Goal: Task Accomplishment & Management: Use online tool/utility

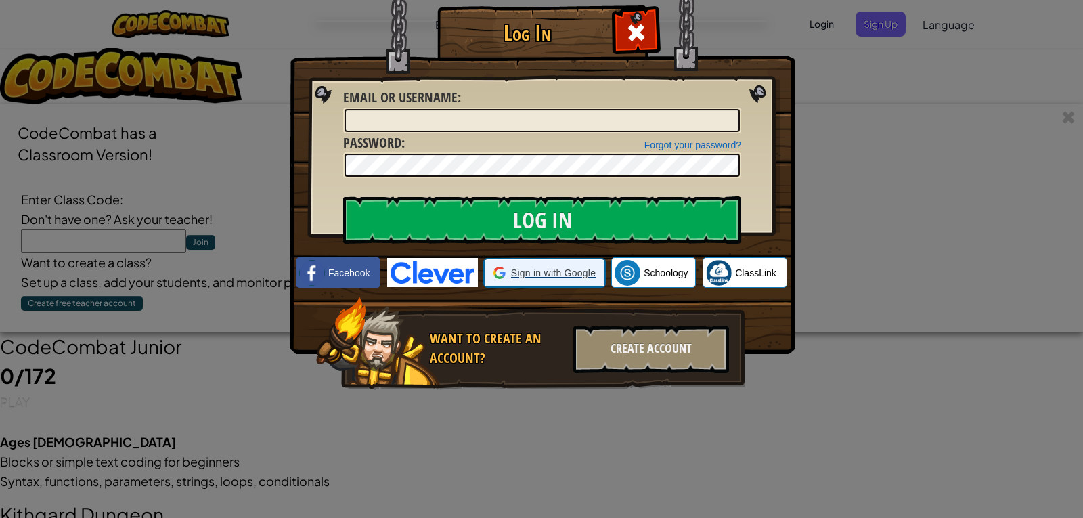
click at [524, 274] on span "Sign in with Google" at bounding box center [553, 273] width 85 height 14
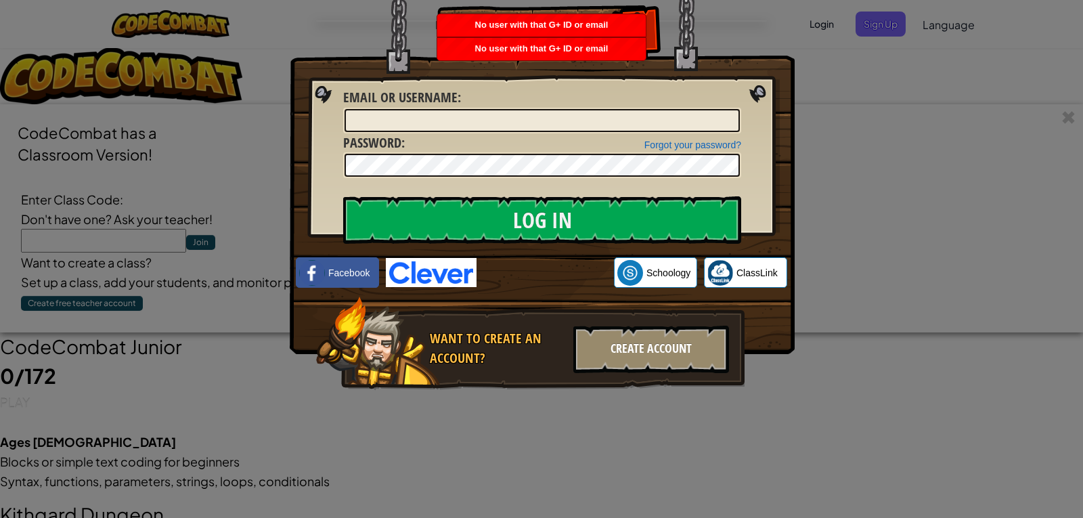
click at [639, 357] on div "Create Account" at bounding box center [652, 349] width 156 height 47
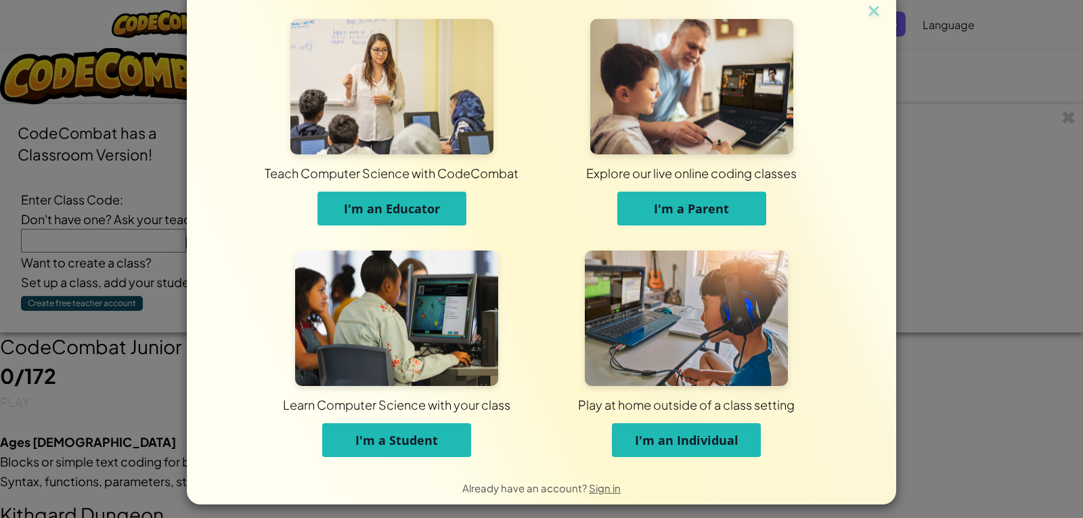
scroll to position [18, 0]
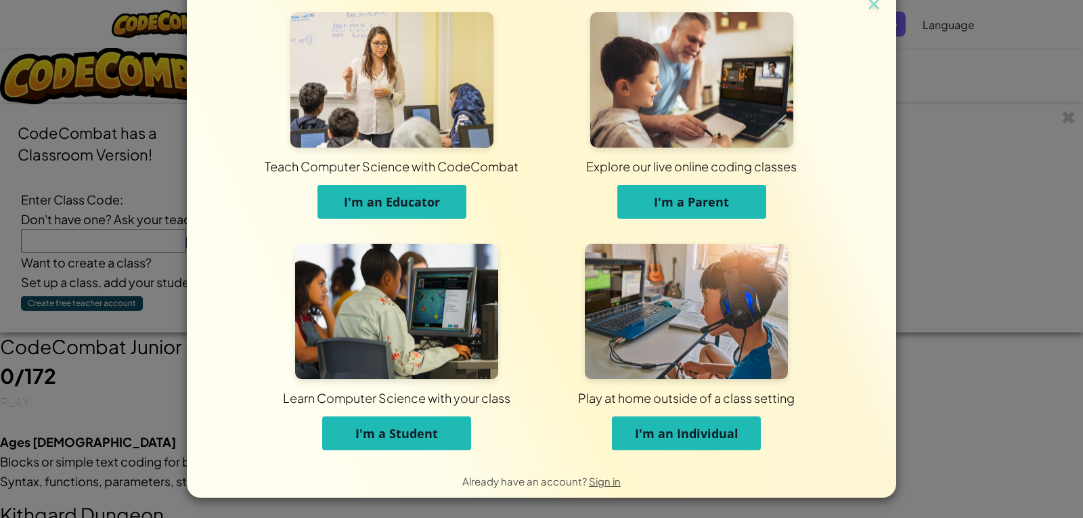
click at [683, 437] on span "I'm an Individual" at bounding box center [687, 433] width 104 height 16
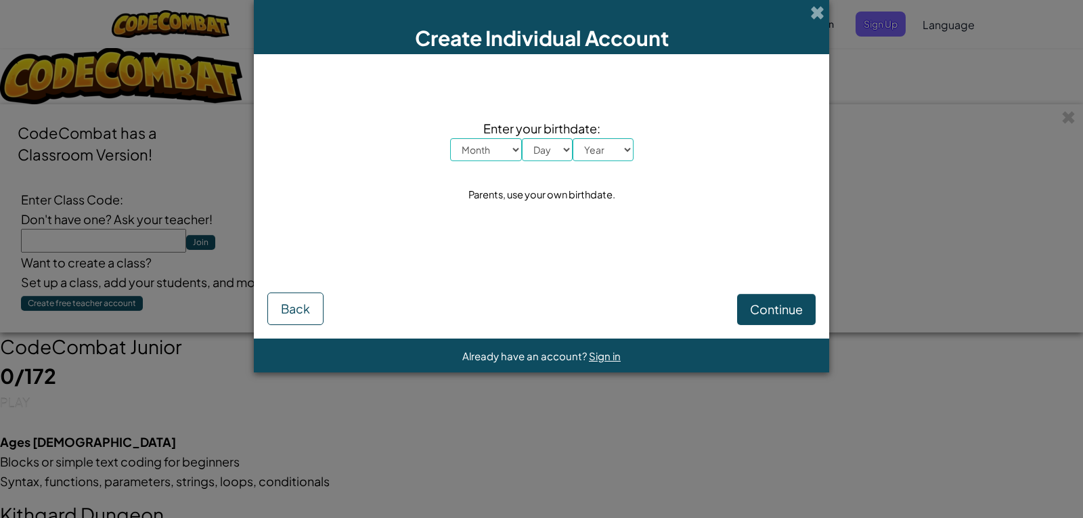
scroll to position [0, 0]
click at [513, 149] on select "Month January February March April May June July August September October Novem…" at bounding box center [486, 149] width 72 height 23
select select "8"
click at [450, 138] on select "Month January February March April May June July August September October Novem…" at bounding box center [486, 149] width 72 height 23
click at [559, 149] on select "Day 1 2 3 4 5 6 7 8 9 10 11 12 13 14 15 16 17 18 19 20 21 22 23 24 25 26 27 28 …" at bounding box center [547, 149] width 51 height 23
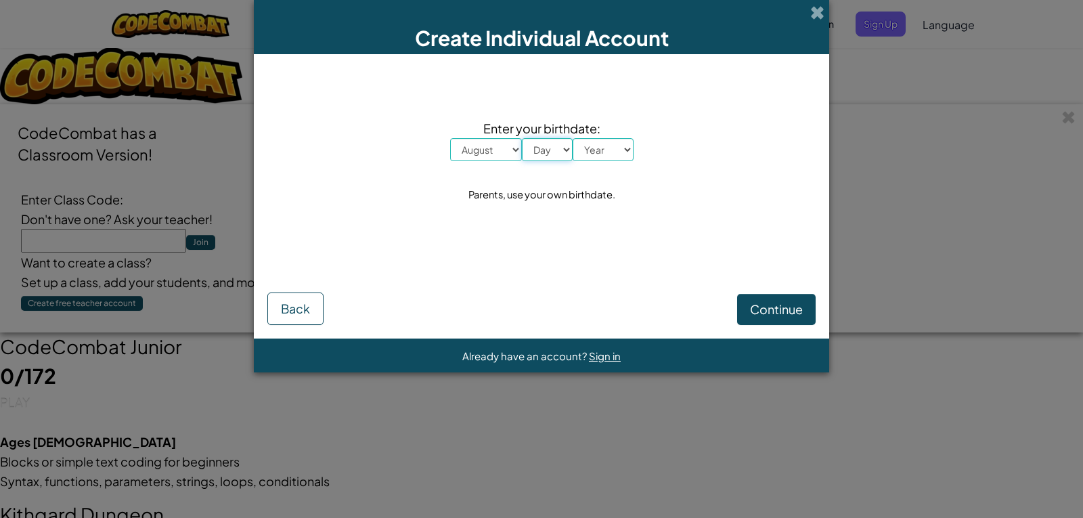
select select "29"
click at [522, 138] on select "Day 1 2 3 4 5 6 7 8 9 10 11 12 13 14 15 16 17 18 19 20 21 22 23 24 25 26 27 28 …" at bounding box center [547, 149] width 51 height 23
click at [618, 146] on select "Year 2025 2024 2023 2022 2021 2020 2019 2018 2017 2016 2015 2014 2013 2012 2011…" at bounding box center [603, 149] width 61 height 23
click at [573, 138] on select "Year 2025 2024 2023 2022 2021 2020 2019 2018 2017 2016 2015 2014 2013 2012 2011…" at bounding box center [603, 149] width 61 height 23
click at [624, 148] on select "Year 2025 2024 2023 2022 2021 2020 2019 2018 2017 2016 2015 2014 2013 2012 2011…" at bounding box center [603, 149] width 61 height 23
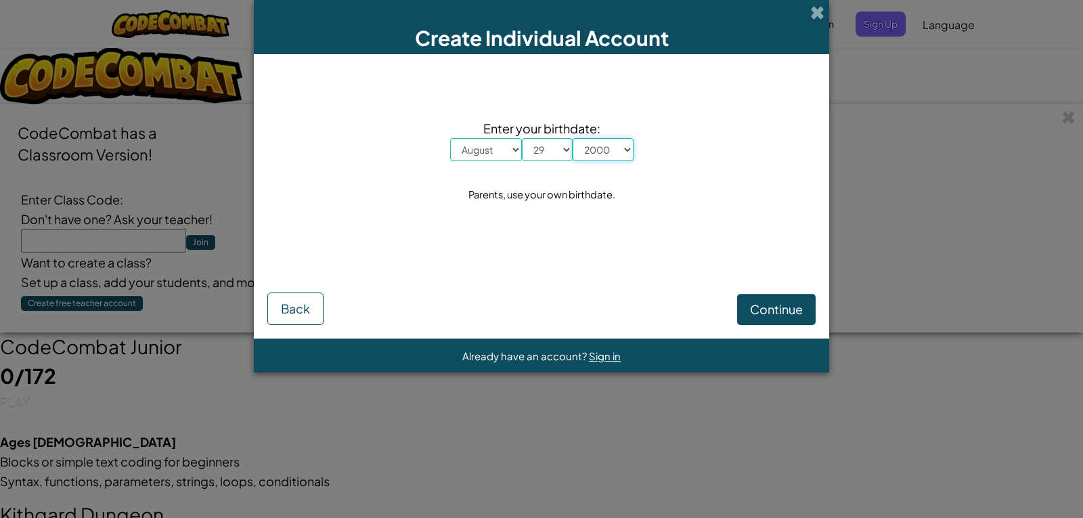
select select "1989"
click at [573, 138] on select "Year 2025 2024 2023 2022 2021 2020 2019 2018 2017 2016 2015 2014 2013 2012 2011…" at bounding box center [603, 149] width 61 height 23
click at [761, 303] on span "Continue" at bounding box center [776, 309] width 53 height 16
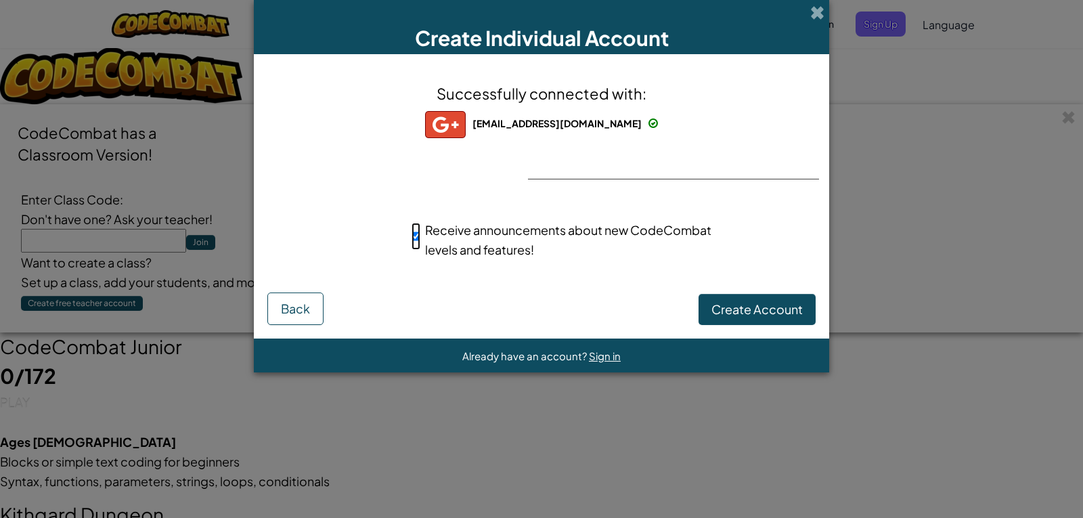
click at [414, 236] on input "Receive announcements about new CodeCombat levels and features!" at bounding box center [416, 236] width 9 height 27
checkbox input "false"
click at [739, 308] on span "Create Account" at bounding box center [757, 309] width 91 height 16
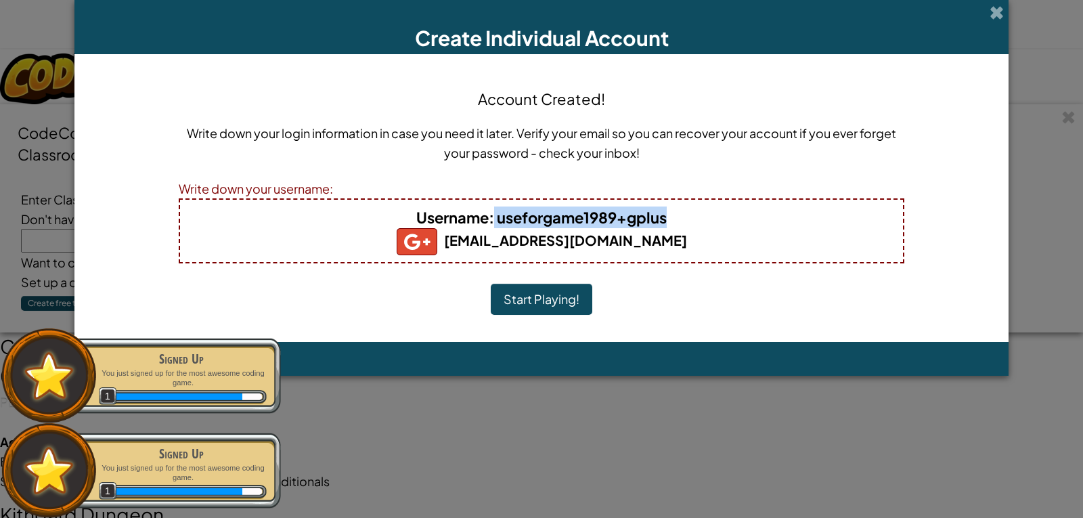
drag, startPoint x: 494, startPoint y: 219, endPoint x: 689, endPoint y: 217, distance: 195.0
click at [686, 217] on h4 "Username : useforgame1989+gplus" at bounding box center [542, 218] width 696 height 22
click at [561, 296] on button "Start Playing!" at bounding box center [542, 299] width 102 height 31
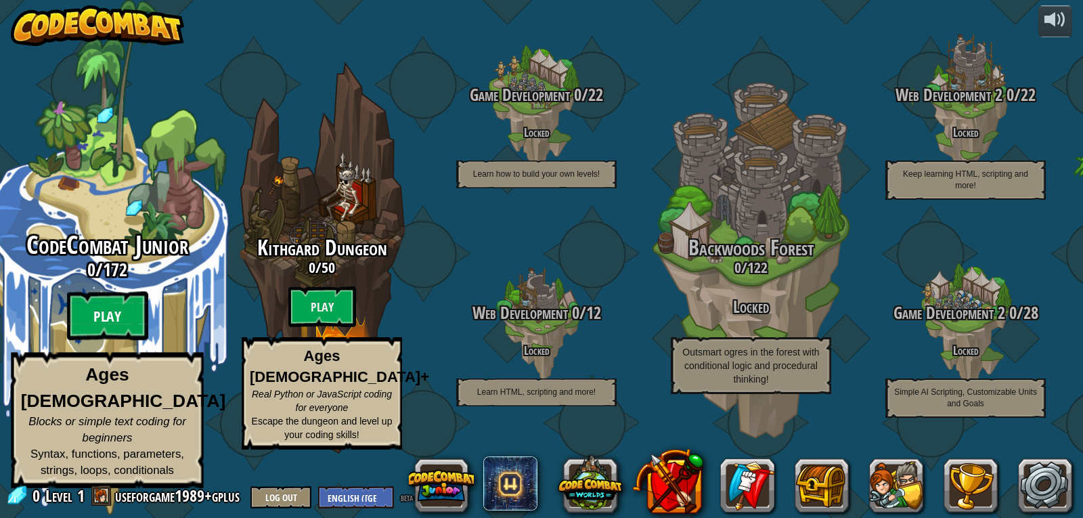
click at [112, 328] on btn "Play" at bounding box center [107, 316] width 81 height 49
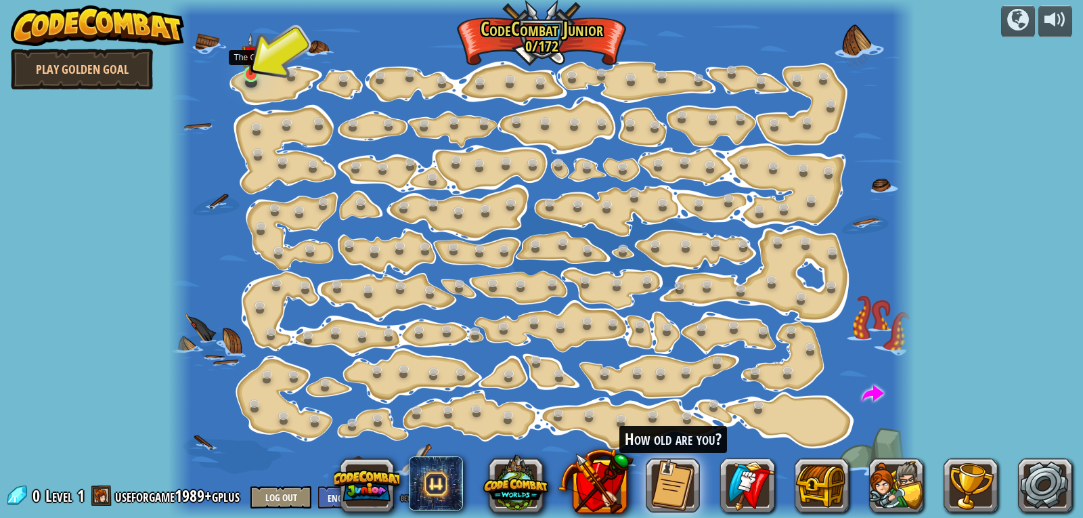
click at [249, 65] on img at bounding box center [251, 54] width 18 height 43
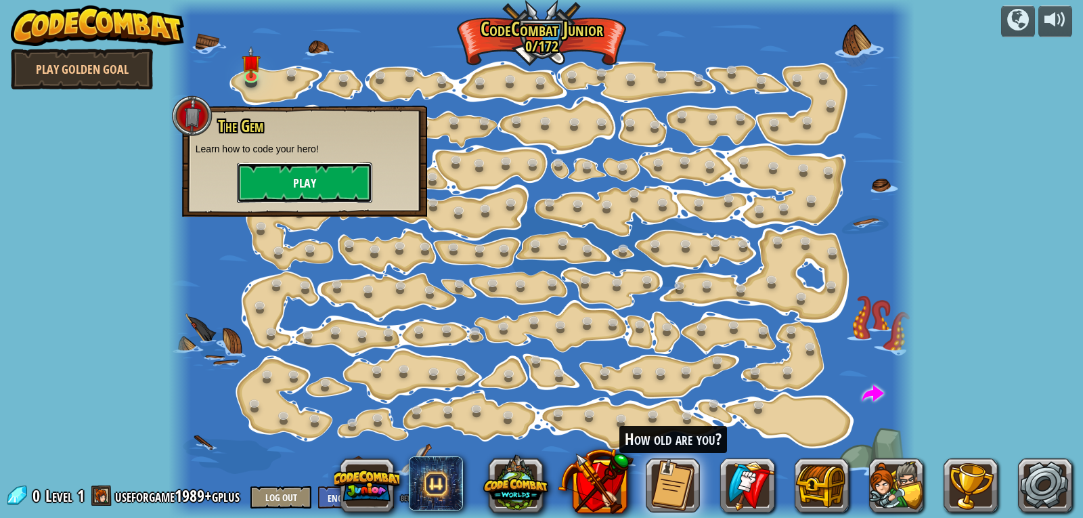
click at [295, 185] on button "Play" at bounding box center [304, 183] width 135 height 41
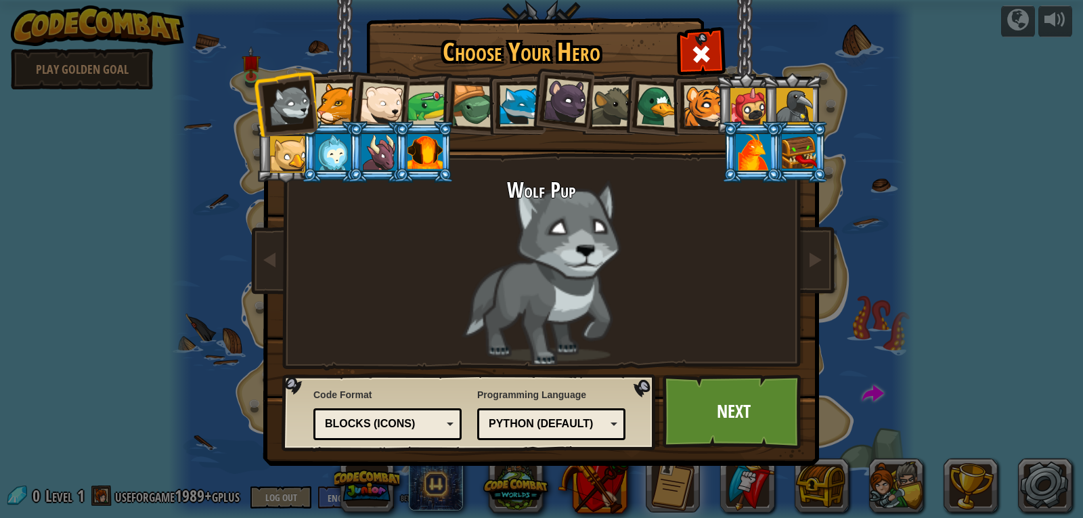
click at [694, 111] on div at bounding box center [704, 105] width 41 height 41
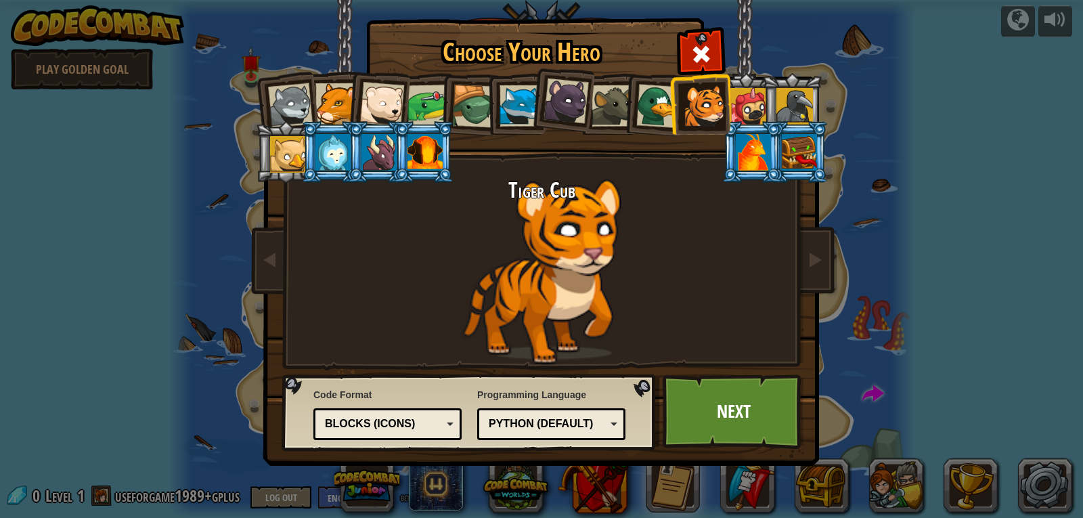
click at [760, 112] on div at bounding box center [749, 106] width 37 height 37
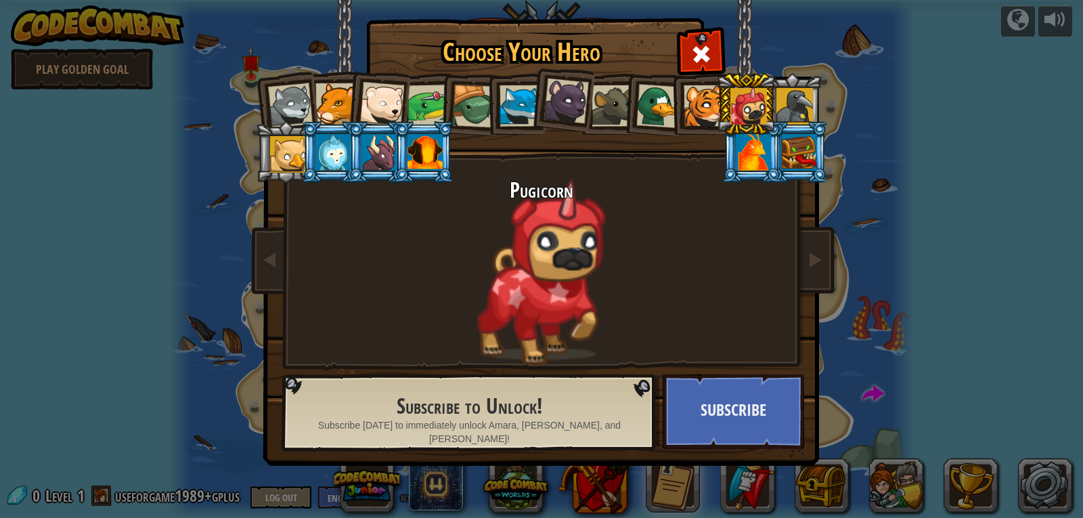
click at [429, 107] on div at bounding box center [429, 106] width 42 height 42
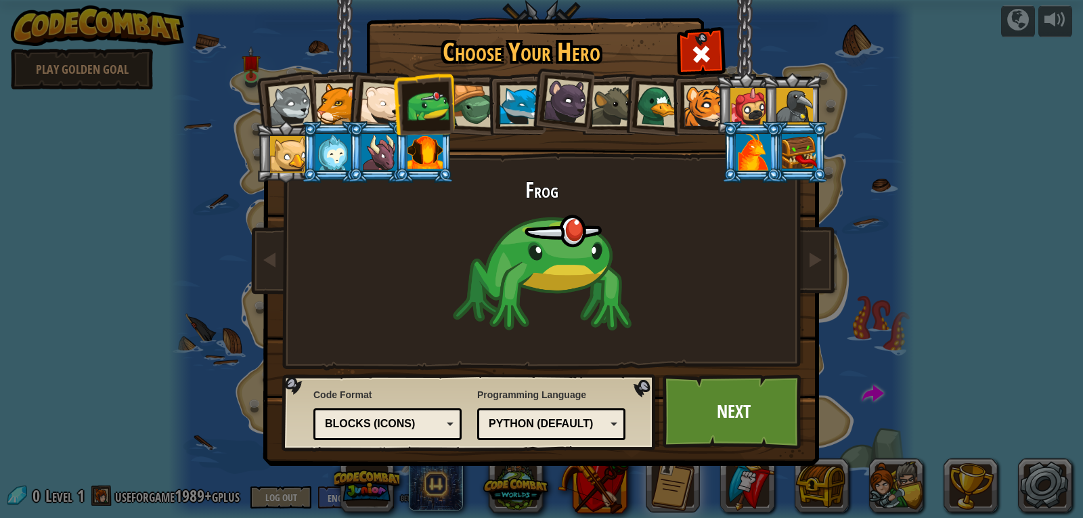
click at [448, 425] on div "Blocks (Icons)" at bounding box center [387, 424] width 131 height 21
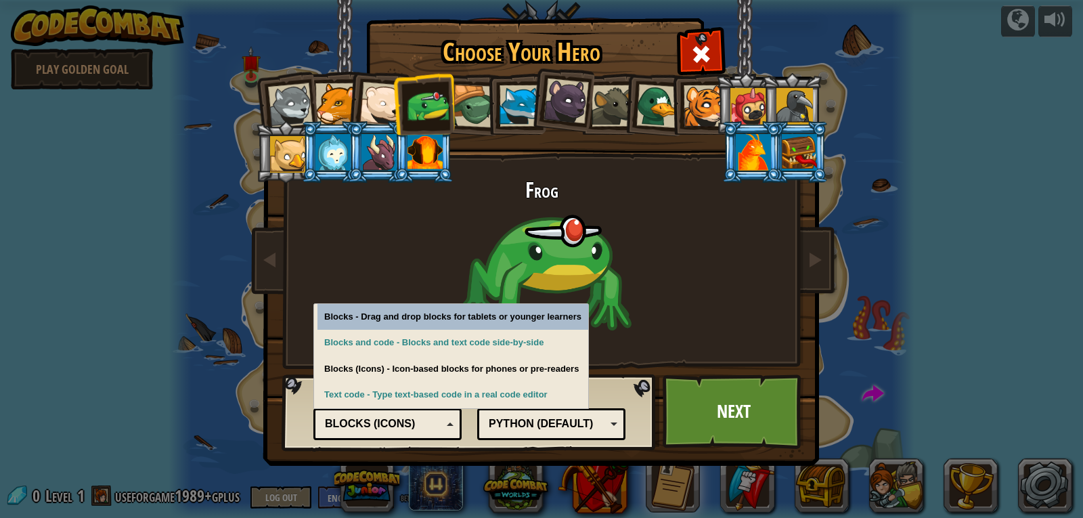
click at [448, 425] on div "Blocks (Icons)" at bounding box center [387, 424] width 131 height 21
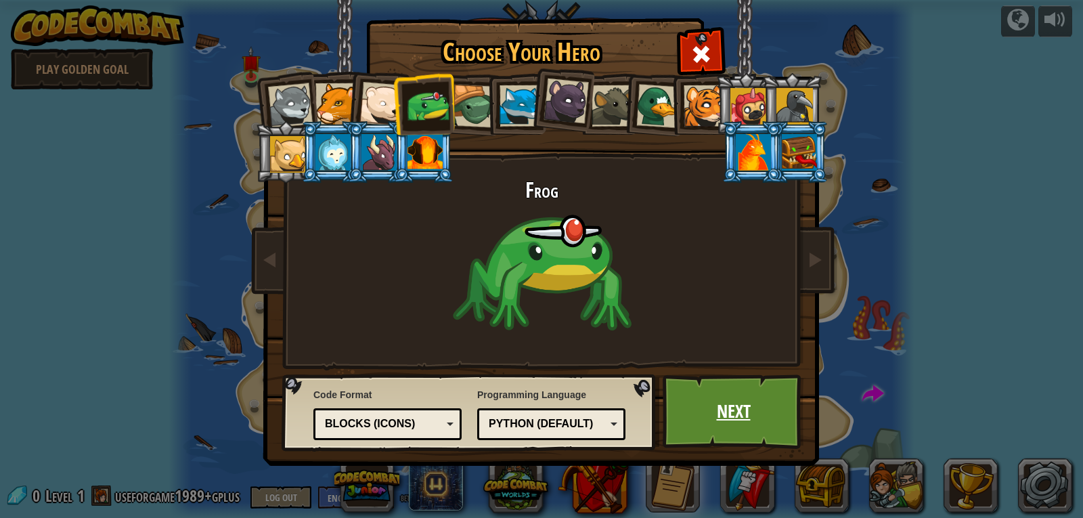
click at [744, 414] on link "Next" at bounding box center [734, 411] width 142 height 74
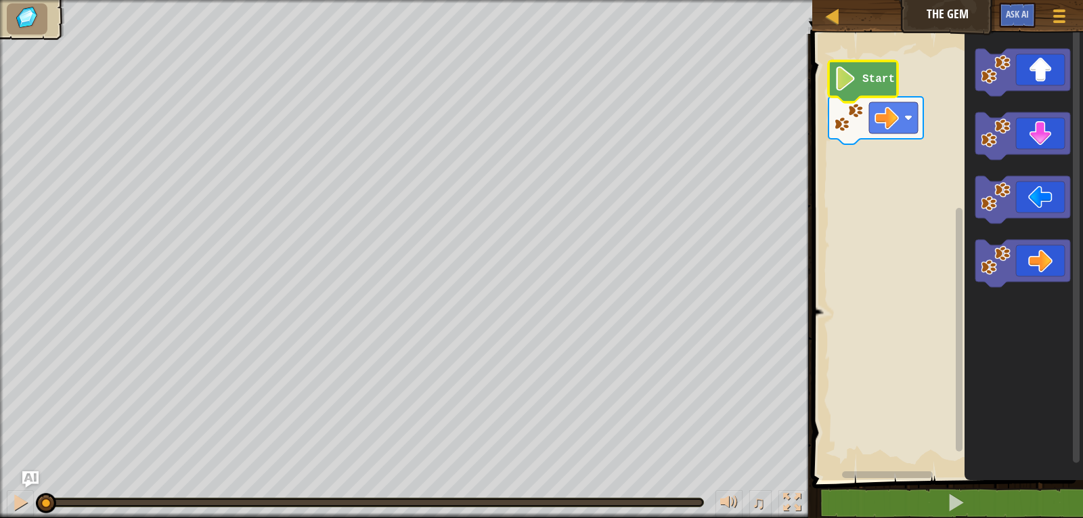
click at [852, 87] on image "Blockly Workspace" at bounding box center [845, 78] width 23 height 24
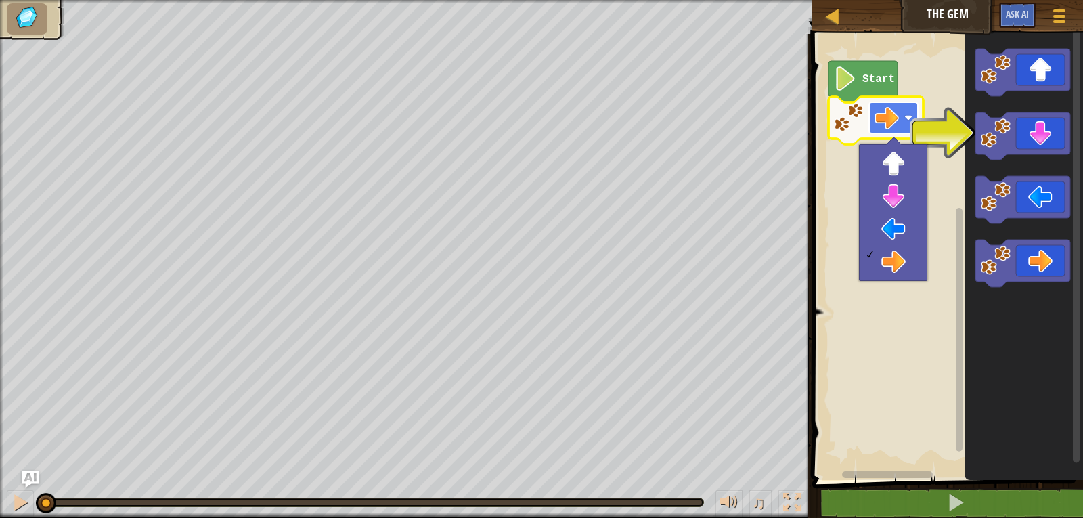
click at [902, 116] on rect "Blockly Workspace" at bounding box center [894, 117] width 49 height 31
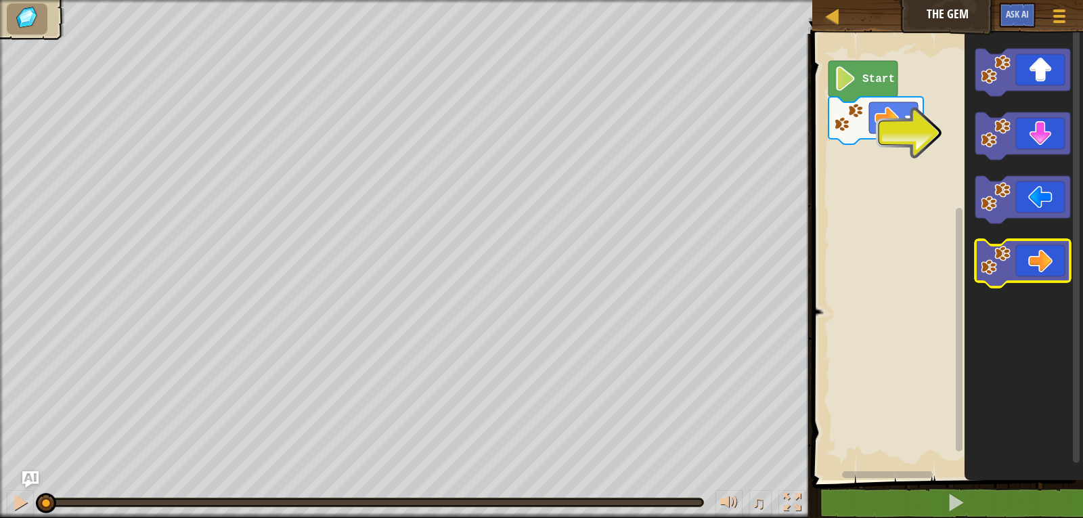
click at [1048, 263] on icon "Blockly Workspace" at bounding box center [1023, 263] width 95 height 47
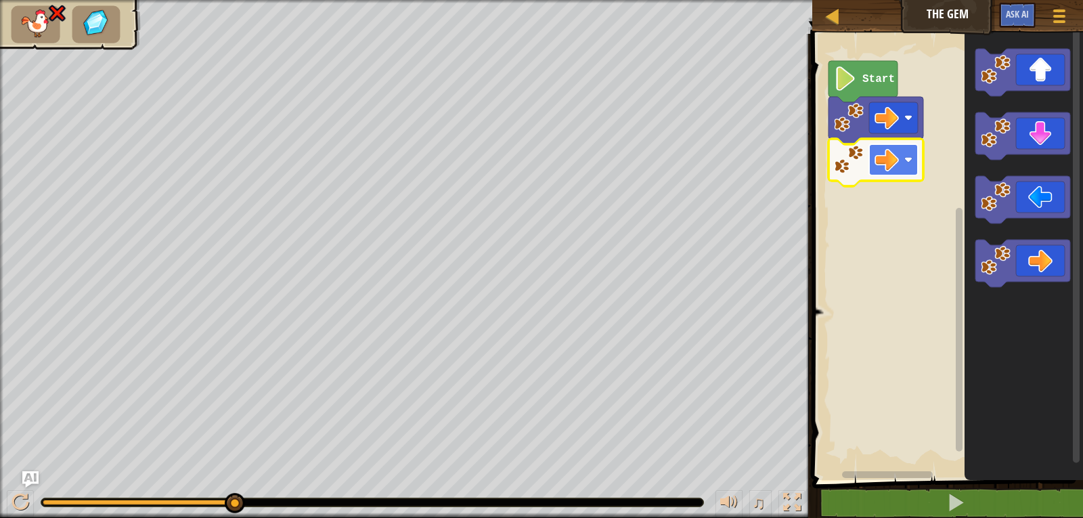
click at [907, 163] on image "Blockly Workspace" at bounding box center [909, 160] width 8 height 8
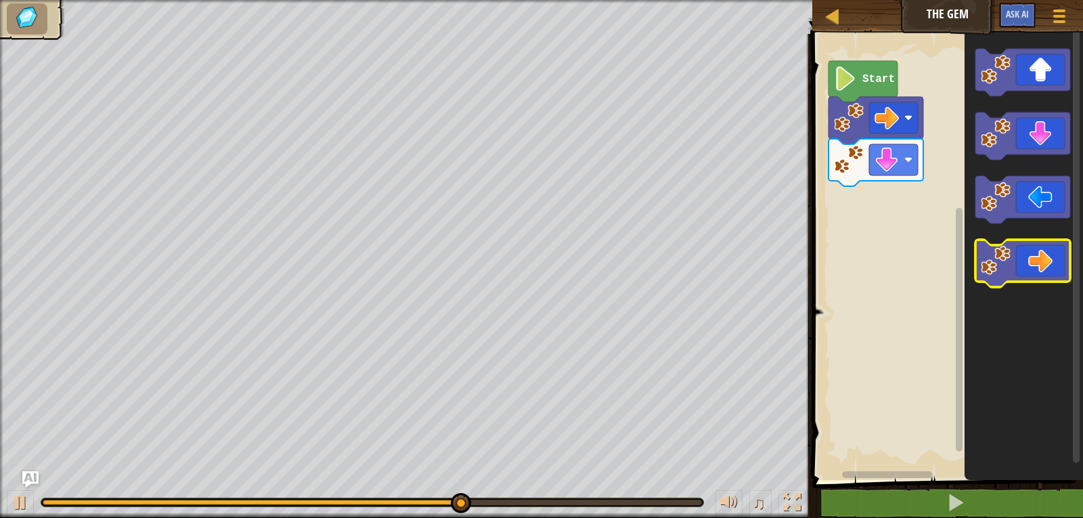
click at [1038, 263] on icon "Blockly Workspace" at bounding box center [1023, 263] width 95 height 47
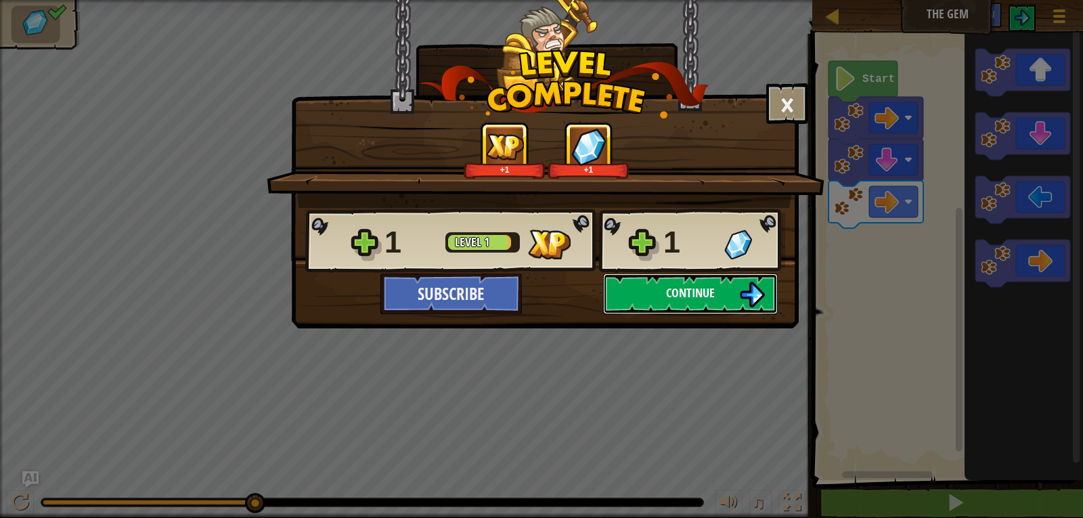
click at [739, 299] on button "Continue" at bounding box center [690, 294] width 175 height 41
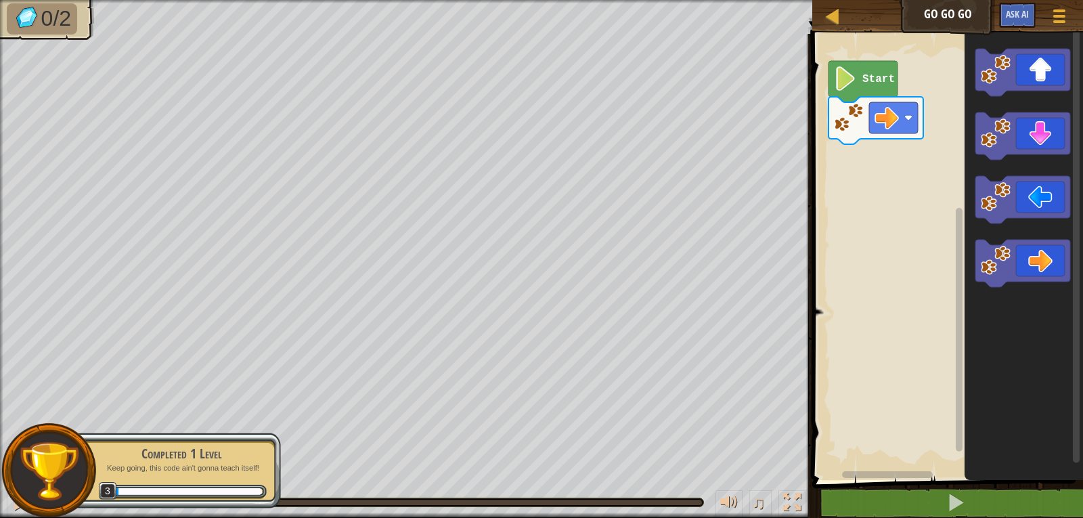
click at [888, 162] on rect "Blockly Workspace" at bounding box center [946, 253] width 275 height 453
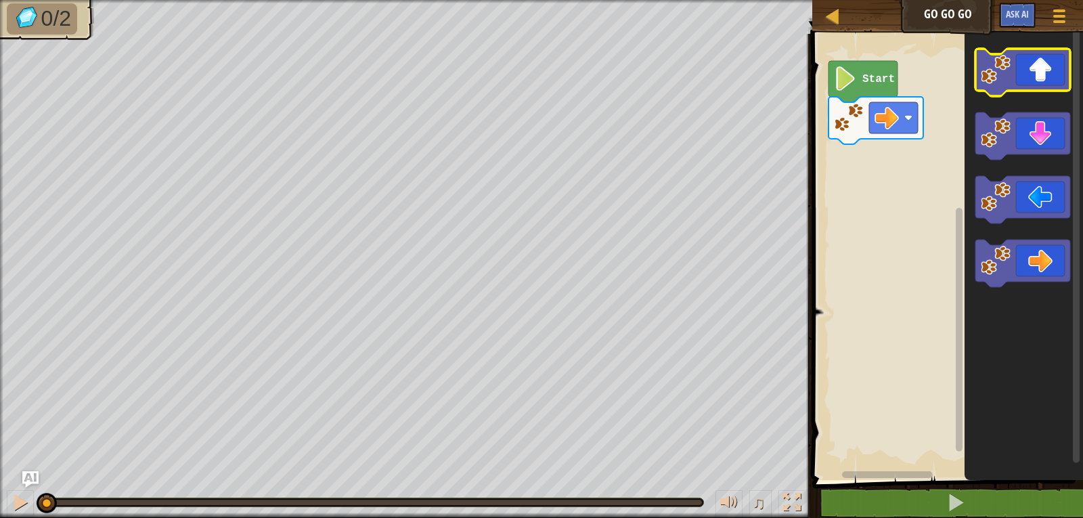
click at [1044, 70] on icon "Blockly Workspace" at bounding box center [1023, 72] width 95 height 47
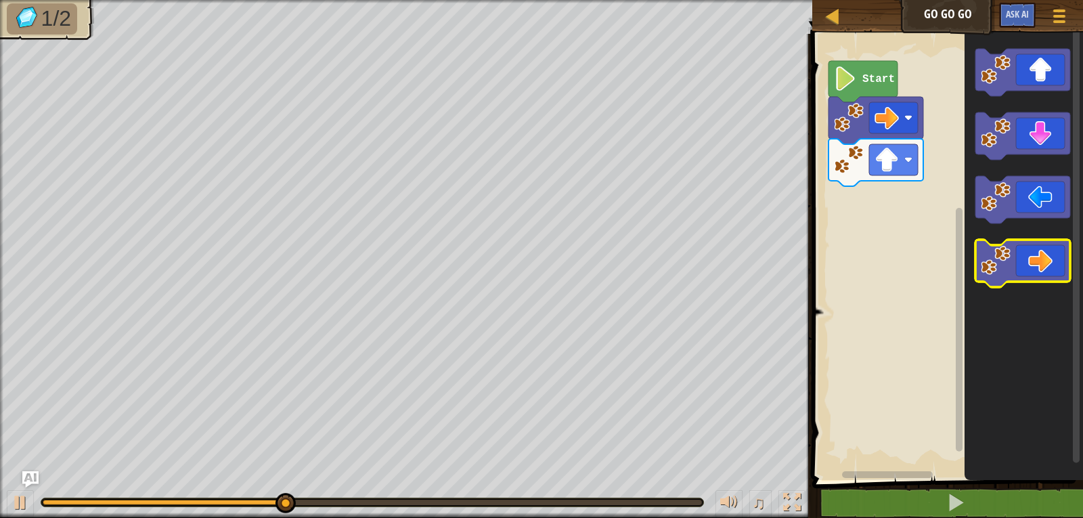
click at [1034, 266] on icon "Blockly Workspace" at bounding box center [1023, 263] width 95 height 47
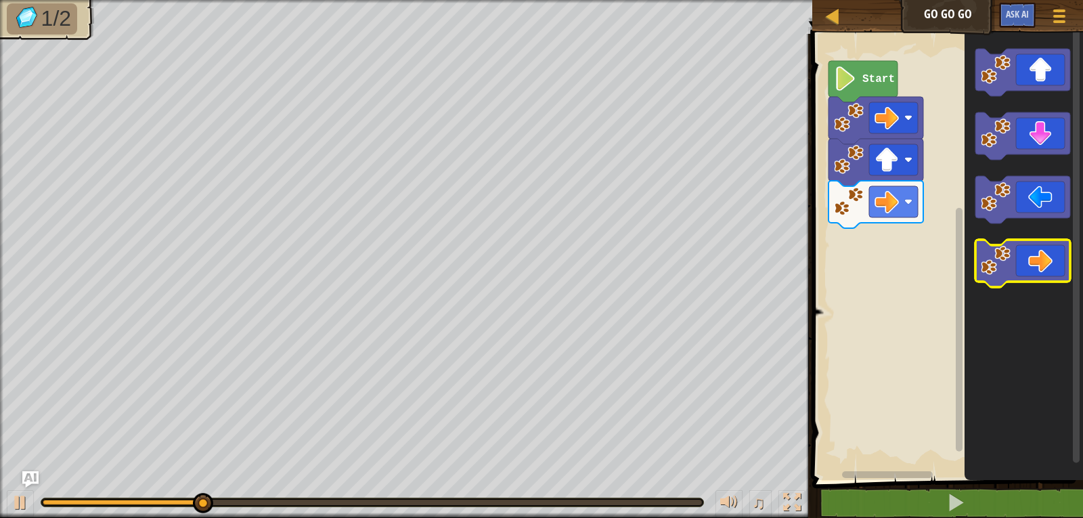
click at [1034, 266] on icon "Blockly Workspace" at bounding box center [1023, 263] width 95 height 47
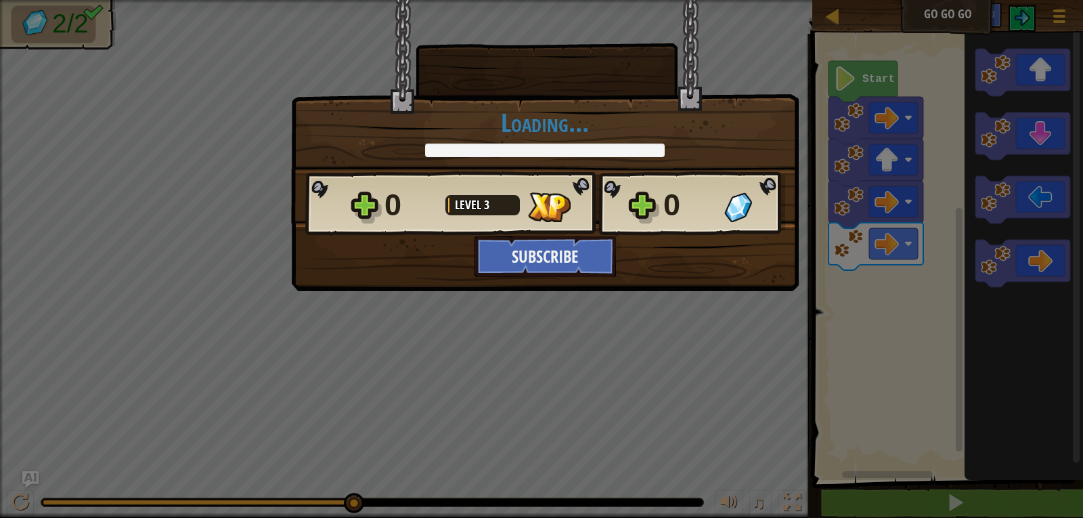
drag, startPoint x: 688, startPoint y: 290, endPoint x: 653, endPoint y: 253, distance: 50.3
click at [687, 290] on div "× How fun was this level? Tell us more! Loading... Reticulating Splines... Load…" at bounding box center [545, 145] width 508 height 291
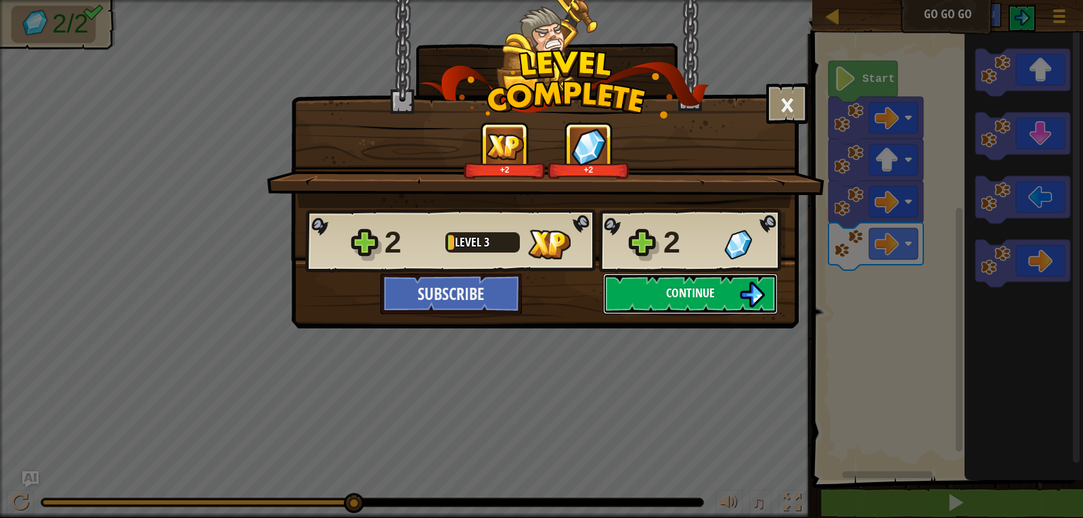
click at [724, 299] on button "Continue" at bounding box center [690, 294] width 175 height 41
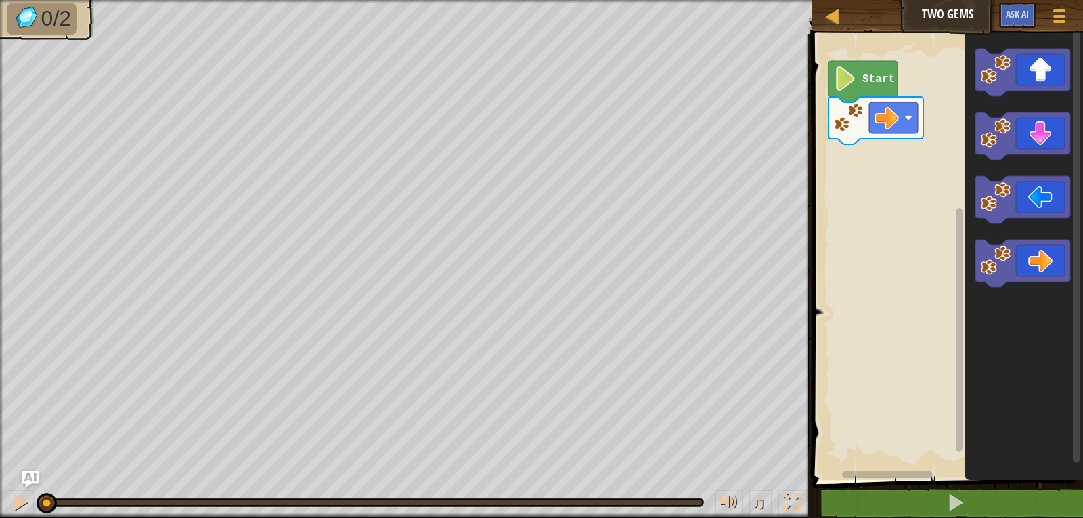
click at [958, 17] on div "Map Two Gems Game Menu Ask AI" at bounding box center [948, 17] width 271 height 34
click at [1056, 16] on span at bounding box center [1060, 16] width 13 height 3
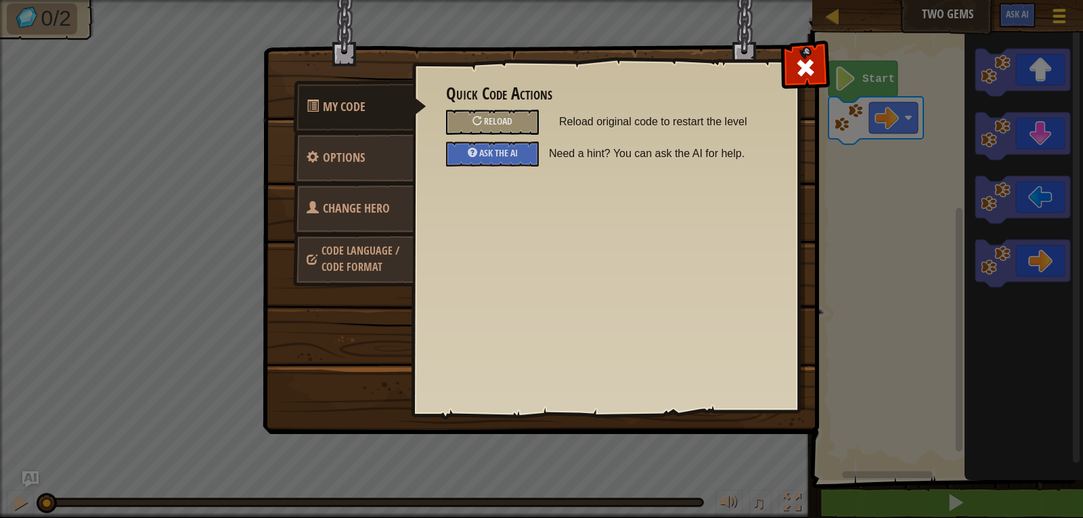
click at [1056, 16] on div "My Code Options Change Hero Code Language / Code Format Quick Code Actions Relo…" at bounding box center [541, 259] width 1083 height 518
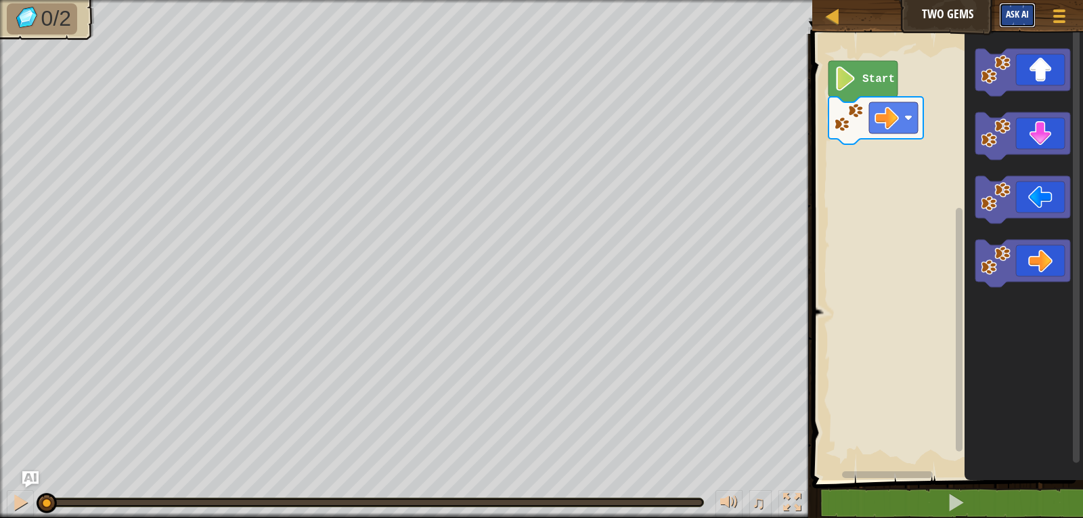
click at [1010, 15] on span "Ask AI" at bounding box center [1017, 13] width 23 height 13
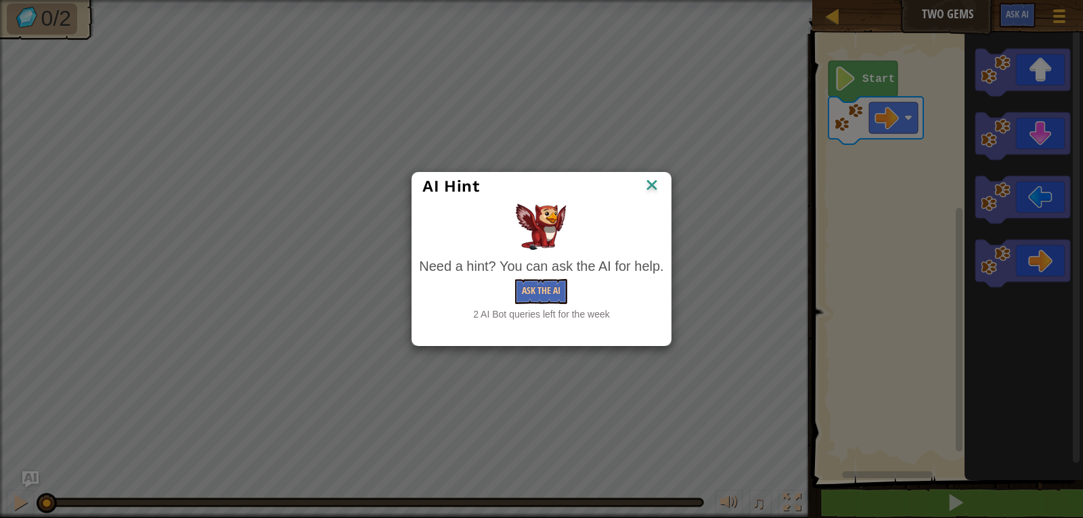
click at [656, 186] on img at bounding box center [652, 186] width 18 height 20
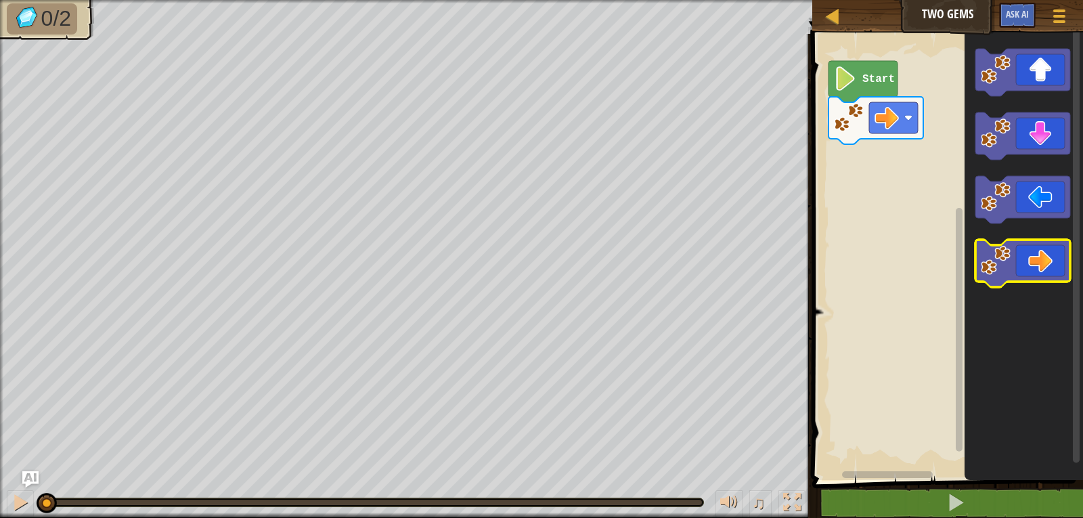
click at [1037, 259] on icon "Blockly Workspace" at bounding box center [1023, 263] width 95 height 47
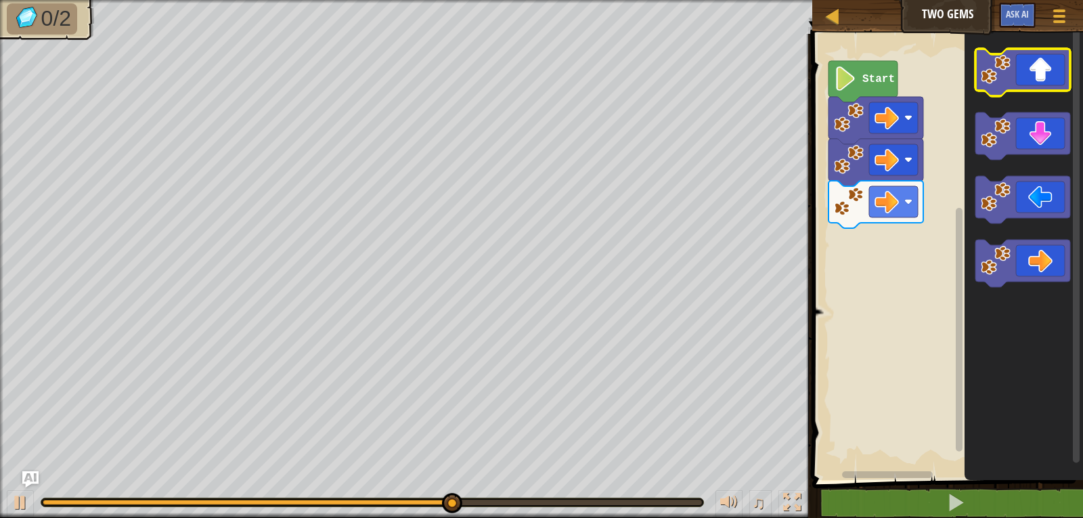
click at [1022, 81] on icon "Blockly Workspace" at bounding box center [1023, 72] width 95 height 47
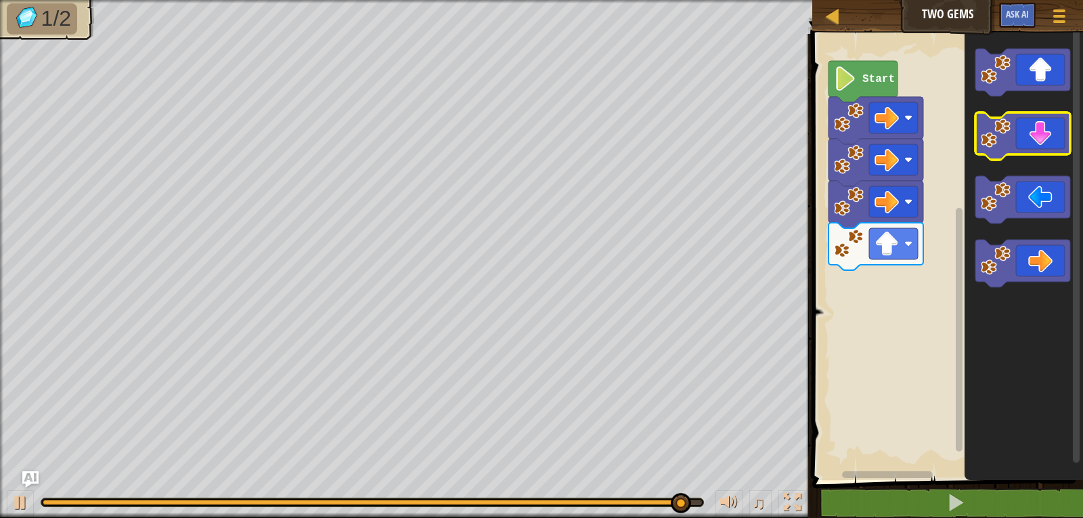
click at [1040, 133] on icon "Blockly Workspace" at bounding box center [1023, 135] width 95 height 47
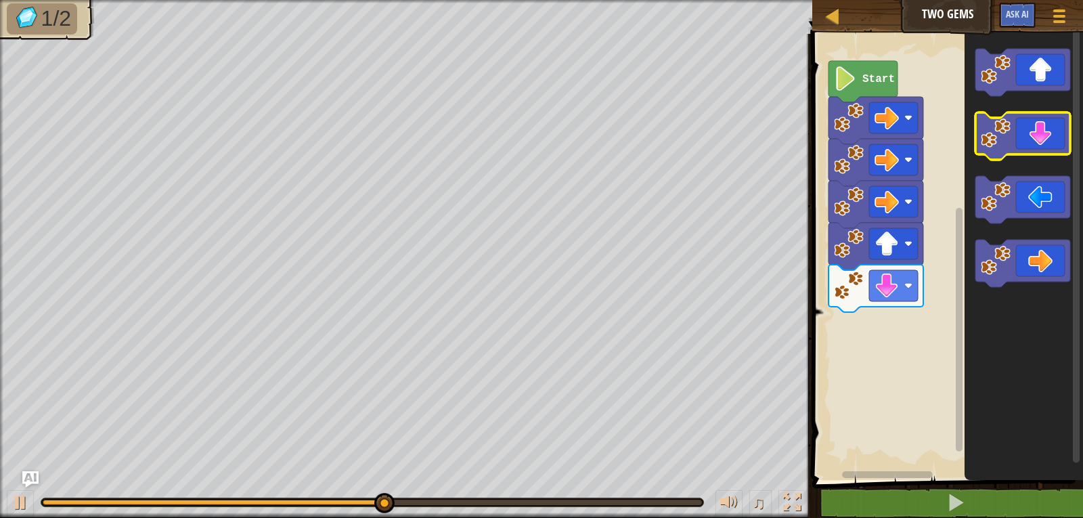
click at [1040, 133] on icon "Blockly Workspace" at bounding box center [1023, 135] width 95 height 47
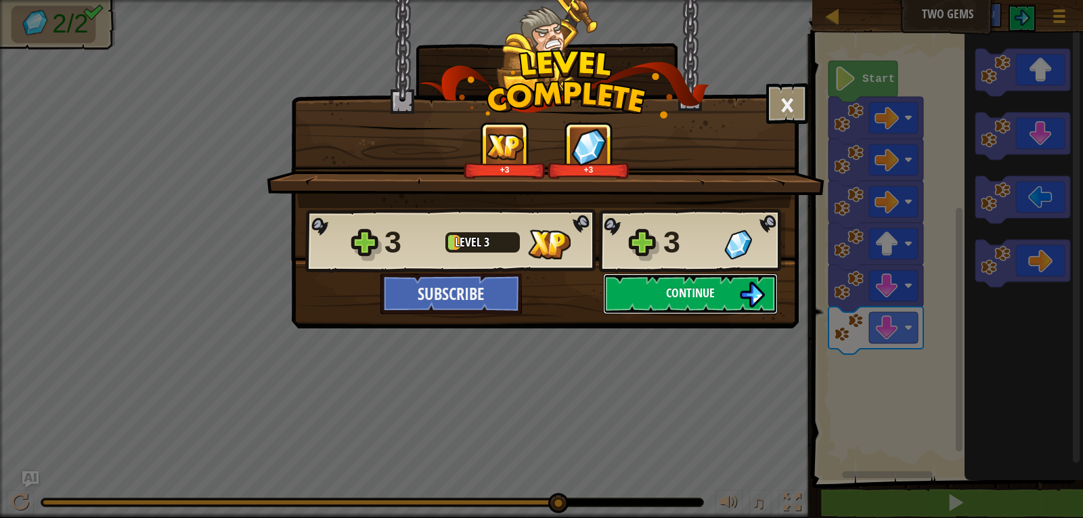
click at [704, 300] on span "Continue" at bounding box center [690, 292] width 49 height 17
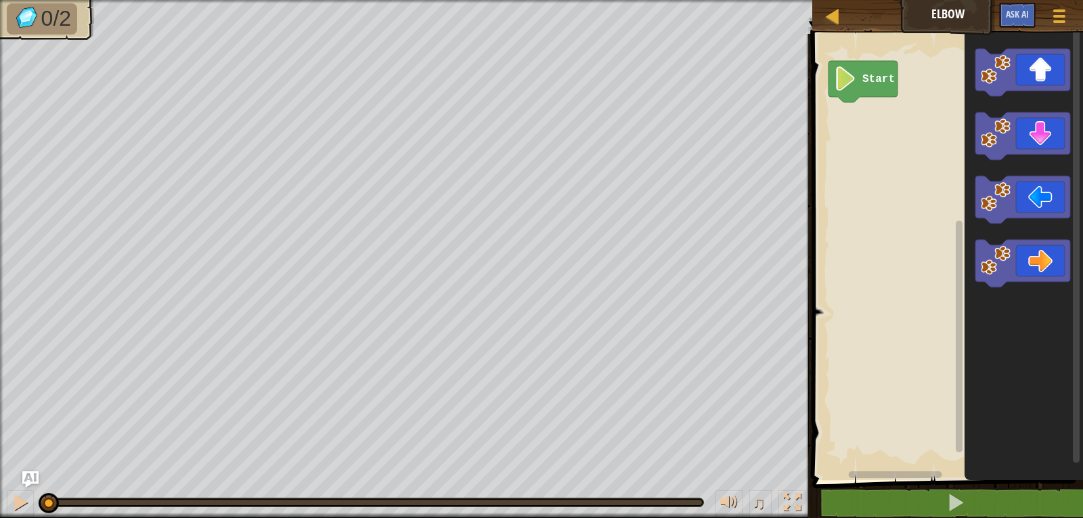
click at [932, 11] on div "Map Elbow Game Menu Ask AI" at bounding box center [948, 17] width 271 height 34
click at [874, 16] on div "Map Elbow Game Menu Ask AI" at bounding box center [948, 17] width 271 height 34
click at [912, 152] on rect "Blockly Workspace" at bounding box center [946, 253] width 275 height 453
click at [1042, 137] on icon "Blockly Workspace" at bounding box center [1023, 135] width 95 height 47
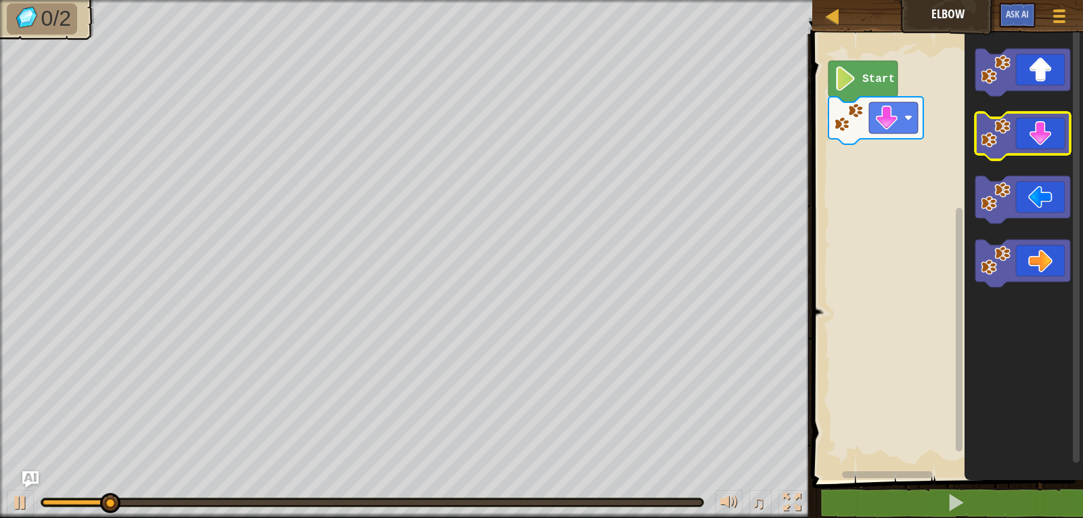
click at [1042, 137] on icon "Blockly Workspace" at bounding box center [1023, 135] width 95 height 47
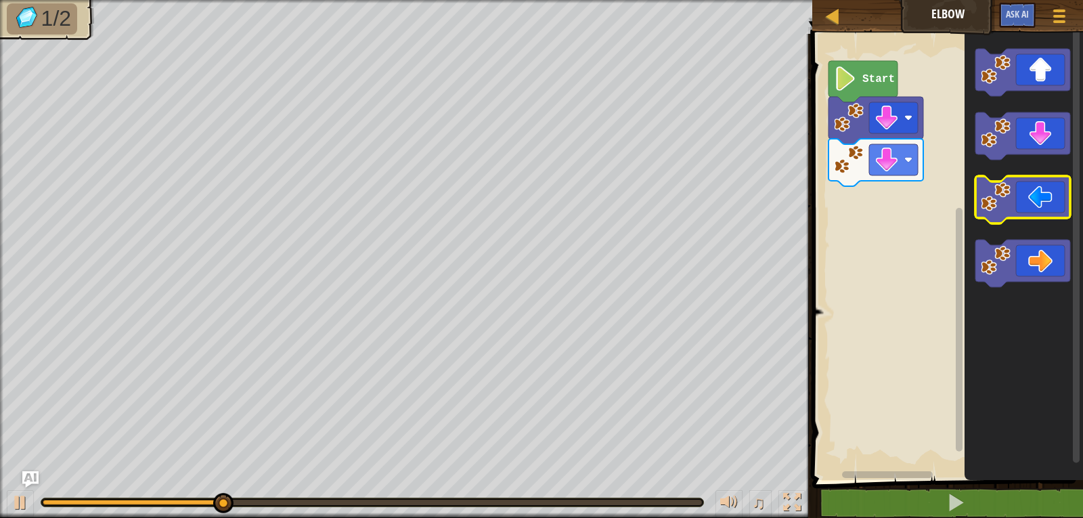
click at [1045, 209] on icon "Blockly Workspace" at bounding box center [1023, 199] width 95 height 47
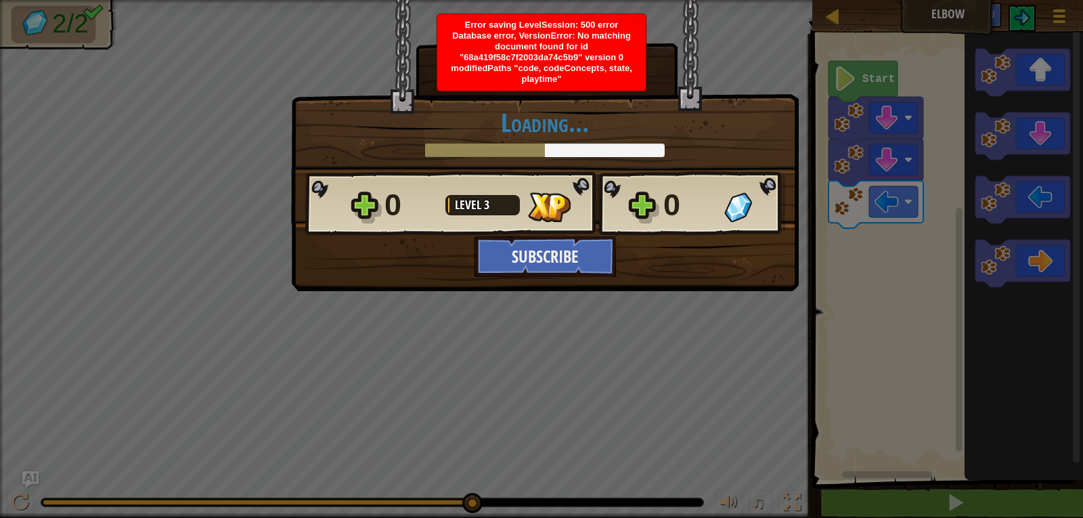
click at [588, 55] on span "Error saving LevelSession: 500 error Database error, VersionError: No matching …" at bounding box center [541, 52] width 181 height 64
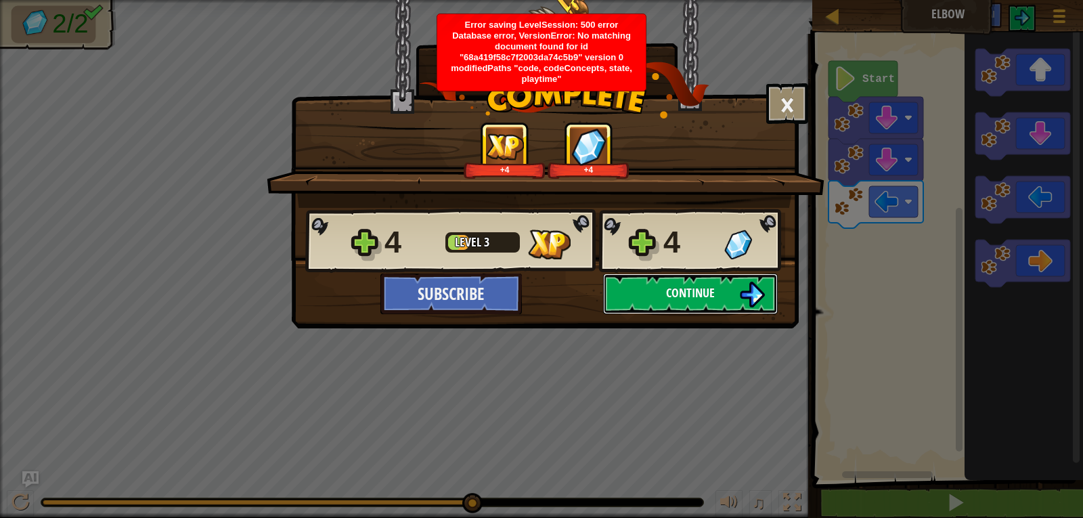
click at [674, 291] on span "Continue" at bounding box center [690, 292] width 49 height 17
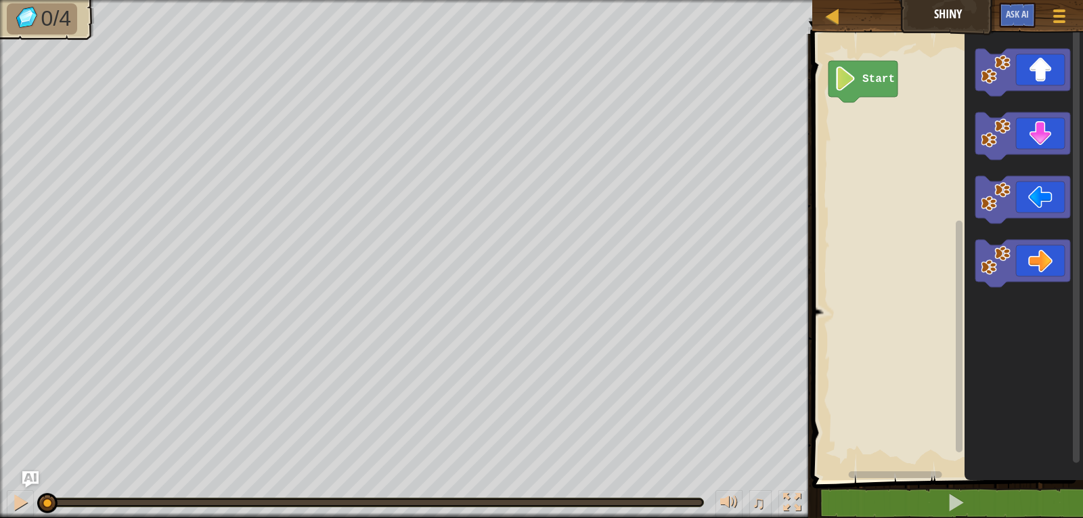
click at [957, 17] on div "Map Shiny Game Menu Ask AI" at bounding box center [948, 17] width 271 height 34
click at [1033, 202] on icon "Blockly Workspace" at bounding box center [1023, 199] width 95 height 47
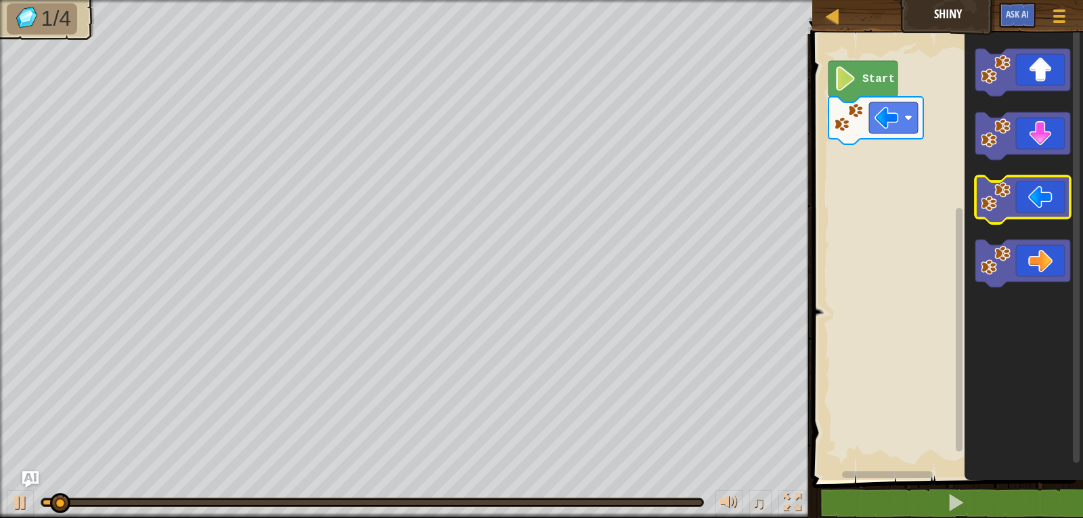
click at [1033, 202] on icon "Blockly Workspace" at bounding box center [1023, 199] width 95 height 47
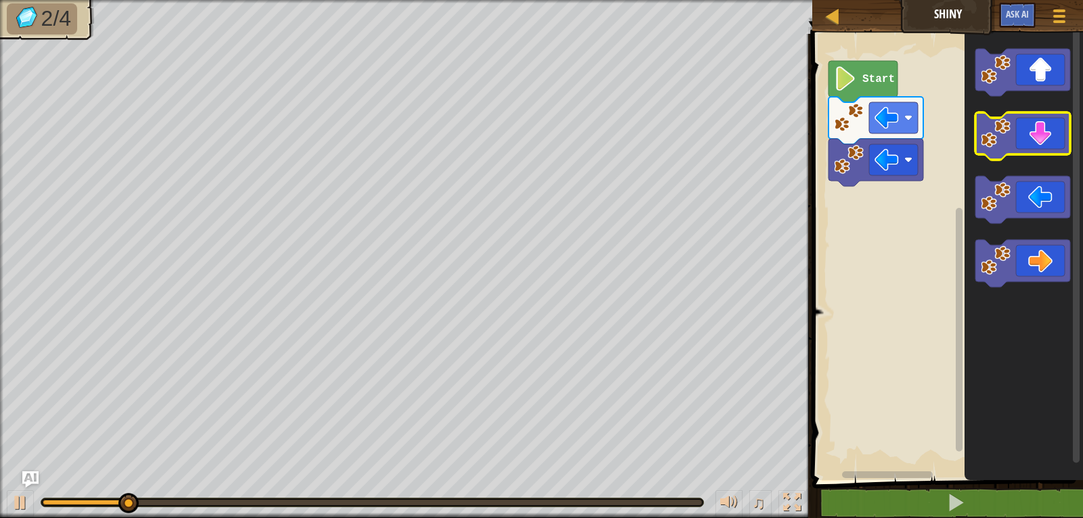
click at [1037, 139] on icon "Blockly Workspace" at bounding box center [1023, 135] width 95 height 47
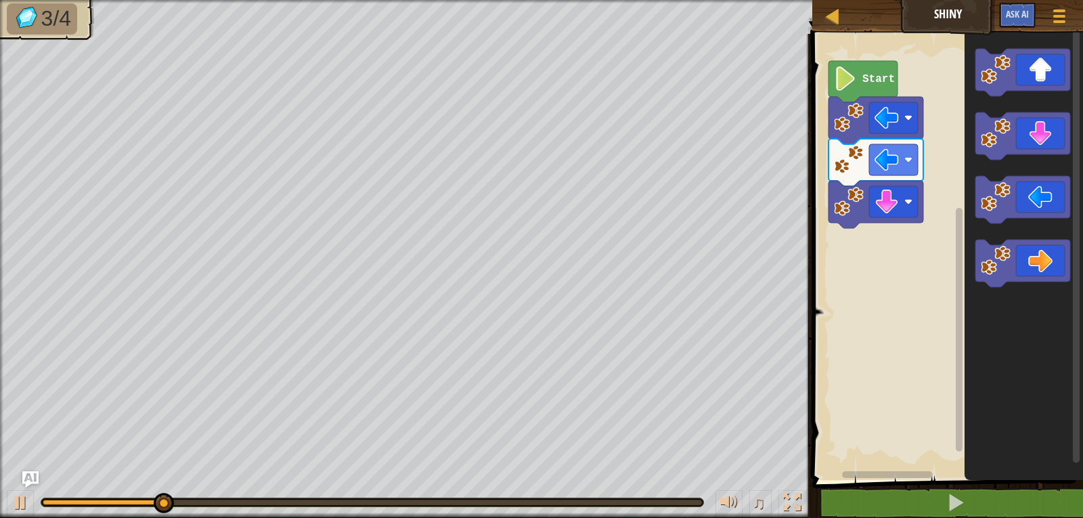
click at [1043, 248] on icon "Blockly Workspace" at bounding box center [1023, 263] width 95 height 47
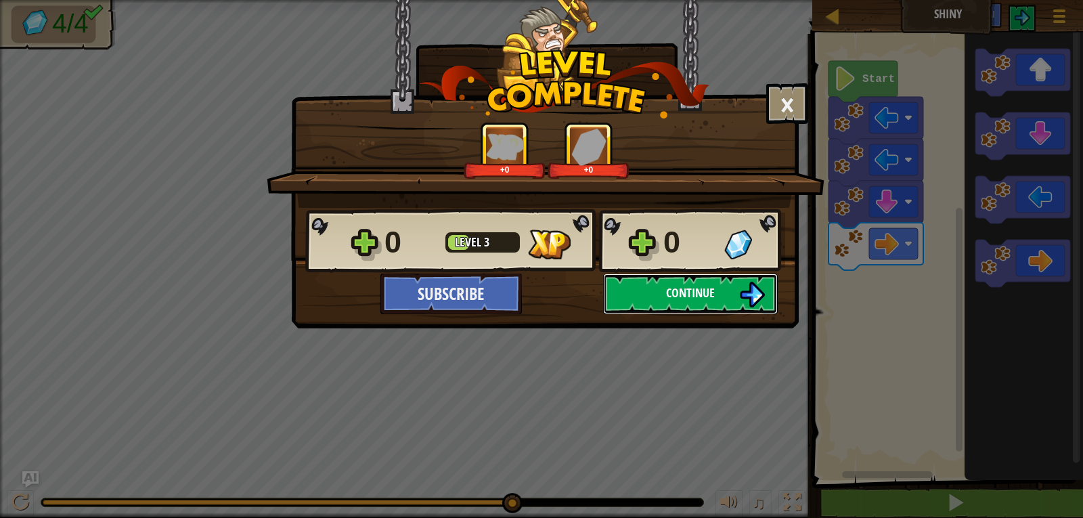
click at [714, 288] on span "Continue" at bounding box center [690, 292] width 49 height 17
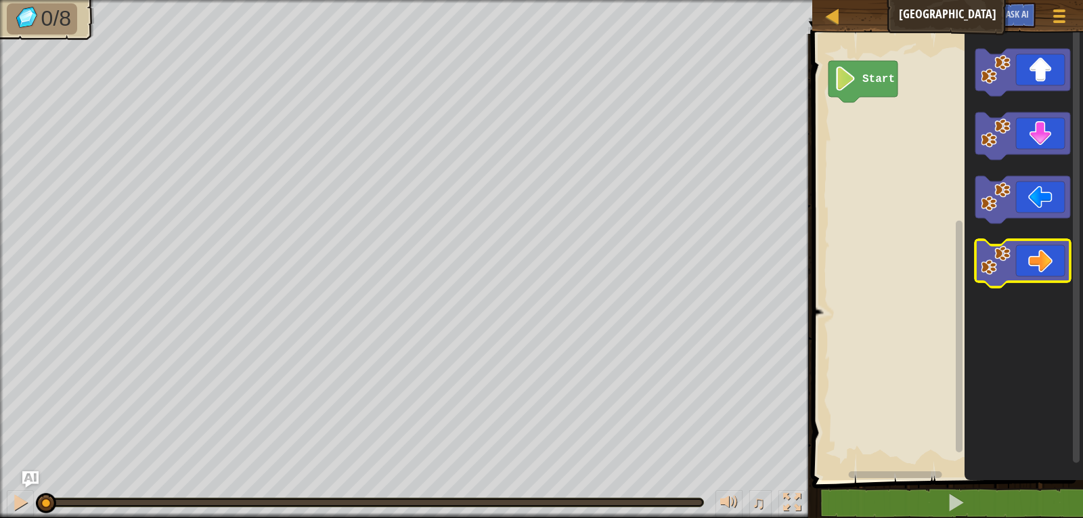
click at [1031, 258] on icon "Blockly Workspace" at bounding box center [1023, 263] width 95 height 47
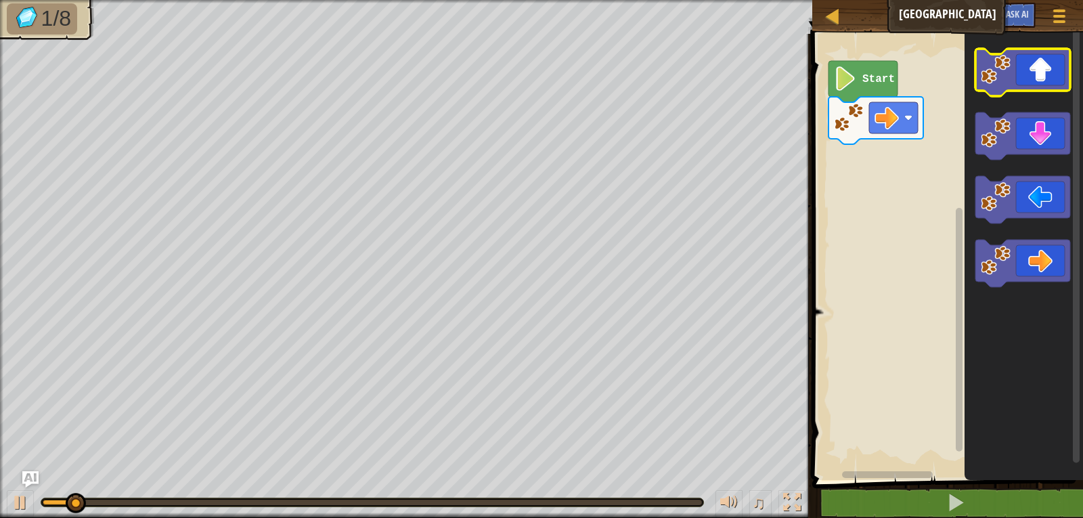
click at [1053, 73] on icon "Blockly Workspace" at bounding box center [1023, 72] width 95 height 47
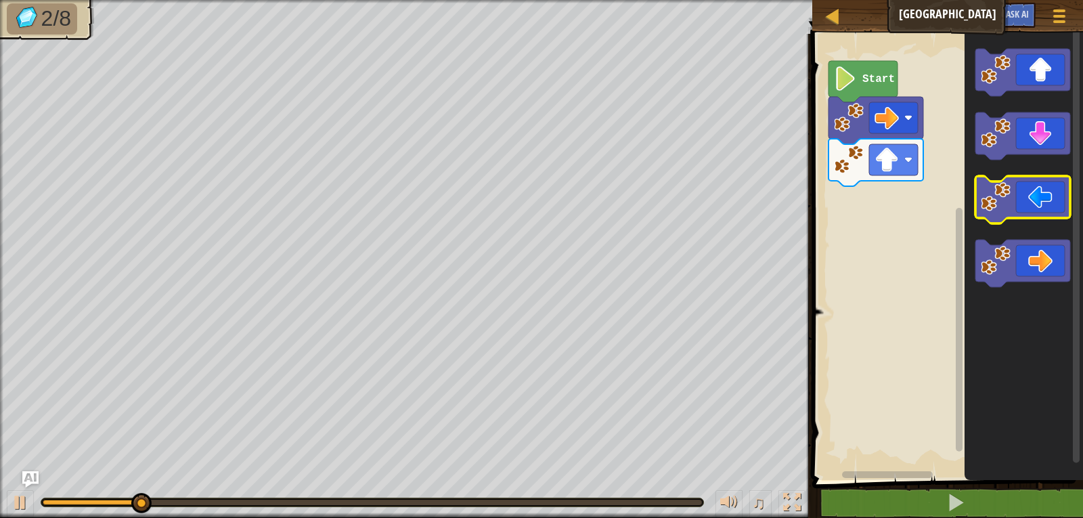
click at [1046, 190] on icon "Blockly Workspace" at bounding box center [1023, 199] width 95 height 47
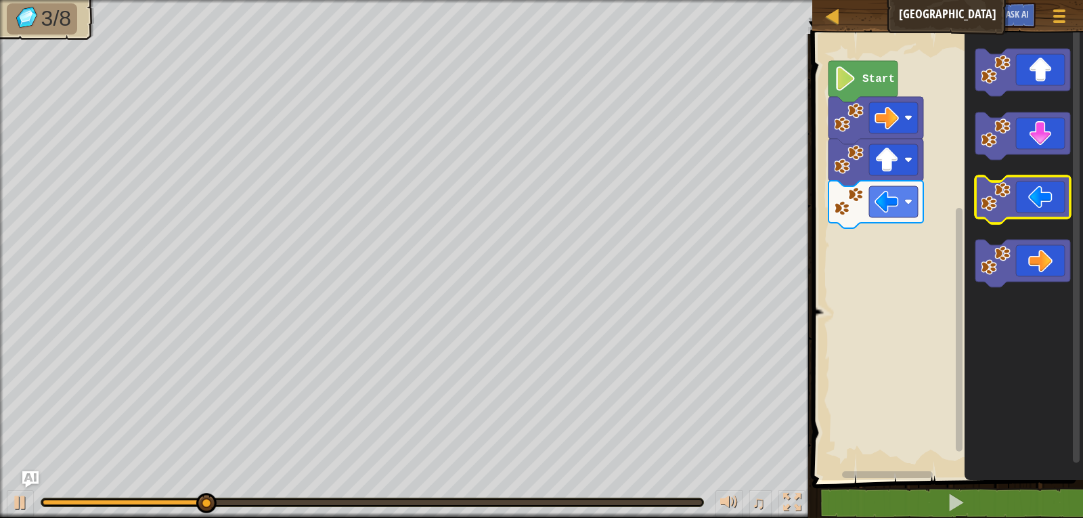
click at [1037, 215] on icon "Blockly Workspace" at bounding box center [1023, 199] width 95 height 47
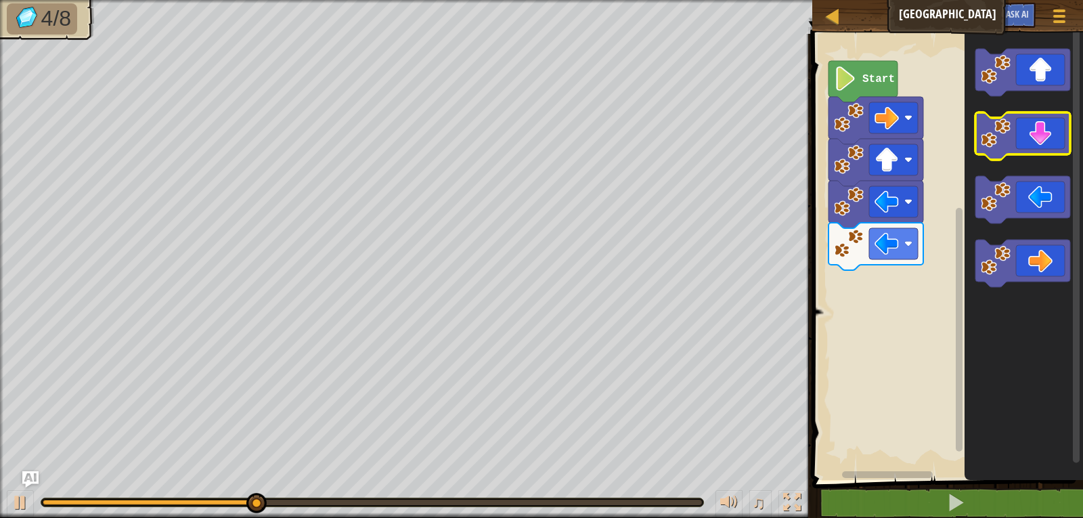
click at [1042, 127] on icon "Blockly Workspace" at bounding box center [1023, 135] width 95 height 47
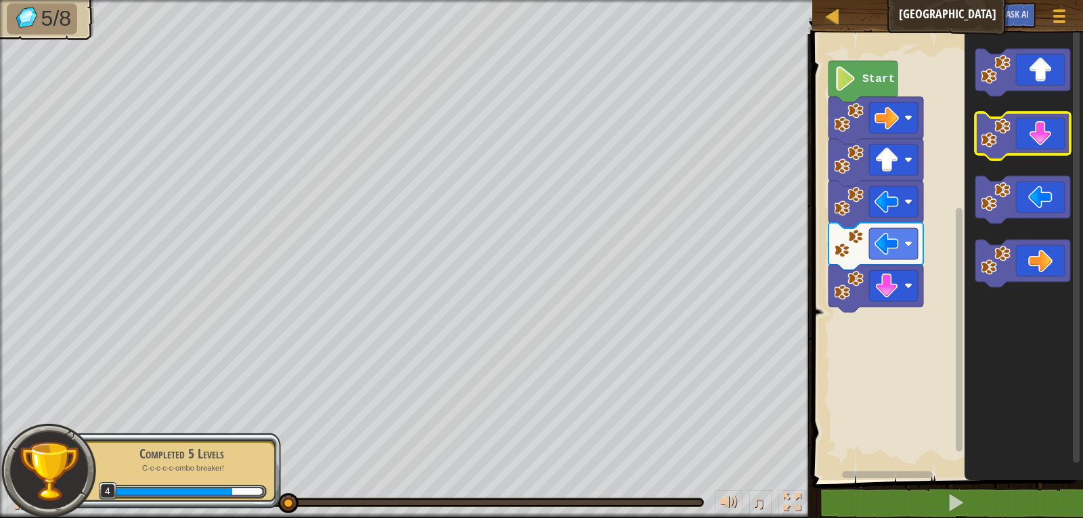
click at [1039, 143] on icon "Blockly Workspace" at bounding box center [1023, 135] width 95 height 47
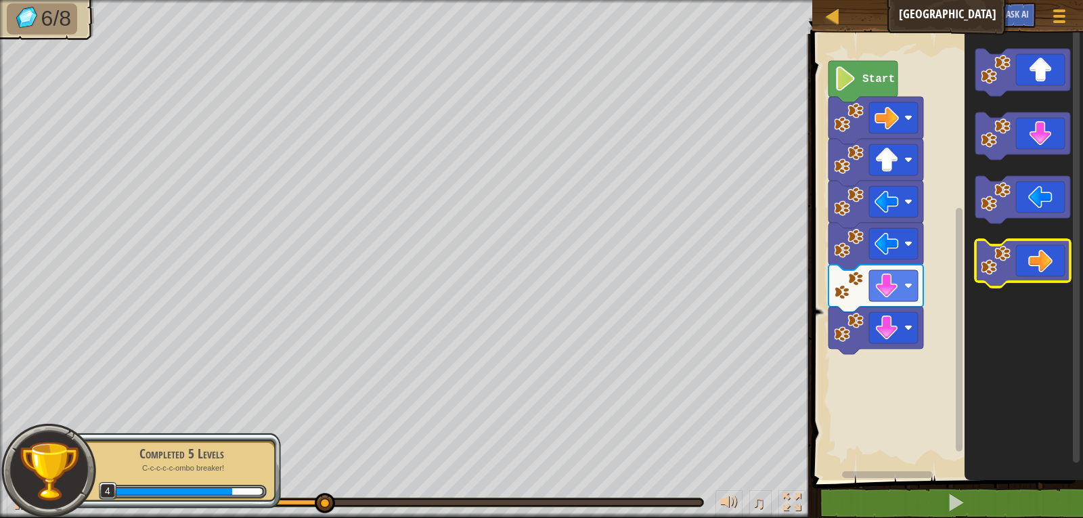
click at [1045, 265] on icon "Blockly Workspace" at bounding box center [1023, 263] width 95 height 47
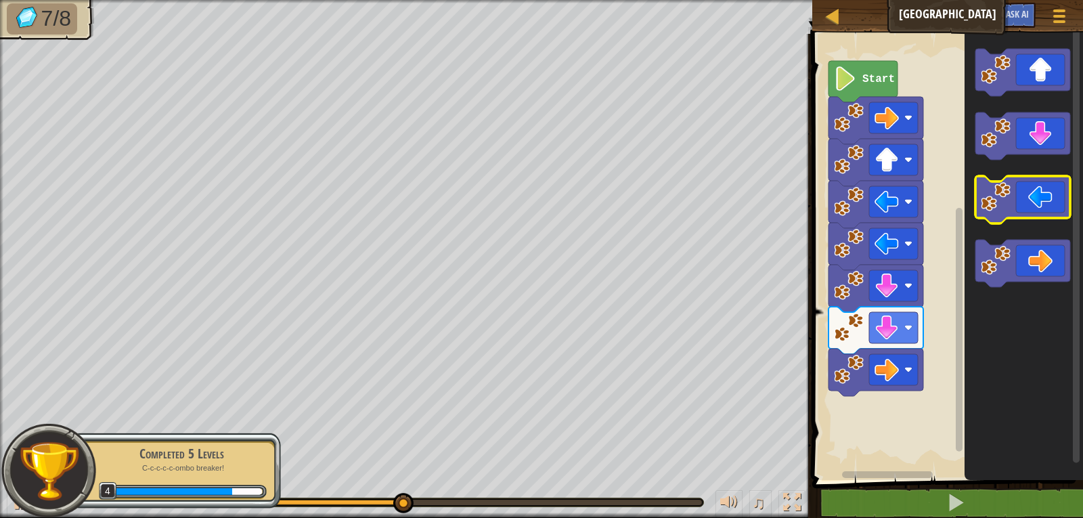
click at [1048, 202] on icon "Blockly Workspace" at bounding box center [1023, 199] width 95 height 47
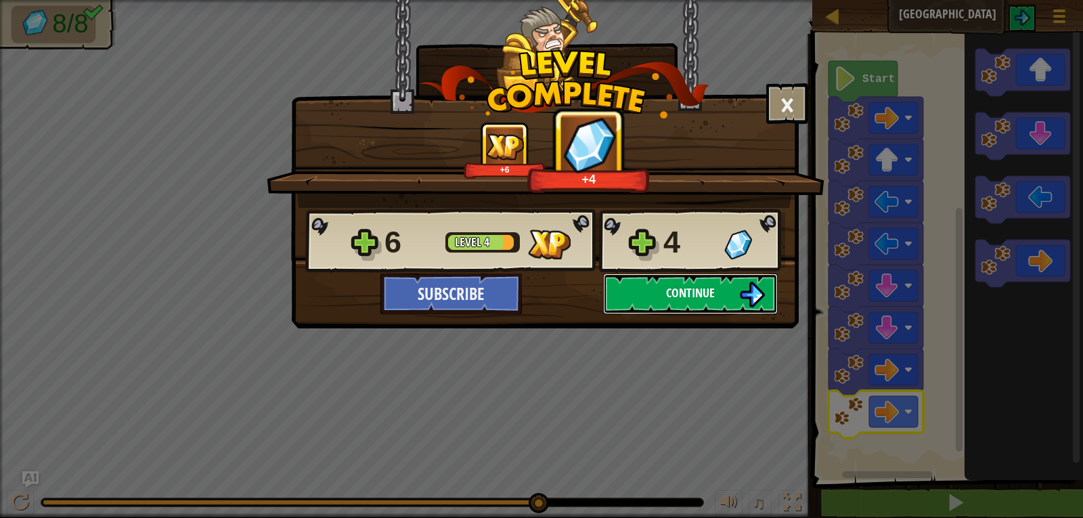
click at [691, 293] on span "Continue" at bounding box center [690, 292] width 49 height 17
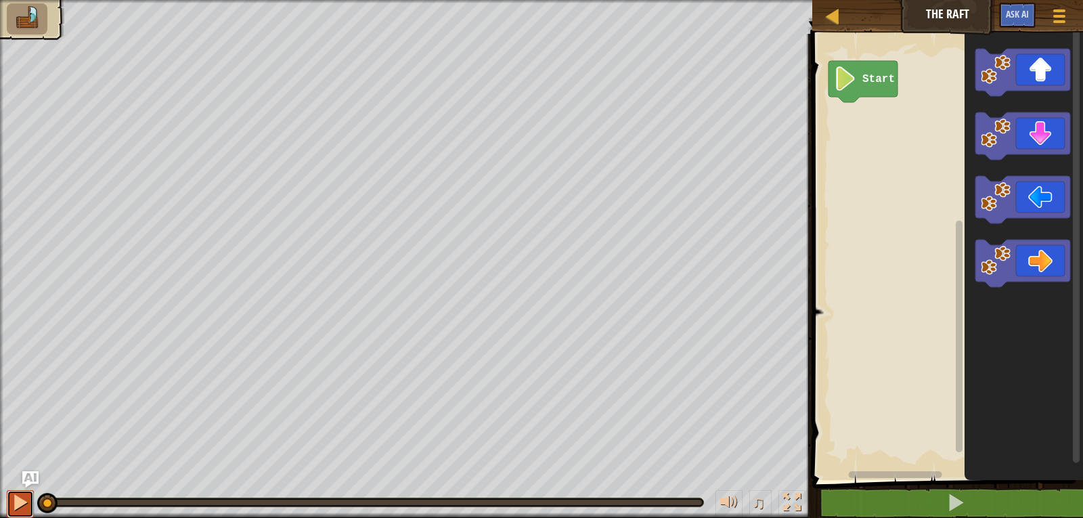
click at [28, 505] on div at bounding box center [21, 503] width 18 height 18
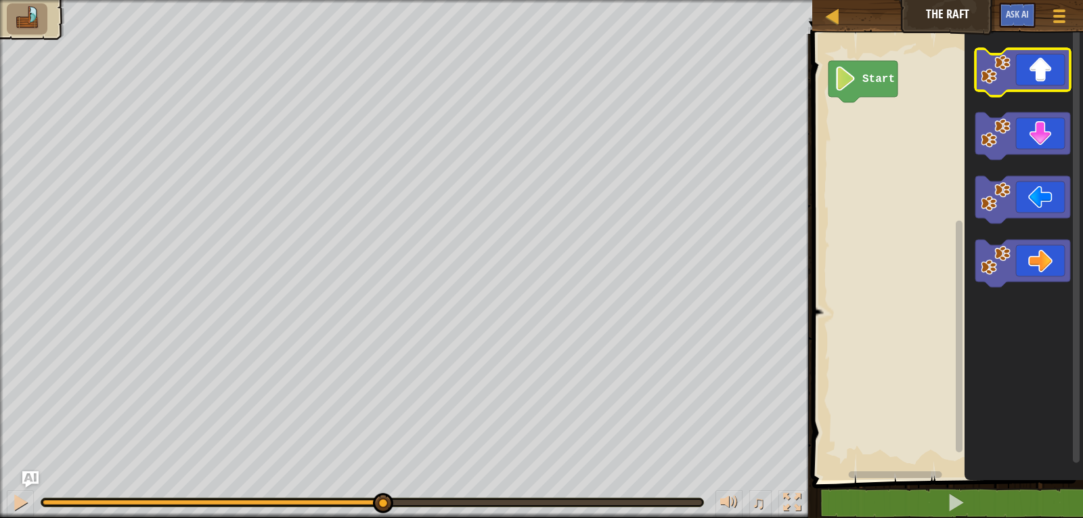
click at [1037, 79] on icon "Blockly Workspace" at bounding box center [1023, 72] width 95 height 47
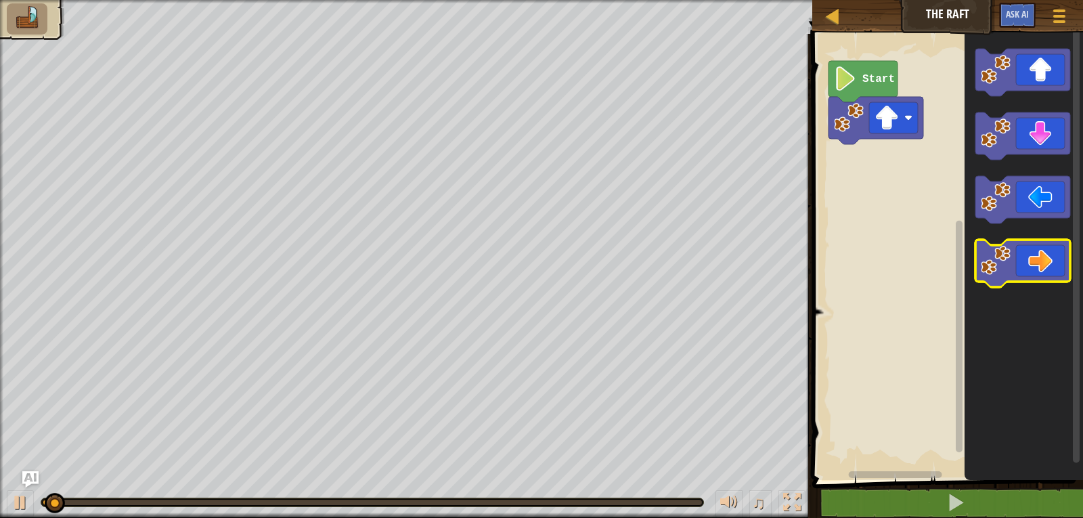
click at [1042, 257] on icon "Blockly Workspace" at bounding box center [1023, 263] width 95 height 47
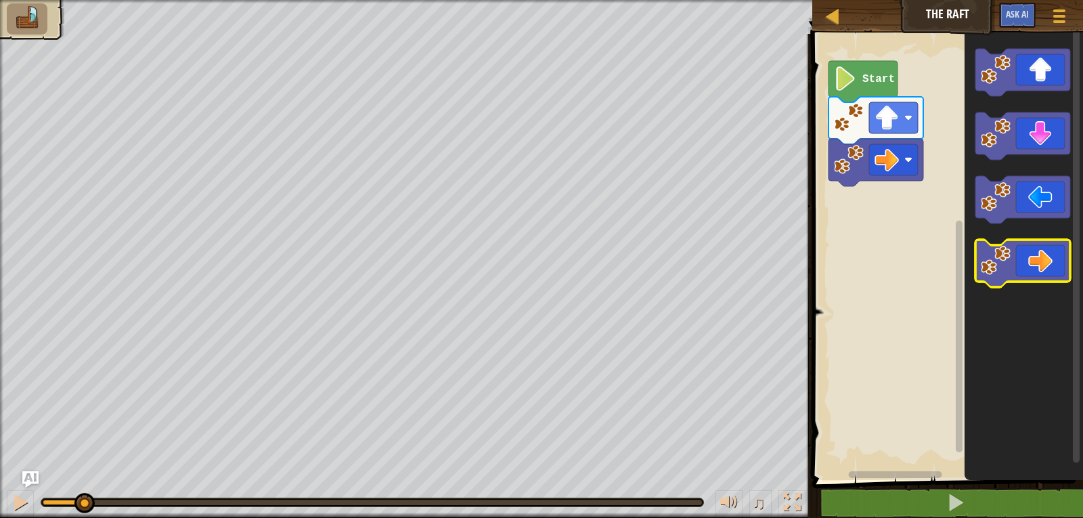
click at [1042, 257] on icon "Blockly Workspace" at bounding box center [1023, 263] width 95 height 47
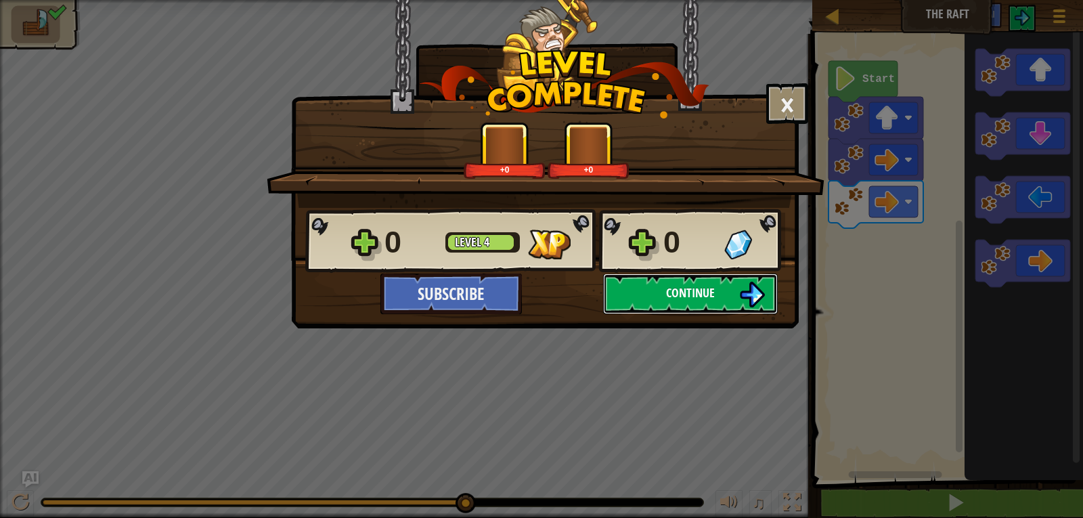
click at [698, 291] on span "Continue" at bounding box center [690, 292] width 49 height 17
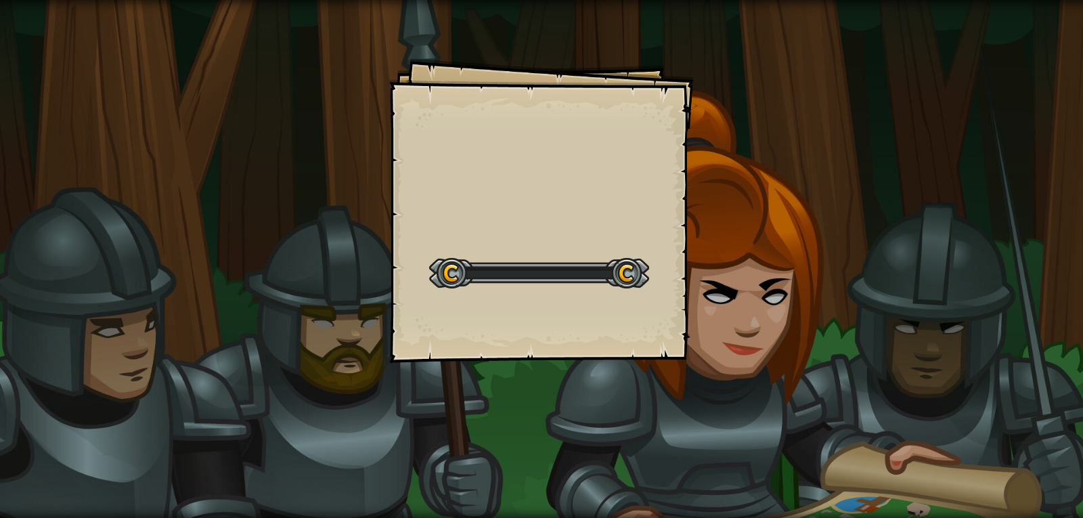
click at [656, 362] on div "Goals Start Level Error loading from server. Try refreshing the page. You'll ne…" at bounding box center [541, 210] width 305 height 305
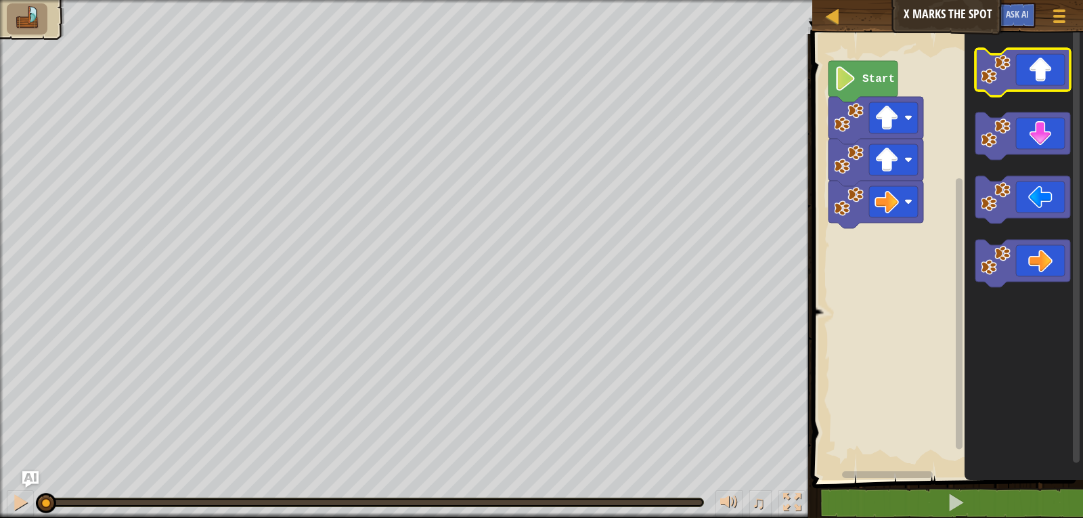
click at [1045, 84] on icon "Blockly Workspace" at bounding box center [1023, 72] width 95 height 47
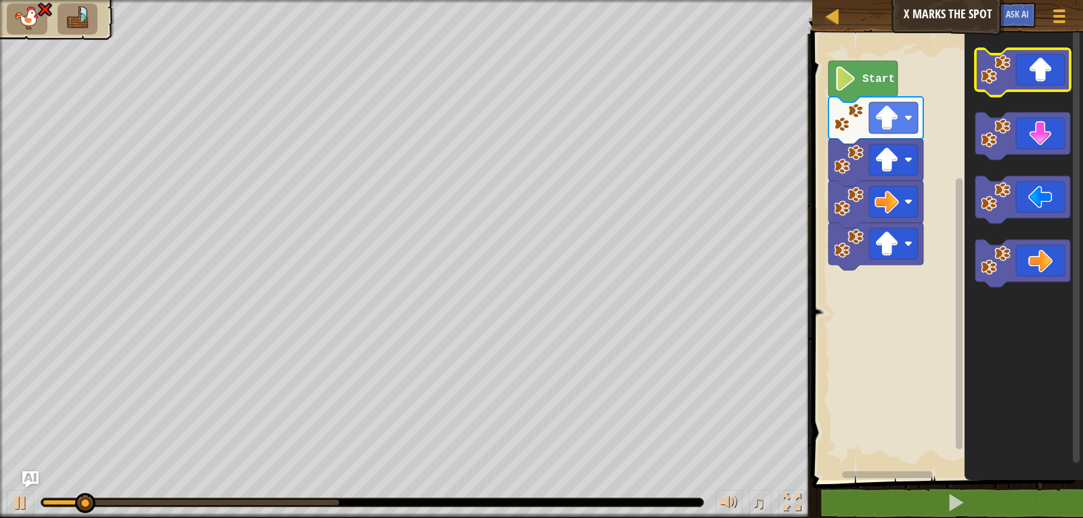
click at [1046, 81] on icon "Blockly Workspace" at bounding box center [1023, 72] width 95 height 47
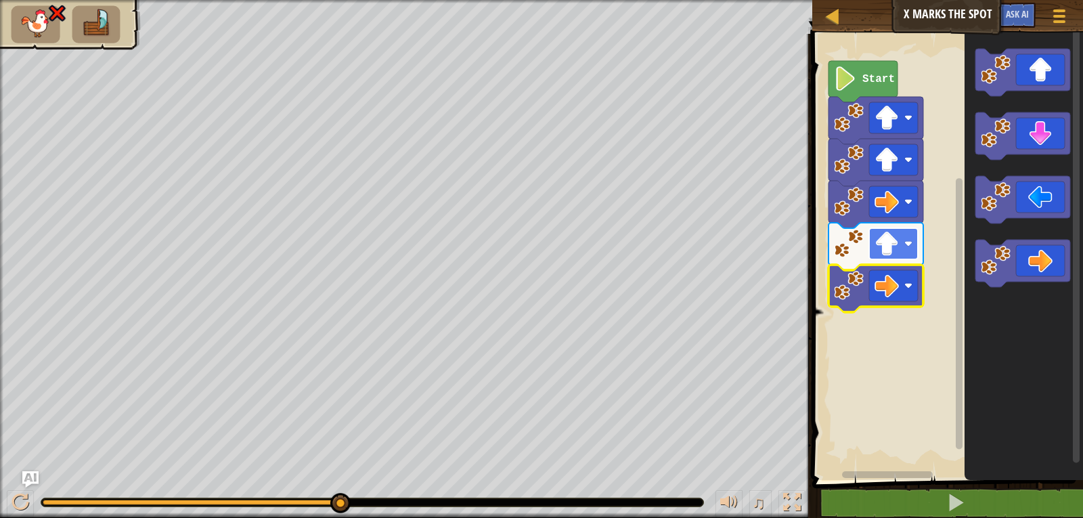
click at [904, 245] on rect "Blockly Workspace" at bounding box center [894, 243] width 49 height 31
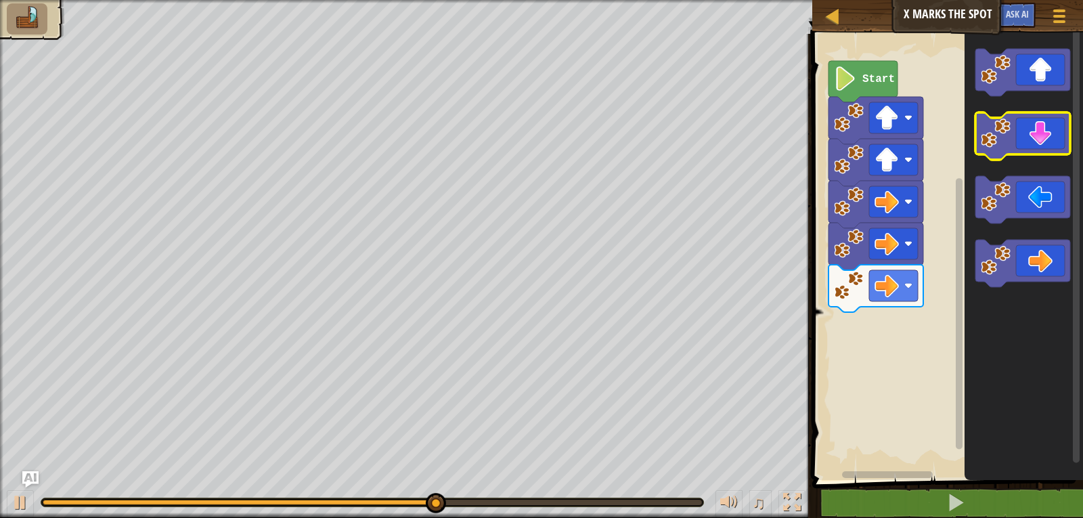
click at [1021, 140] on icon "Blockly Workspace" at bounding box center [1023, 135] width 95 height 47
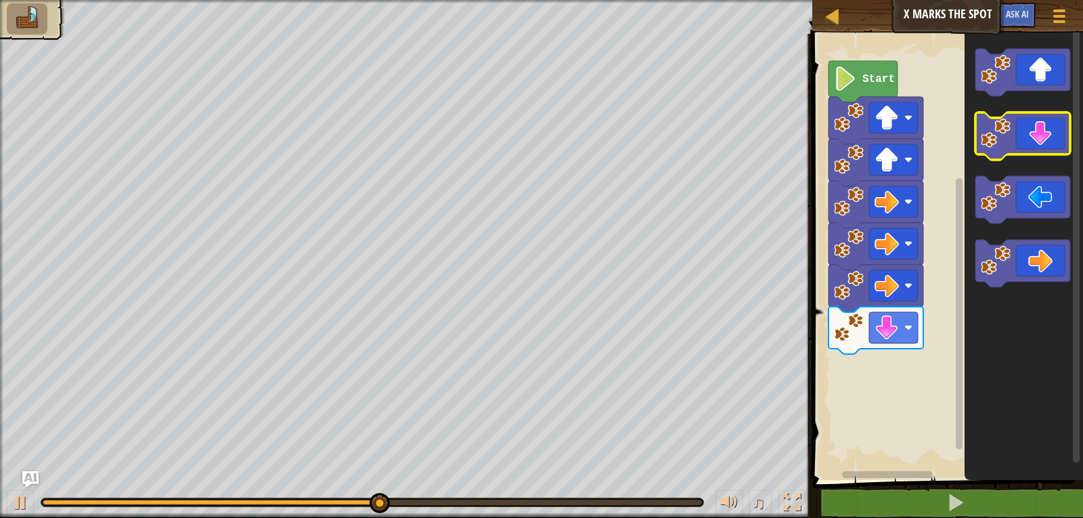
click at [1021, 140] on icon "Blockly Workspace" at bounding box center [1023, 135] width 95 height 47
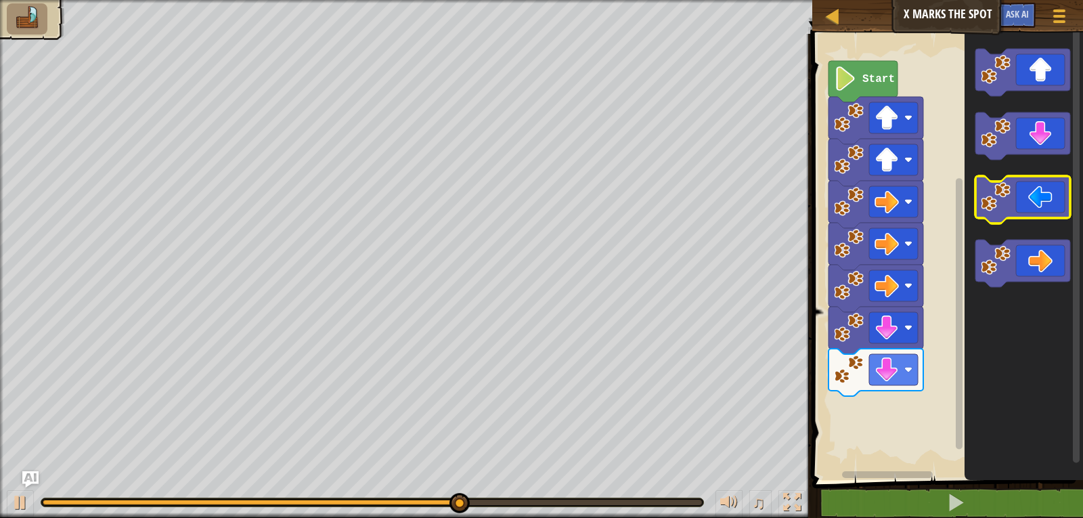
click at [1033, 204] on icon "Blockly Workspace" at bounding box center [1023, 199] width 95 height 47
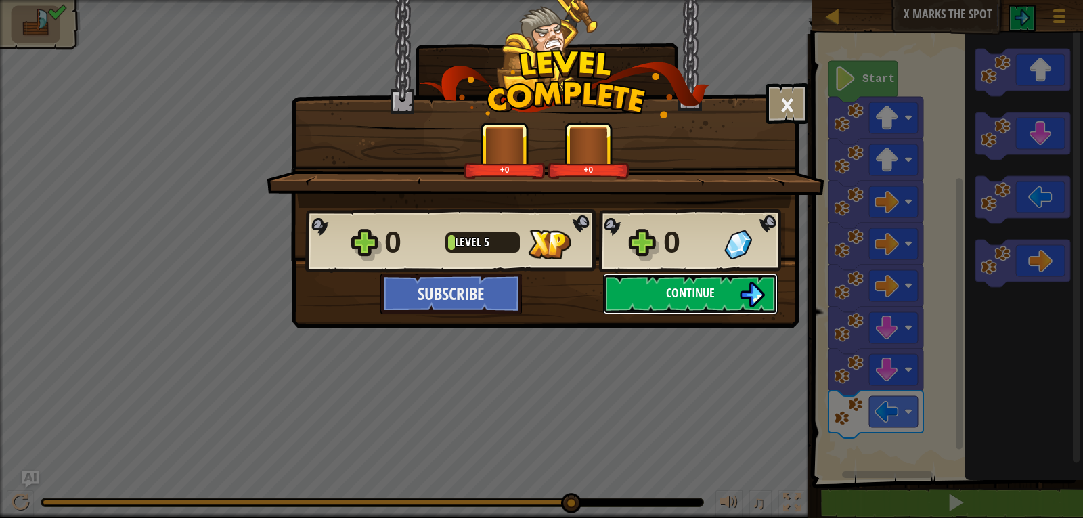
click at [703, 295] on span "Continue" at bounding box center [690, 292] width 49 height 17
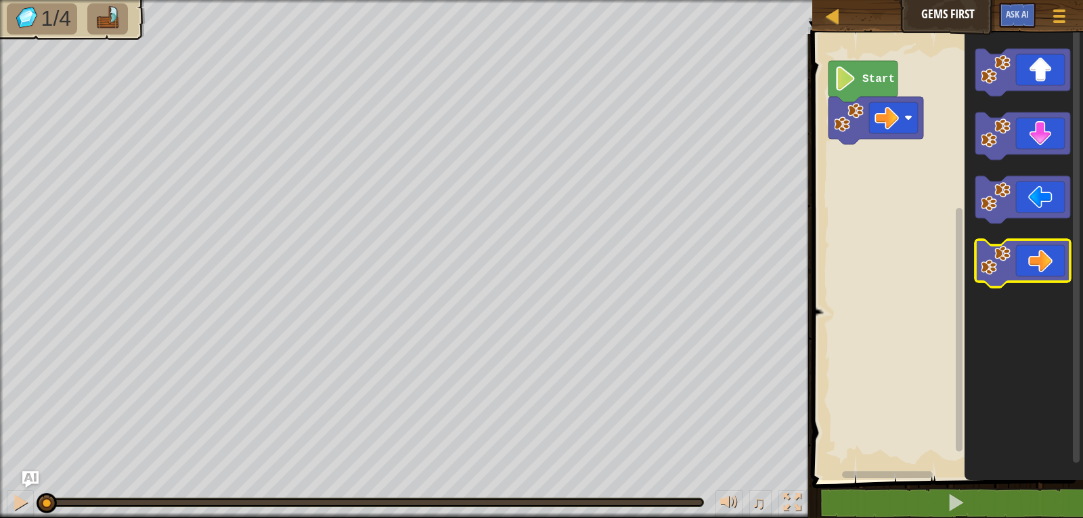
click at [1048, 264] on icon "Blockly Workspace" at bounding box center [1023, 263] width 95 height 47
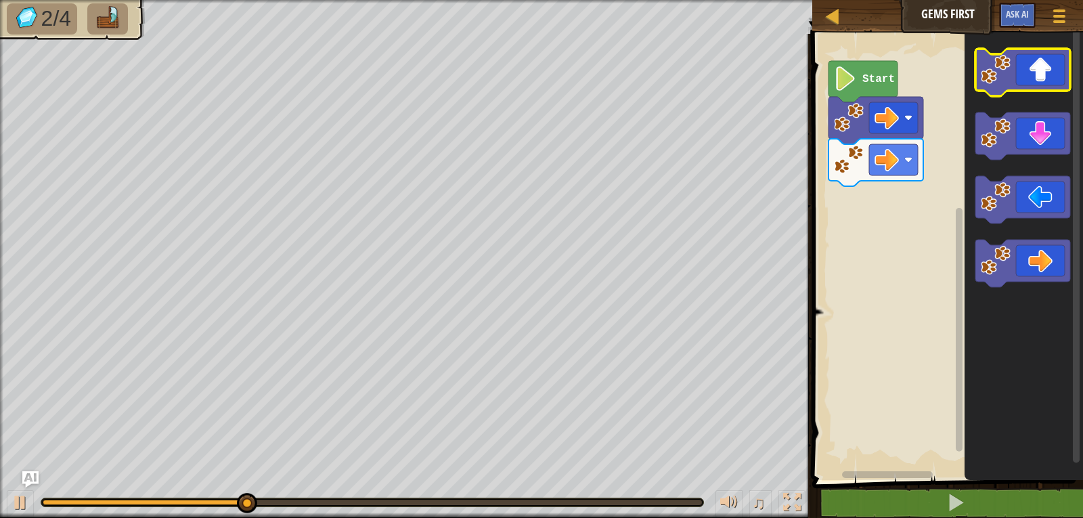
click at [1048, 72] on icon "Blockly Workspace" at bounding box center [1023, 72] width 95 height 47
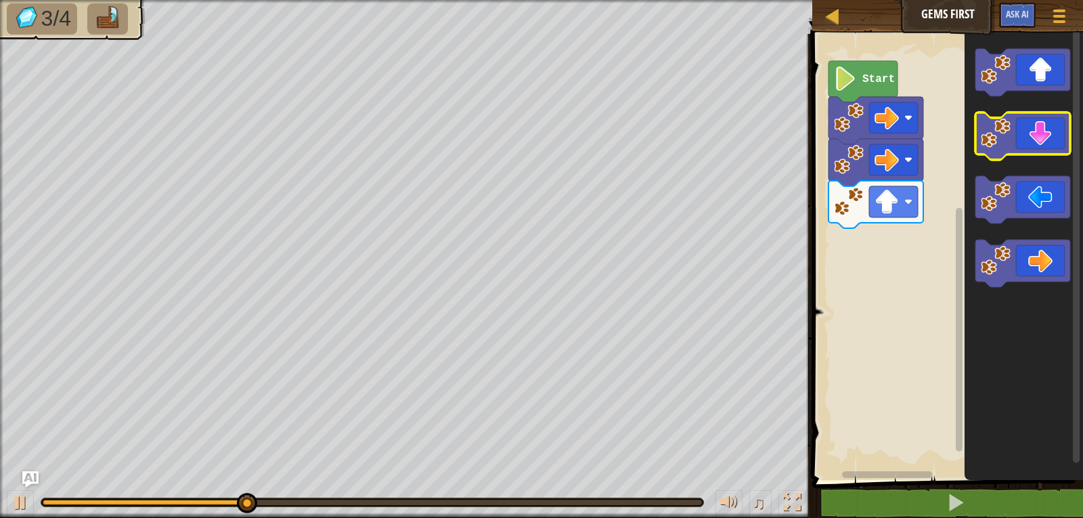
click at [1048, 134] on icon "Blockly Workspace" at bounding box center [1023, 135] width 95 height 47
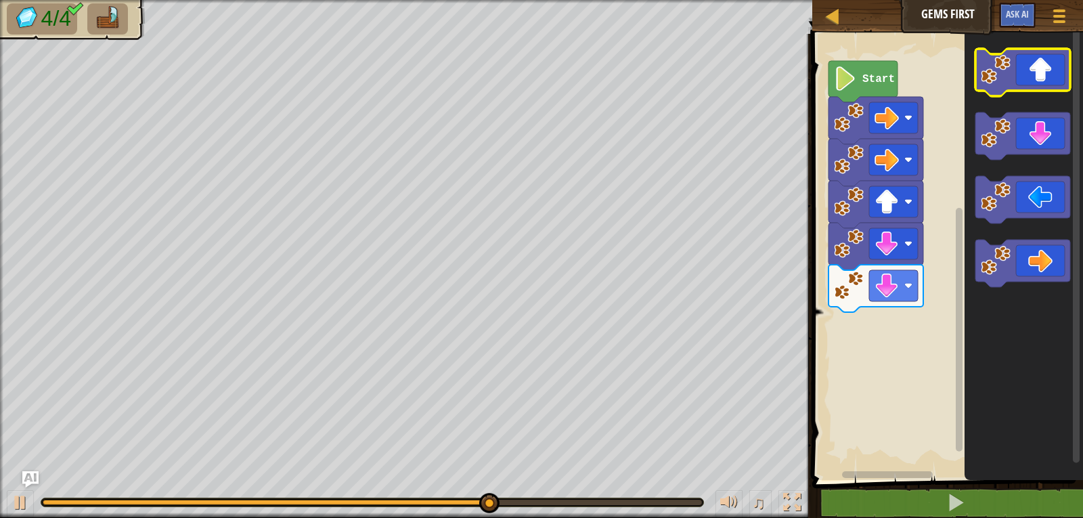
click at [1027, 81] on icon "Blockly Workspace" at bounding box center [1023, 72] width 95 height 47
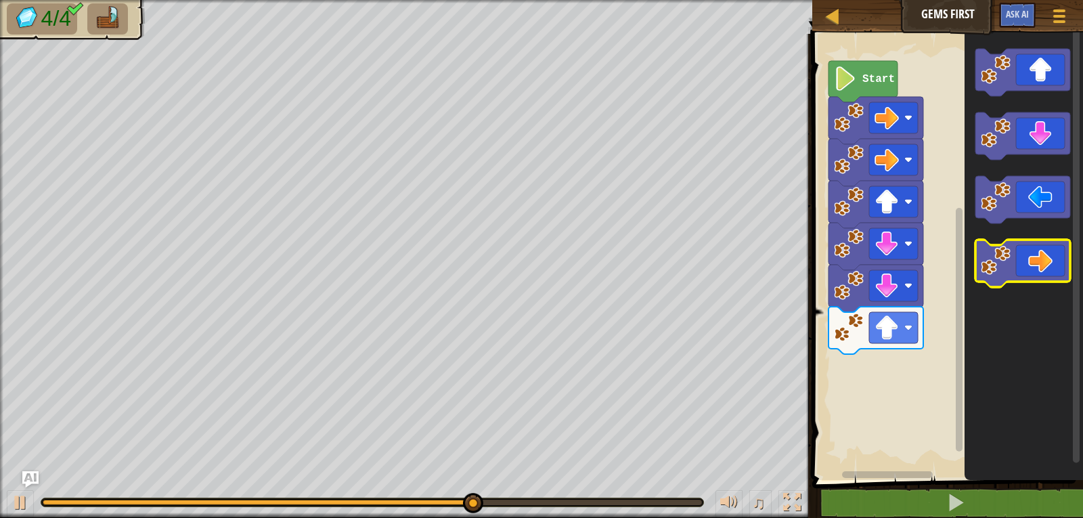
click at [1052, 259] on icon "Blockly Workspace" at bounding box center [1023, 263] width 95 height 47
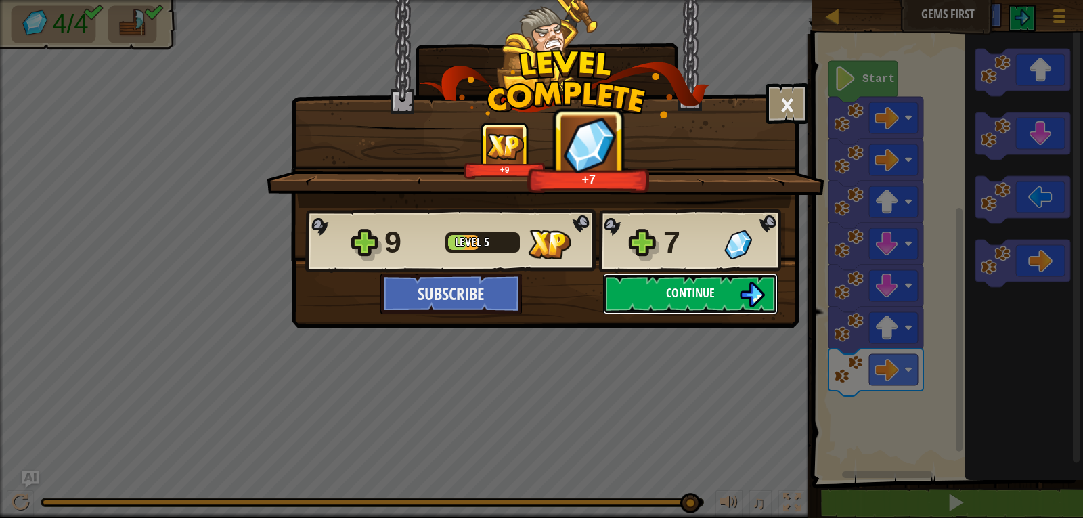
click at [687, 295] on span "Continue" at bounding box center [690, 292] width 49 height 17
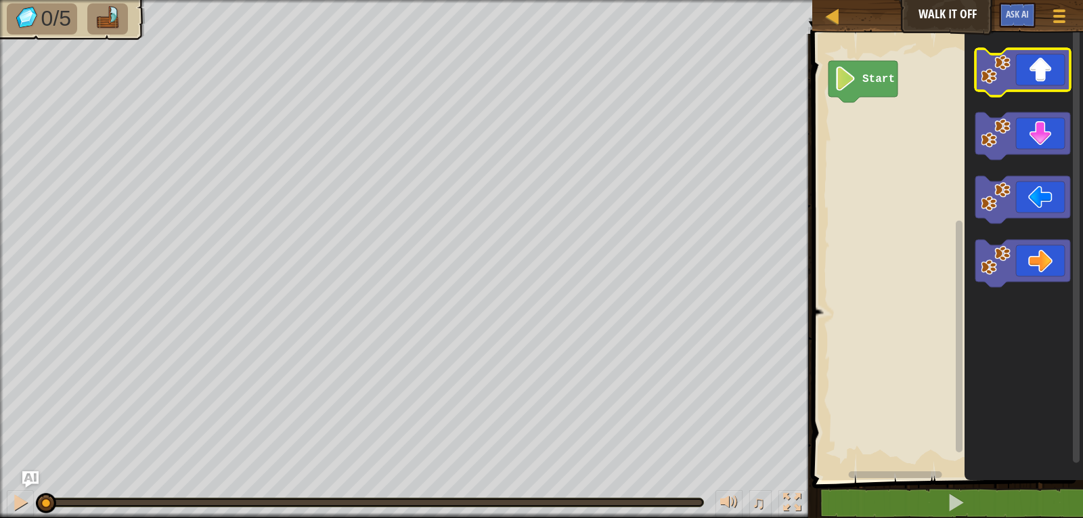
click at [1043, 64] on icon "Blockly Workspace" at bounding box center [1023, 72] width 95 height 47
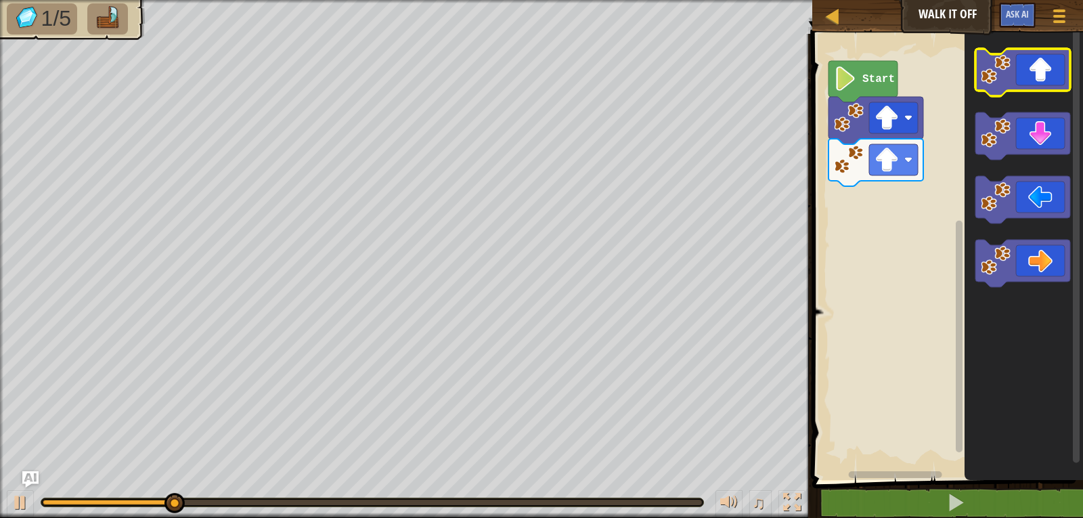
click at [1043, 64] on icon "Blockly Workspace" at bounding box center [1023, 72] width 95 height 47
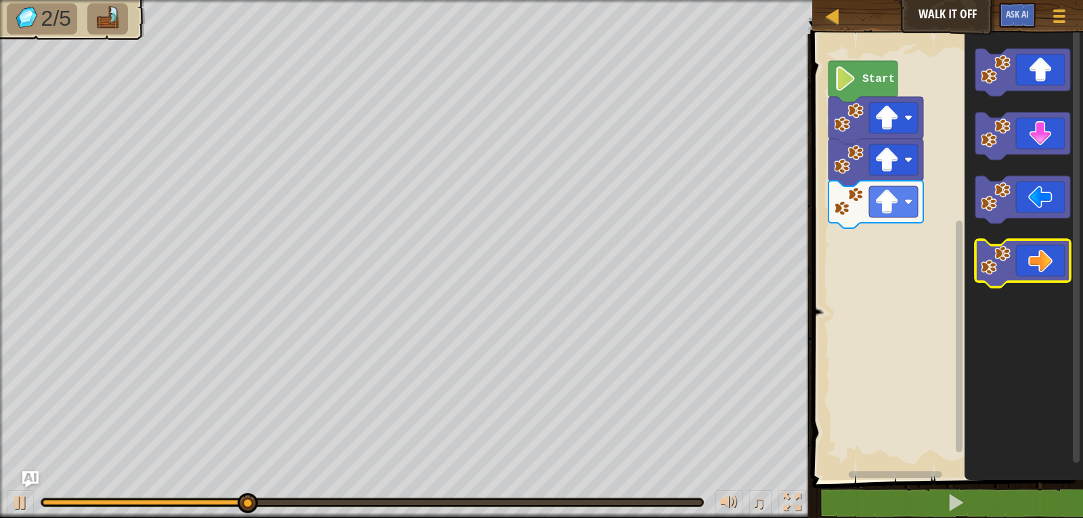
click at [1036, 257] on icon "Blockly Workspace" at bounding box center [1023, 263] width 95 height 47
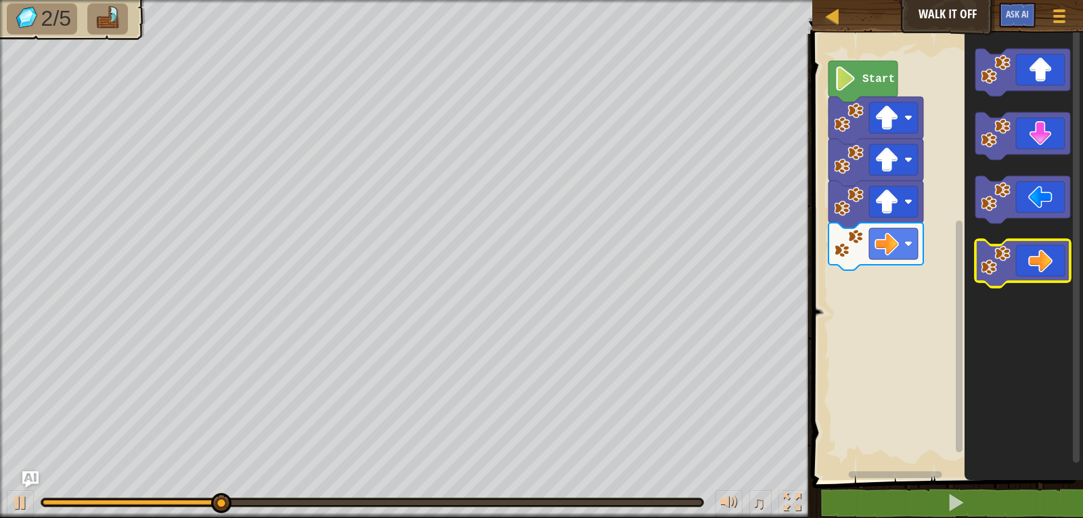
click at [1036, 257] on icon "Blockly Workspace" at bounding box center [1023, 263] width 95 height 47
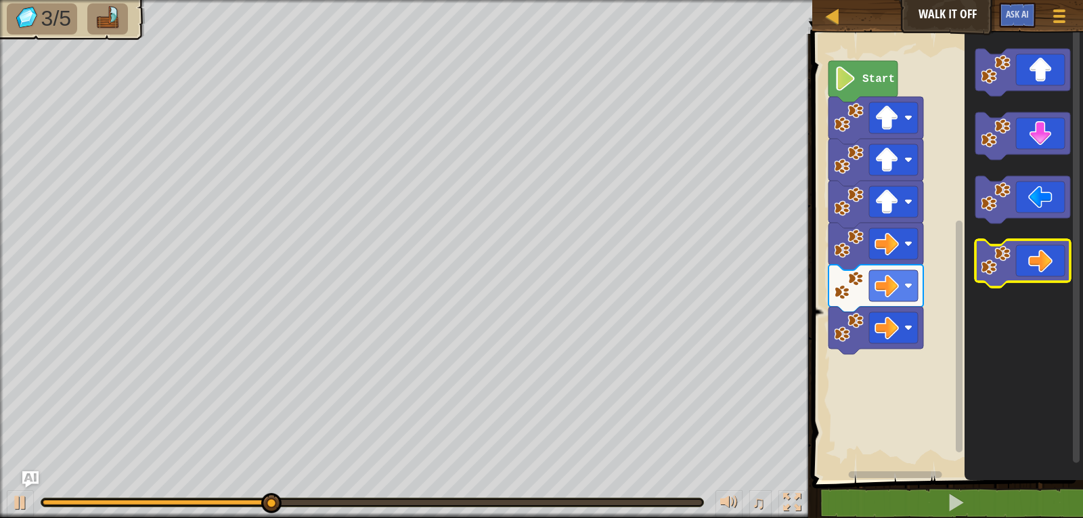
click at [1036, 257] on icon "Blockly Workspace" at bounding box center [1023, 263] width 95 height 47
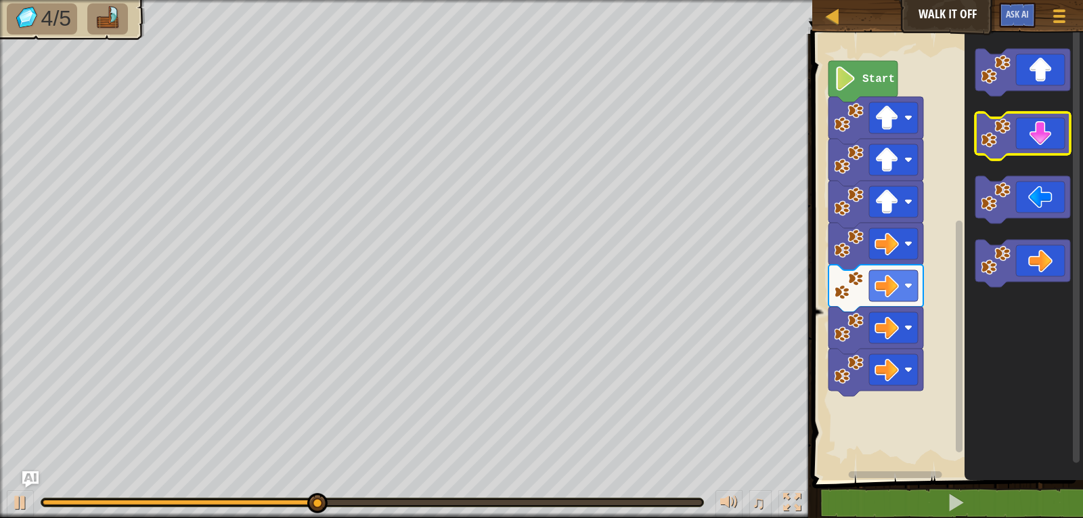
click at [1039, 144] on icon "Blockly Workspace" at bounding box center [1023, 135] width 95 height 47
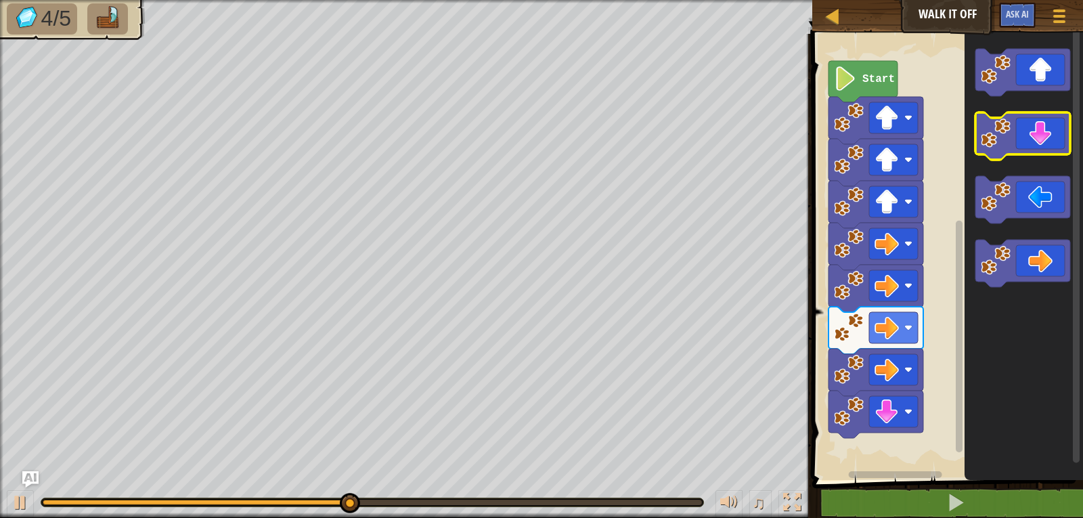
click at [1039, 144] on icon "Blockly Workspace" at bounding box center [1023, 135] width 95 height 47
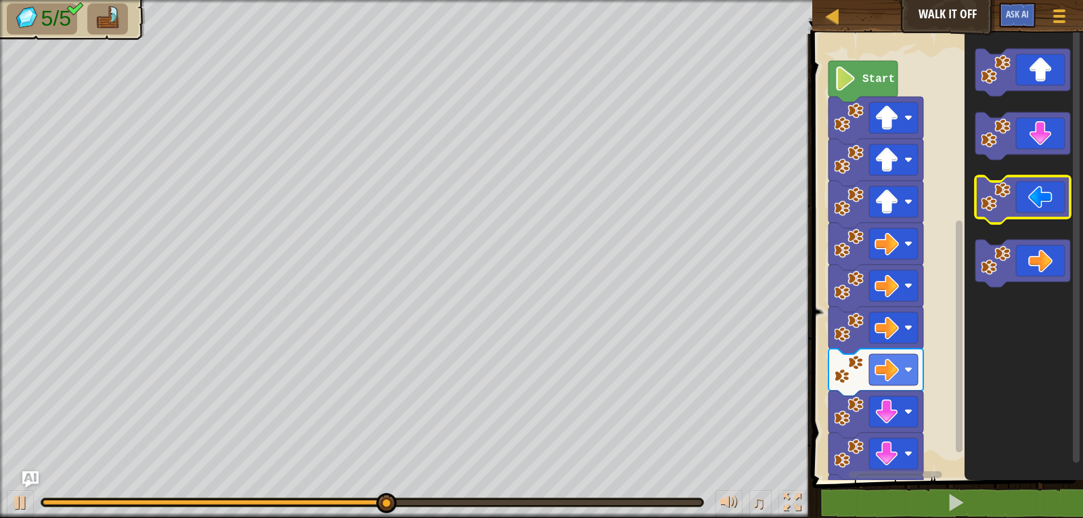
click at [1034, 206] on icon "Blockly Workspace" at bounding box center [1023, 199] width 95 height 47
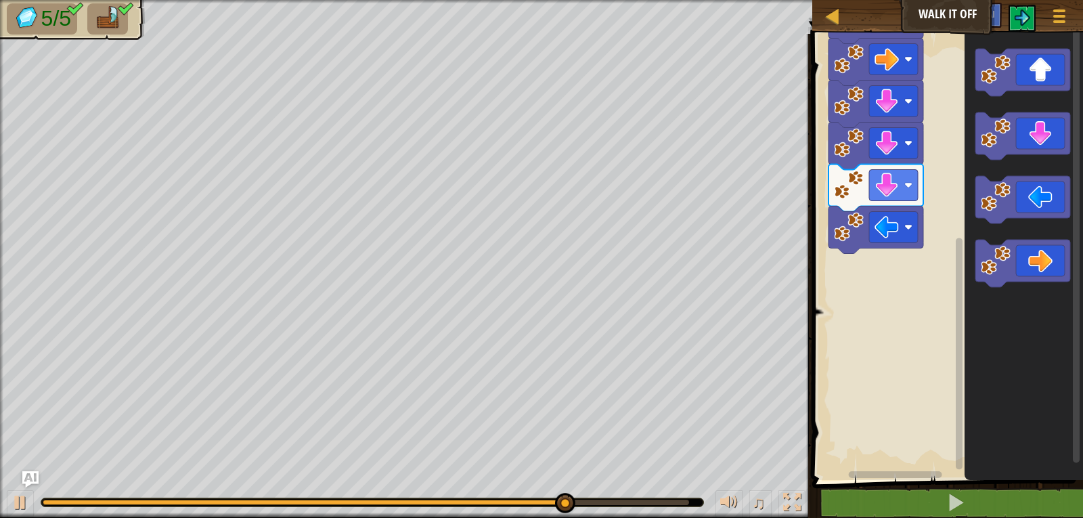
click at [964, 431] on g "Blockly Workspace" at bounding box center [960, 249] width 10 height 442
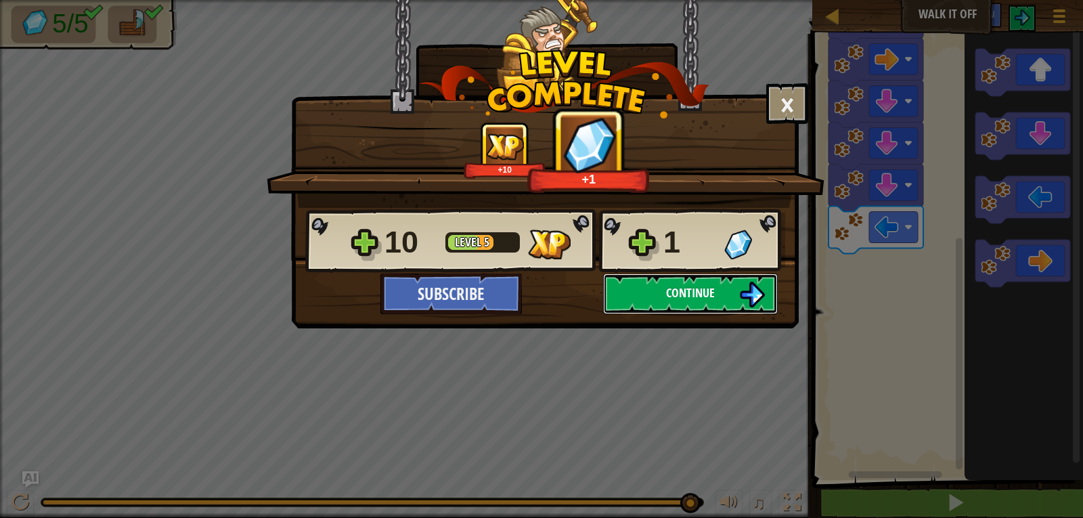
click at [698, 294] on span "Continue" at bounding box center [690, 292] width 49 height 17
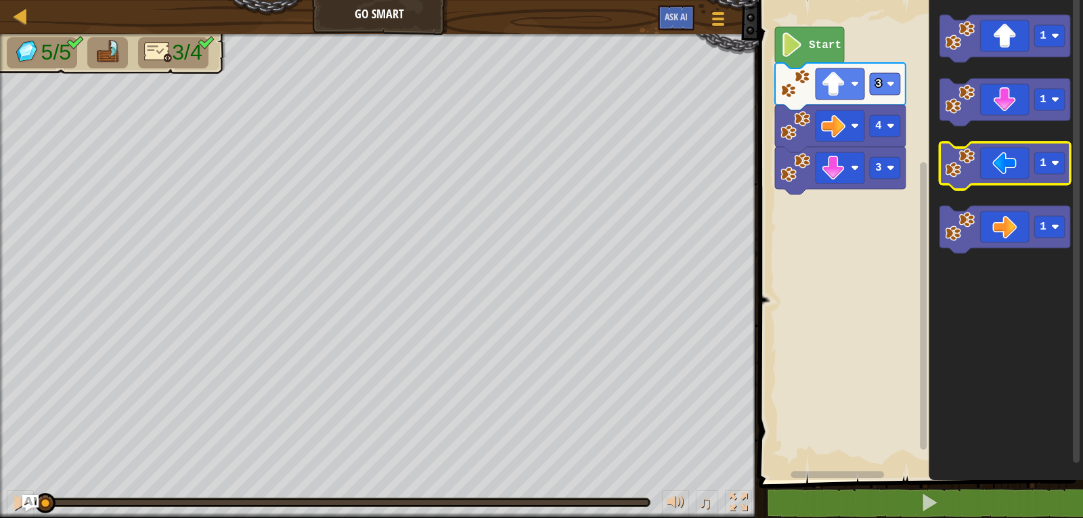
click at [995, 169] on icon "Blockly Workspace" at bounding box center [1005, 165] width 131 height 47
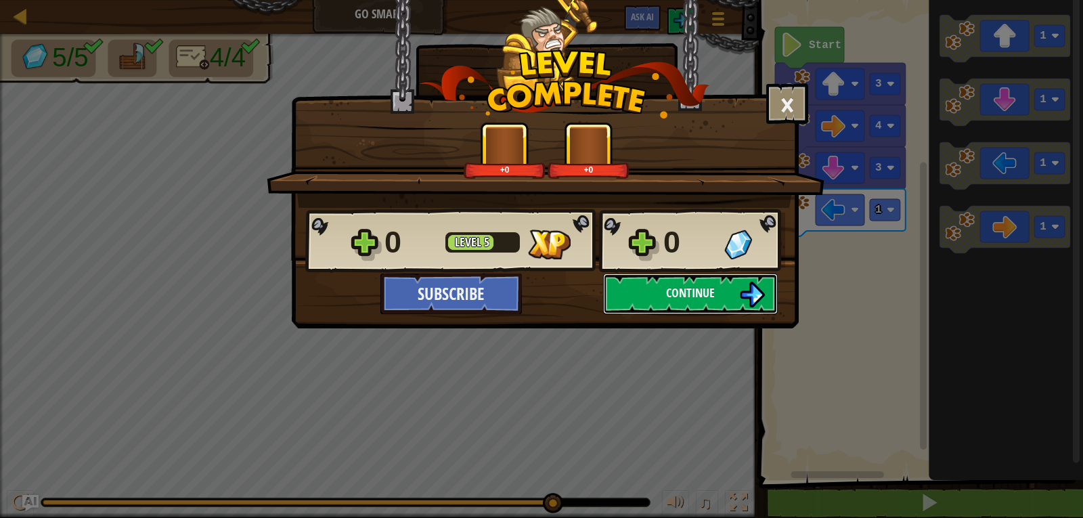
click at [667, 296] on span "Continue" at bounding box center [690, 292] width 49 height 17
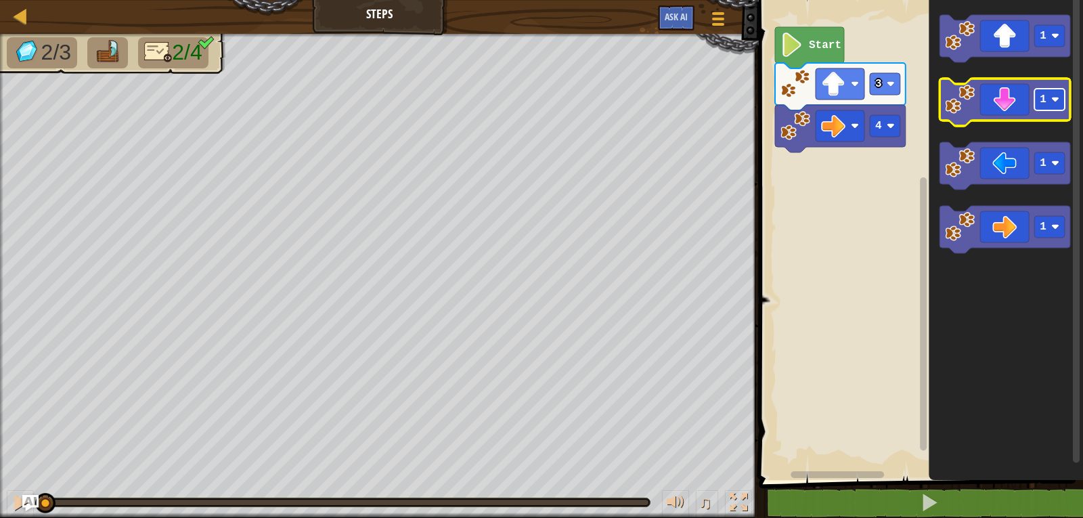
click at [1062, 101] on rect "Blockly Workspace" at bounding box center [1050, 100] width 30 height 22
click at [1027, 116] on icon "Blockly Workspace" at bounding box center [1005, 102] width 131 height 47
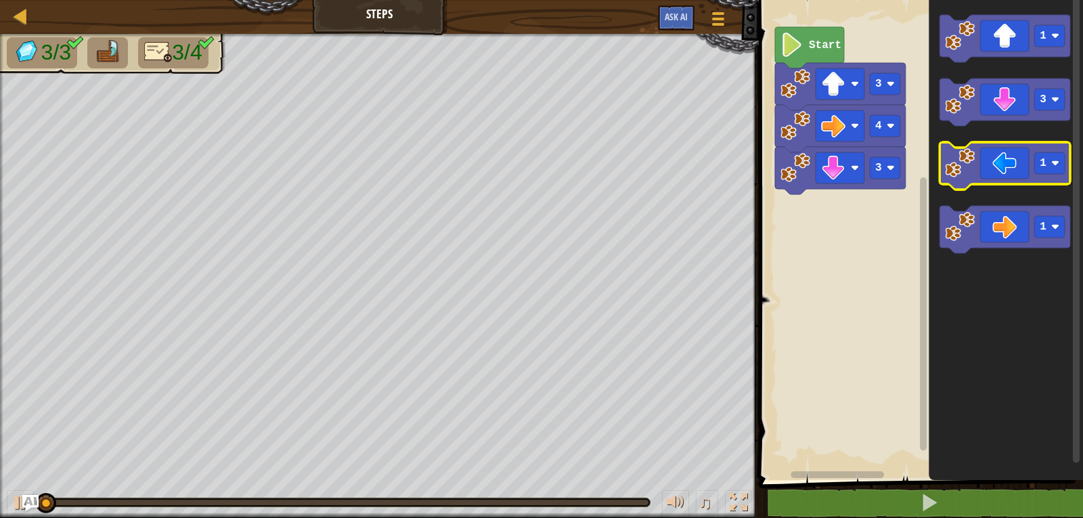
click at [1033, 156] on icon "Blockly Workspace" at bounding box center [1005, 165] width 131 height 47
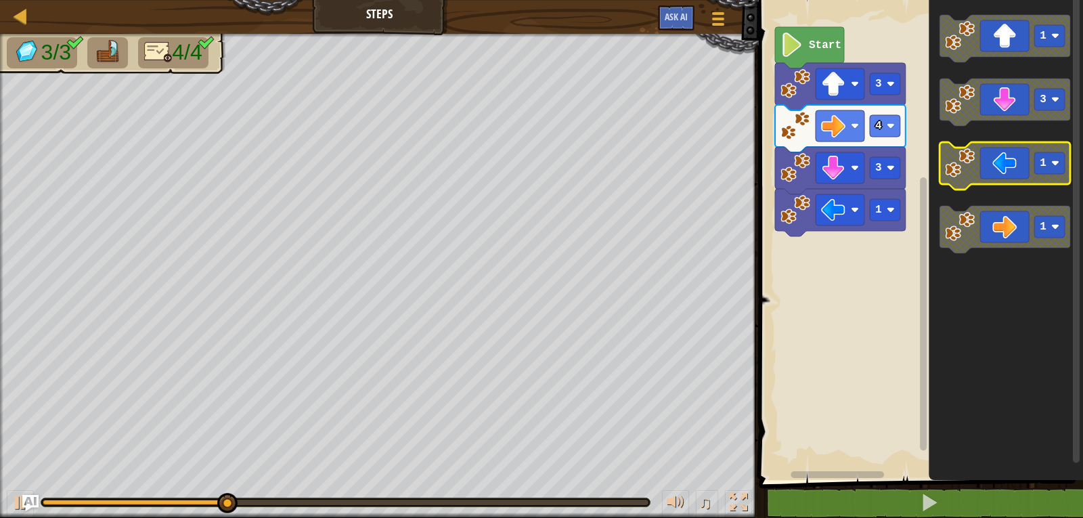
click at [1054, 164] on image "Blockly Workspace" at bounding box center [1056, 163] width 8 height 8
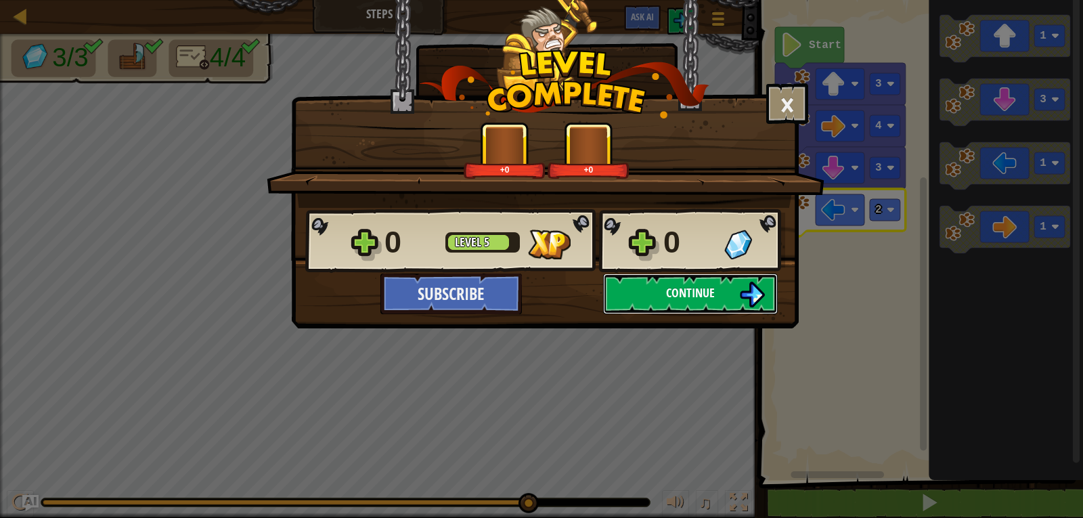
click at [675, 292] on span "Continue" at bounding box center [690, 292] width 49 height 17
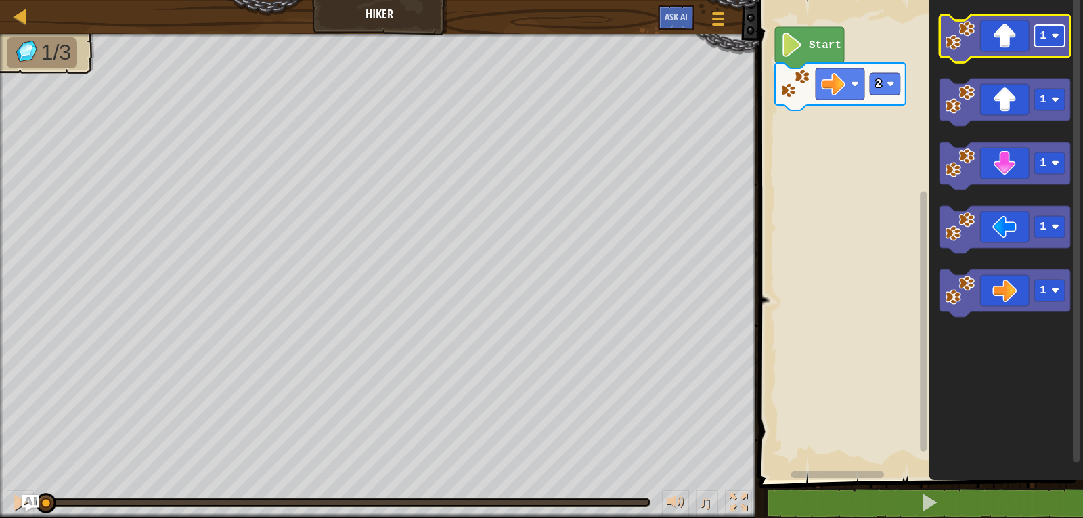
click at [1058, 37] on image "Blockly Workspace" at bounding box center [1056, 36] width 8 height 8
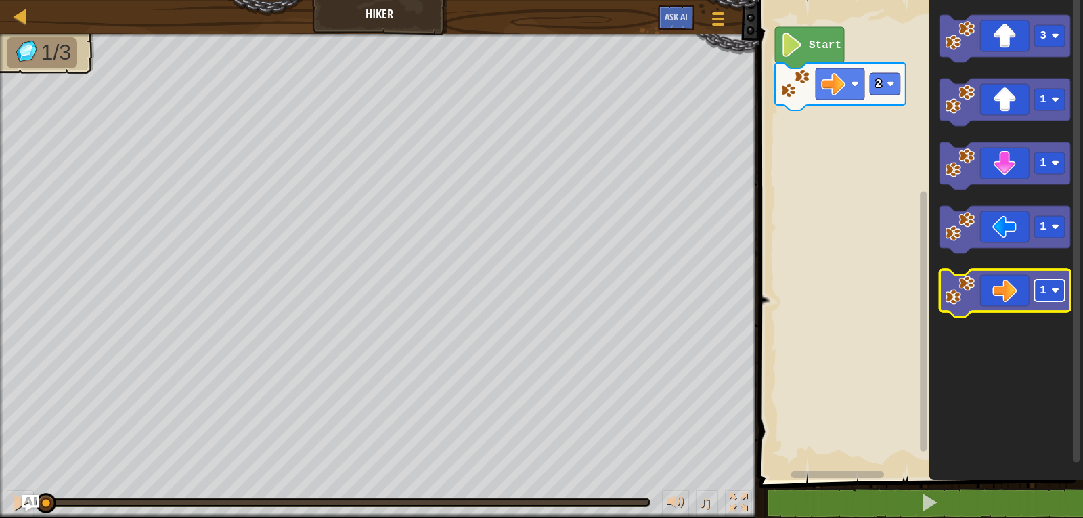
click at [1057, 290] on image "Blockly Workspace" at bounding box center [1056, 290] width 8 height 8
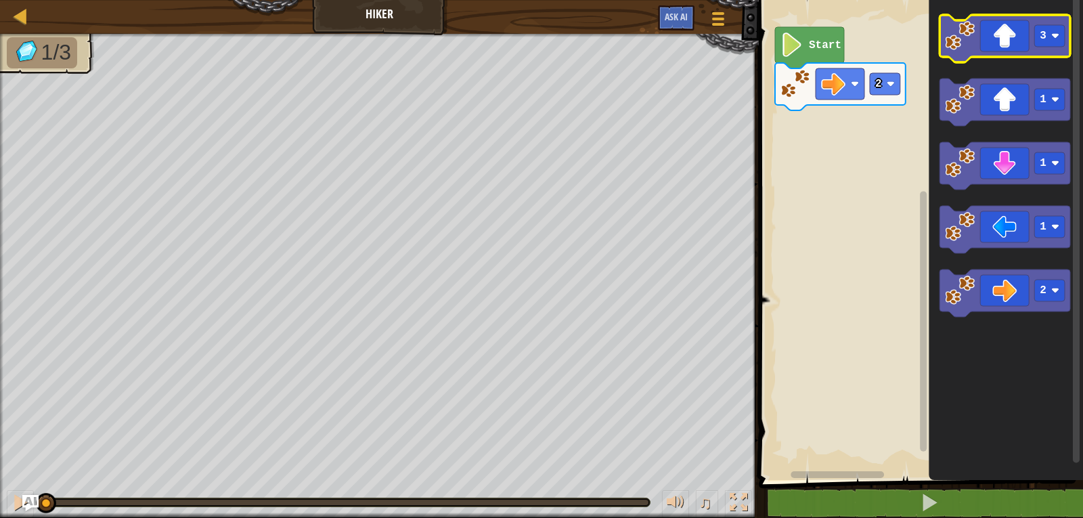
click at [1003, 54] on icon "Blockly Workspace" at bounding box center [1005, 38] width 131 height 47
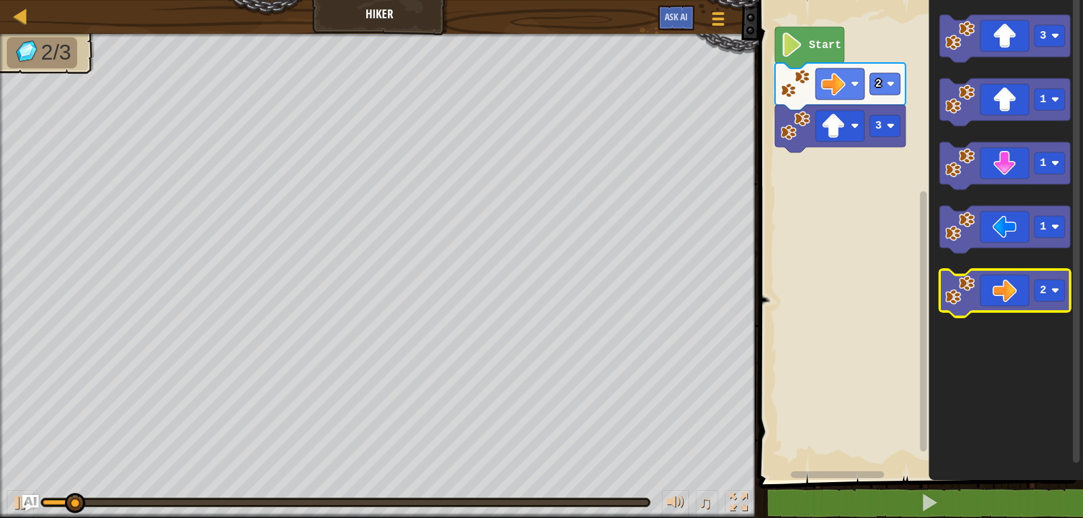
click at [1006, 293] on icon "Blockly Workspace" at bounding box center [1005, 293] width 131 height 47
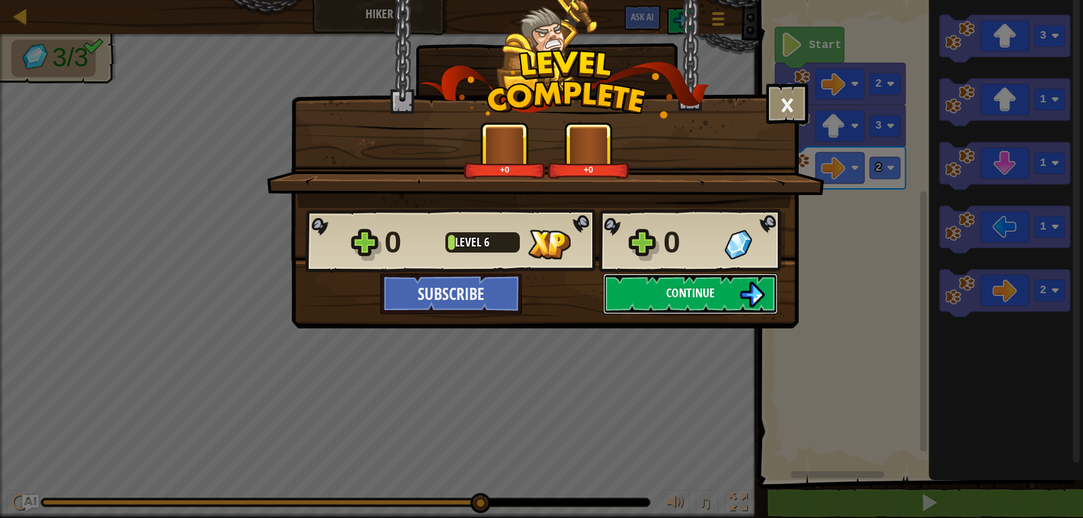
click at [697, 289] on span "Continue" at bounding box center [690, 292] width 49 height 17
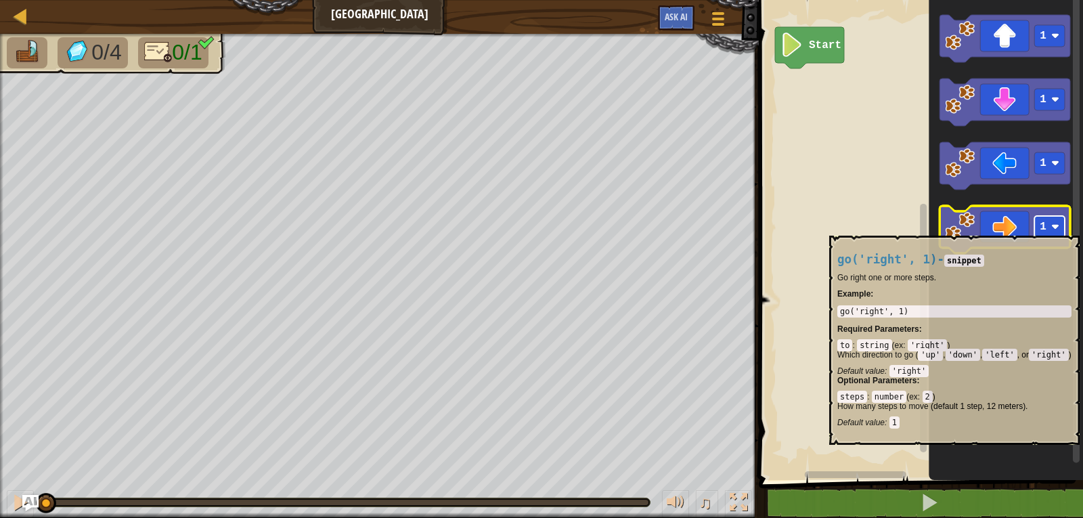
click at [1059, 229] on image "Blockly Workspace" at bounding box center [1056, 227] width 8 height 8
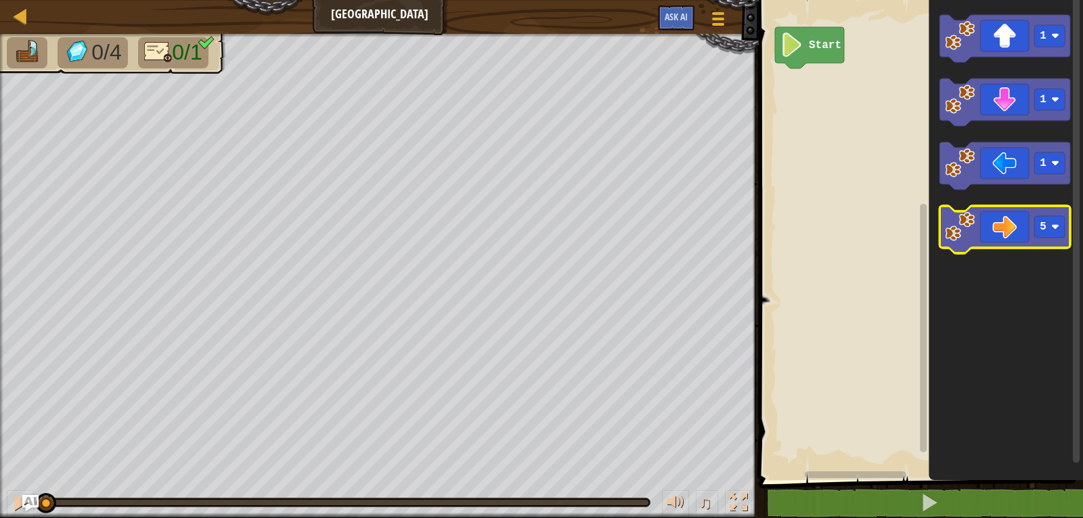
click at [970, 230] on image "Blockly Workspace" at bounding box center [960, 227] width 30 height 30
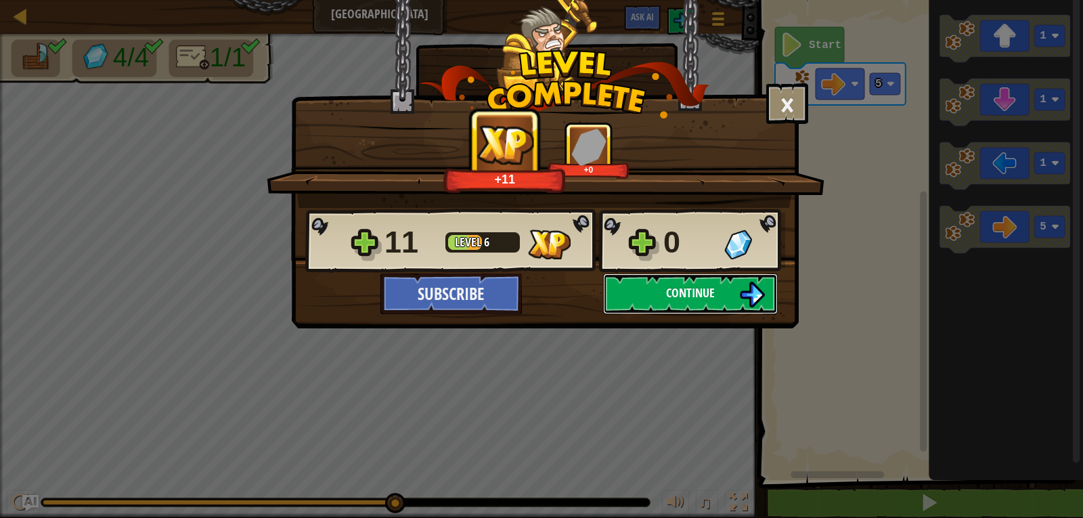
click at [739, 296] on button "Continue" at bounding box center [690, 294] width 175 height 41
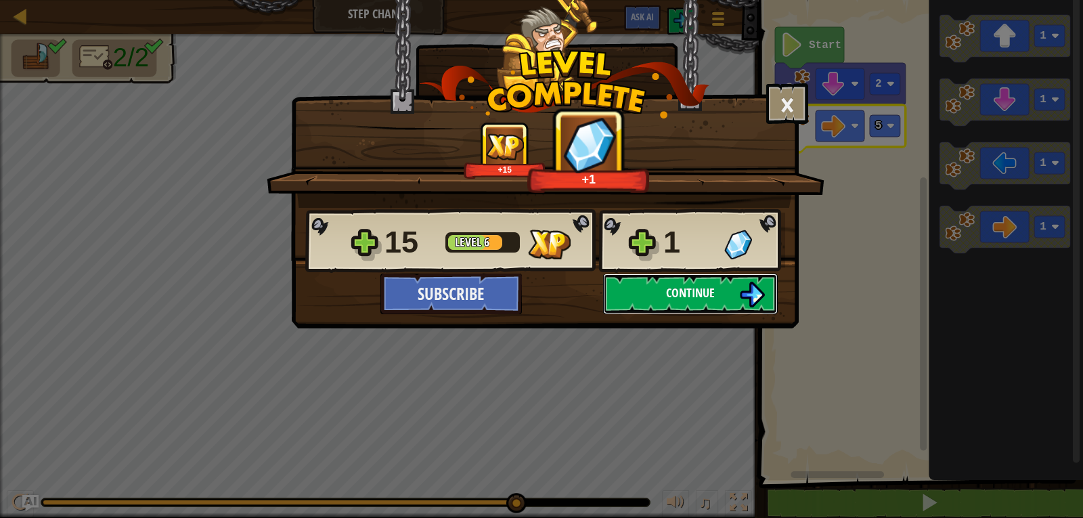
click at [699, 299] on span "Continue" at bounding box center [690, 292] width 49 height 17
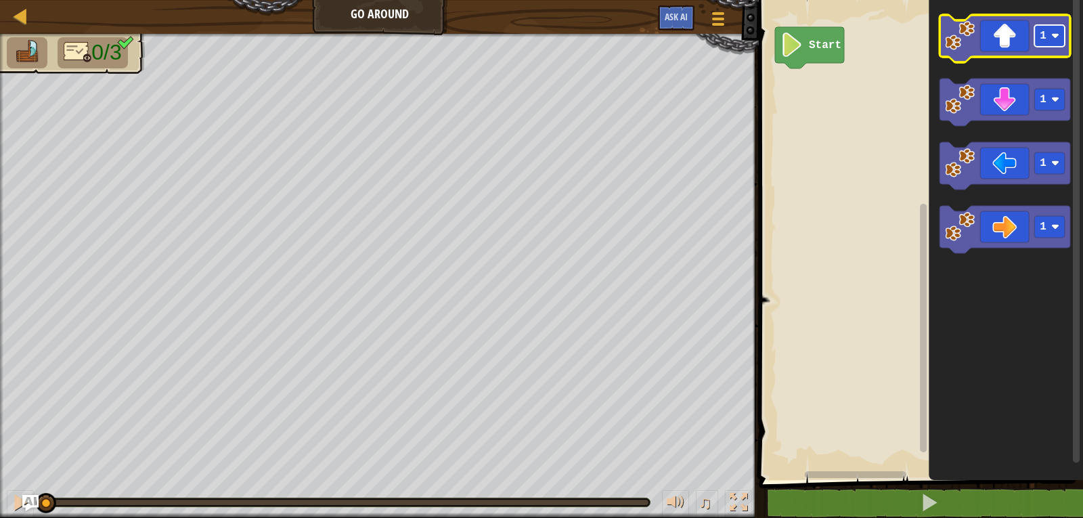
click at [1058, 35] on image "Blockly Workspace" at bounding box center [1056, 36] width 8 height 8
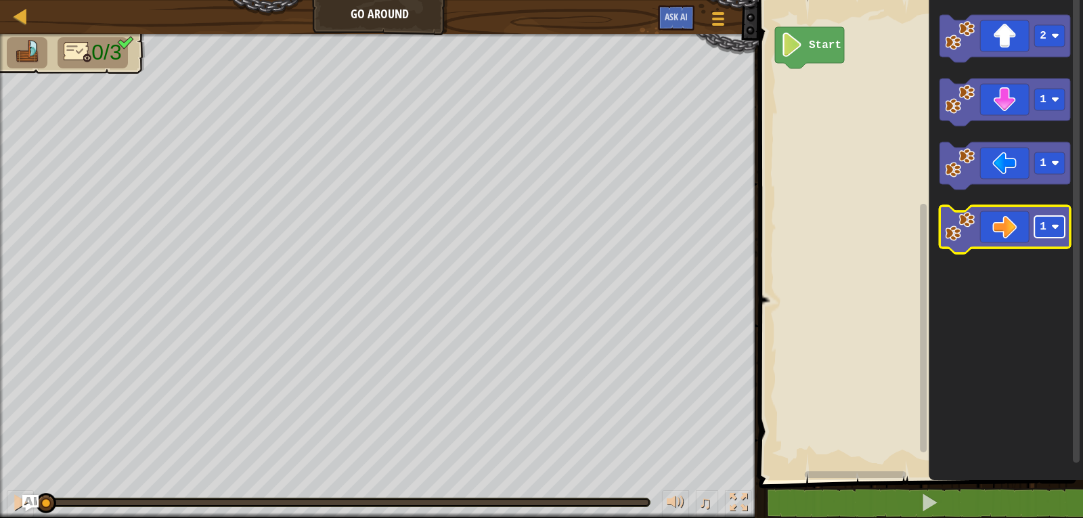
click at [1063, 226] on rect "Blockly Workspace" at bounding box center [1050, 227] width 30 height 22
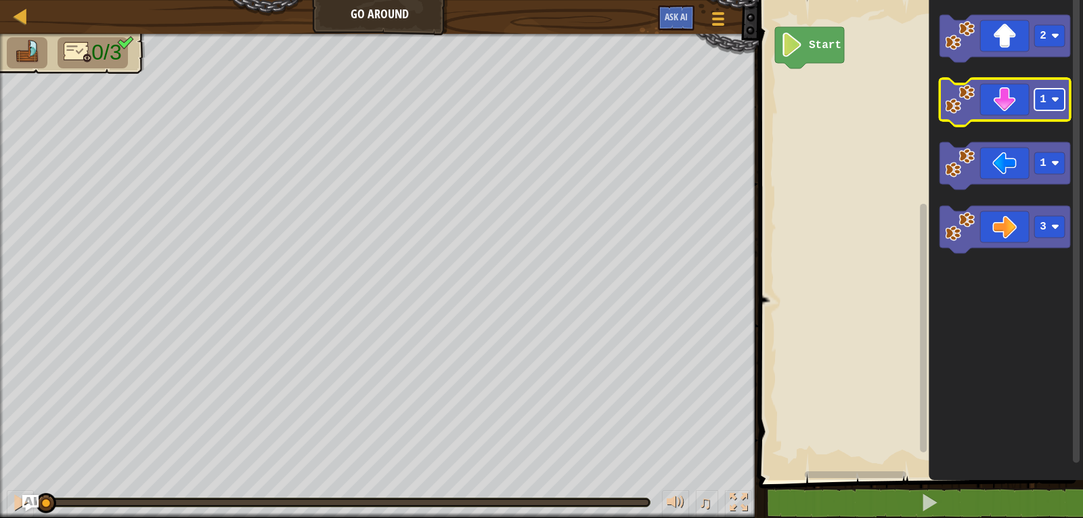
click at [1058, 108] on rect "Blockly Workspace" at bounding box center [1050, 100] width 30 height 22
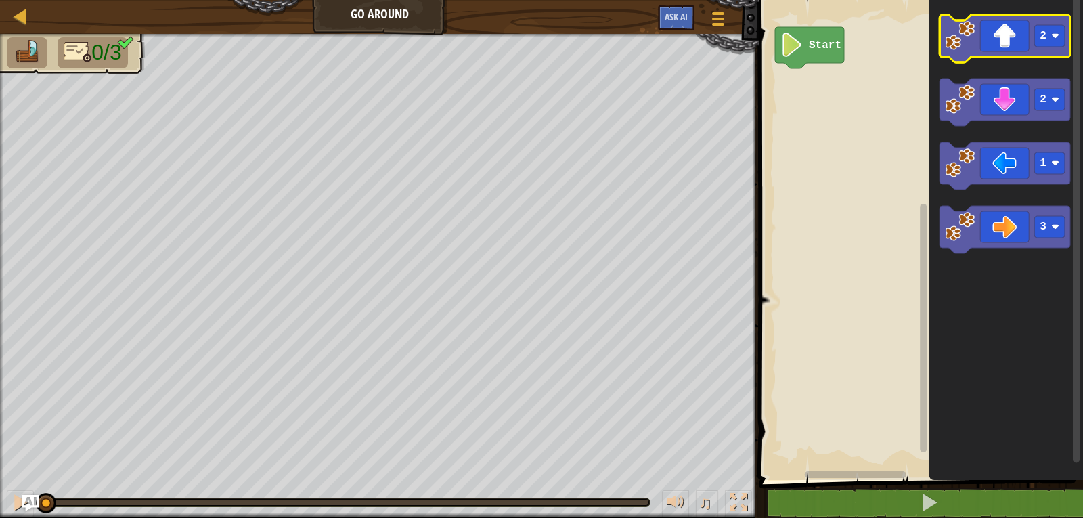
click at [1020, 48] on icon "Blockly Workspace" at bounding box center [1005, 38] width 131 height 47
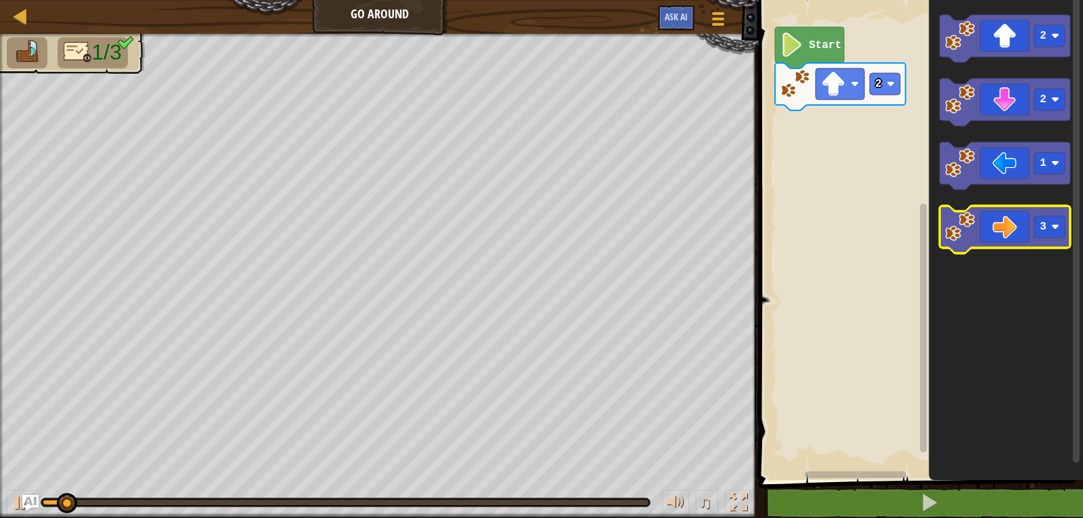
click at [1017, 219] on icon "Blockly Workspace" at bounding box center [1005, 229] width 131 height 47
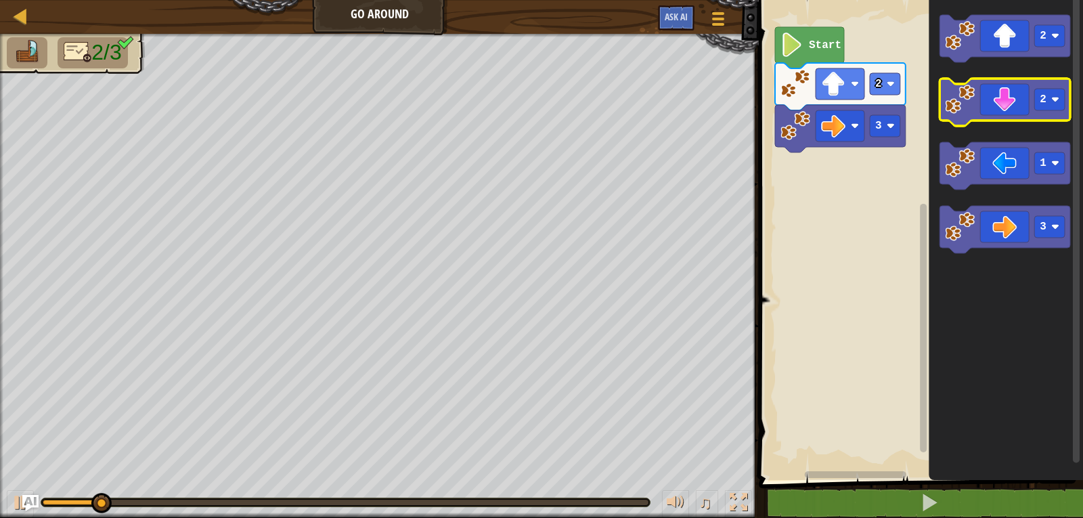
click at [1017, 93] on icon "Blockly Workspace" at bounding box center [1005, 102] width 131 height 47
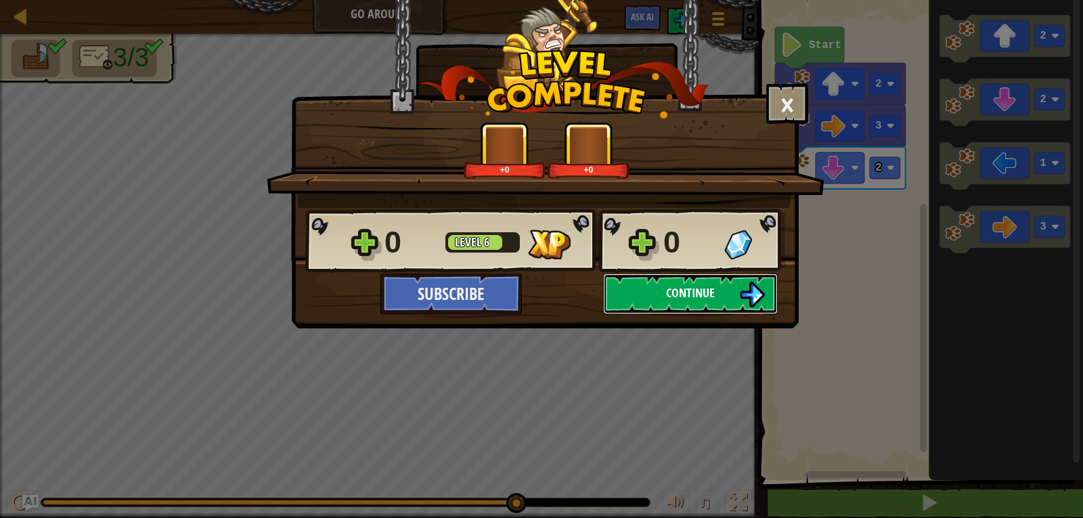
click at [718, 289] on button "Continue" at bounding box center [690, 294] width 175 height 41
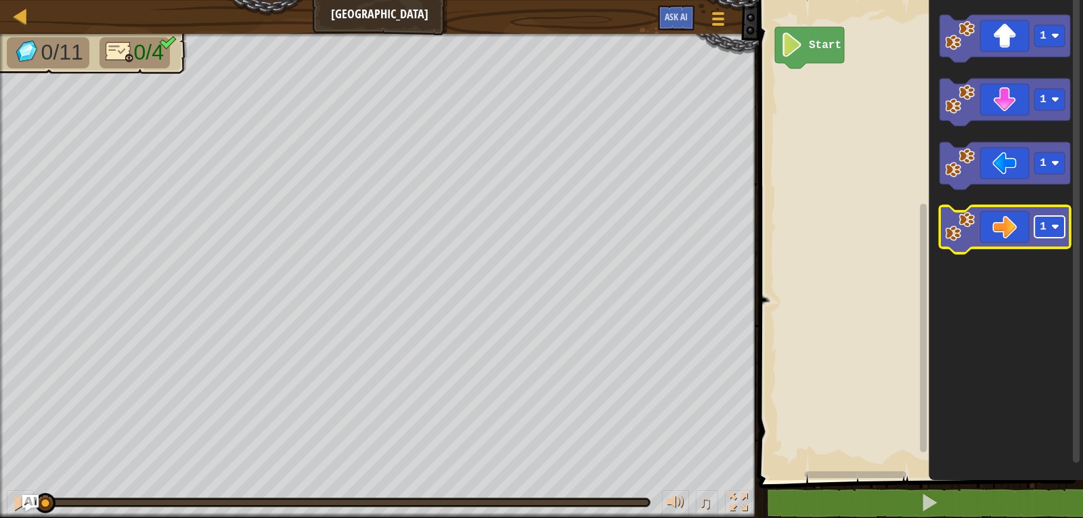
click at [1060, 228] on image "Blockly Workspace" at bounding box center [1056, 227] width 8 height 8
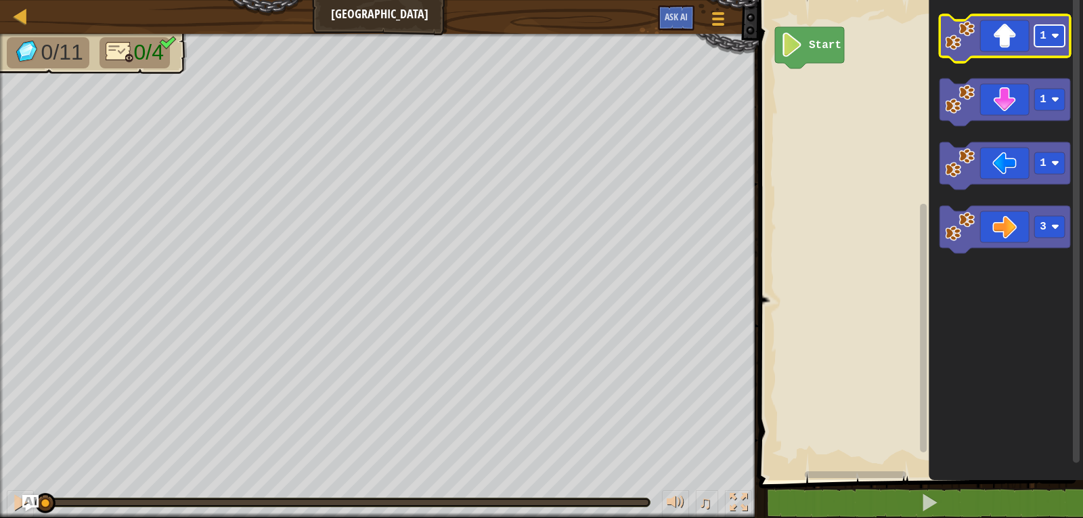
click at [1058, 37] on image "Blockly Workspace" at bounding box center [1056, 36] width 8 height 8
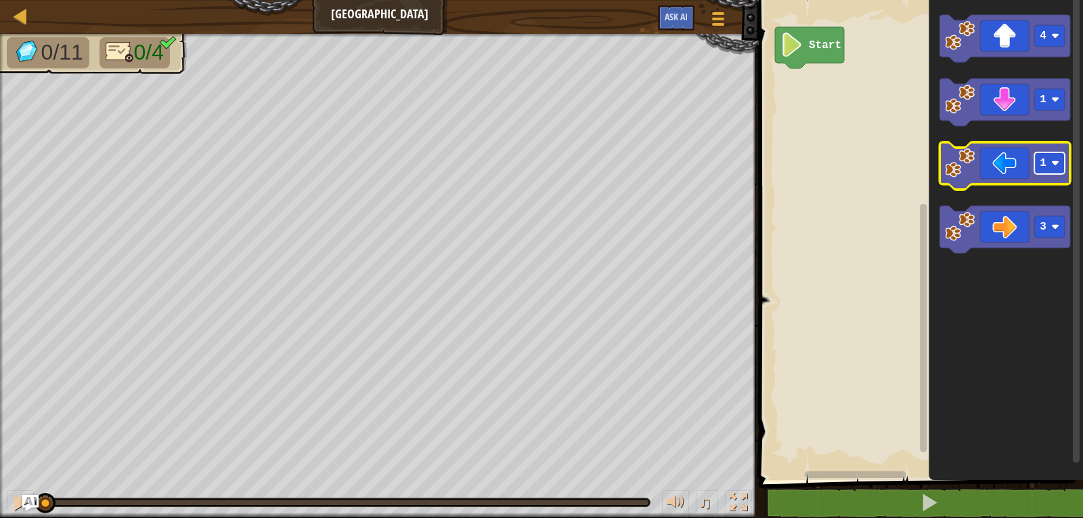
click at [1058, 161] on image "Blockly Workspace" at bounding box center [1056, 163] width 8 height 8
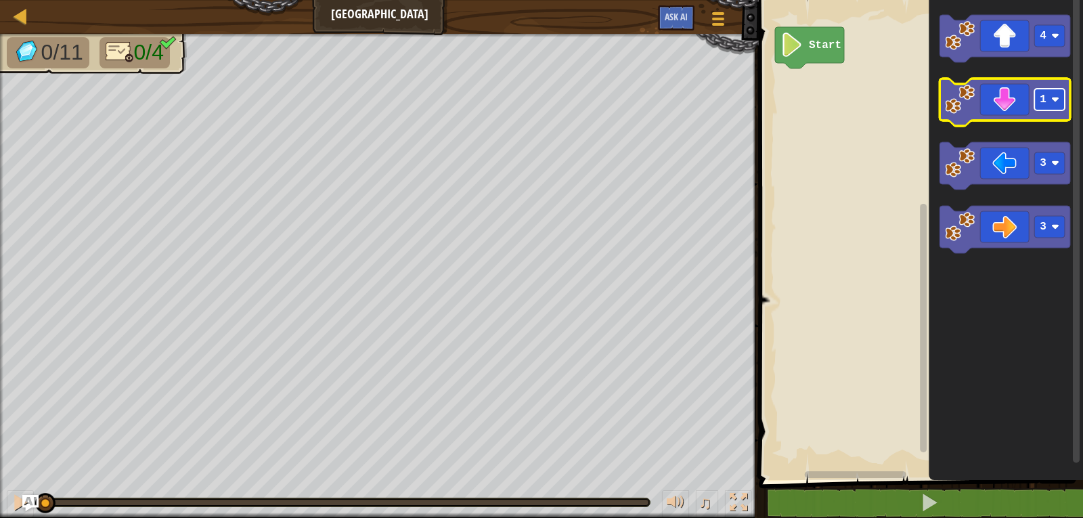
click at [1062, 100] on rect "Blockly Workspace" at bounding box center [1050, 100] width 30 height 22
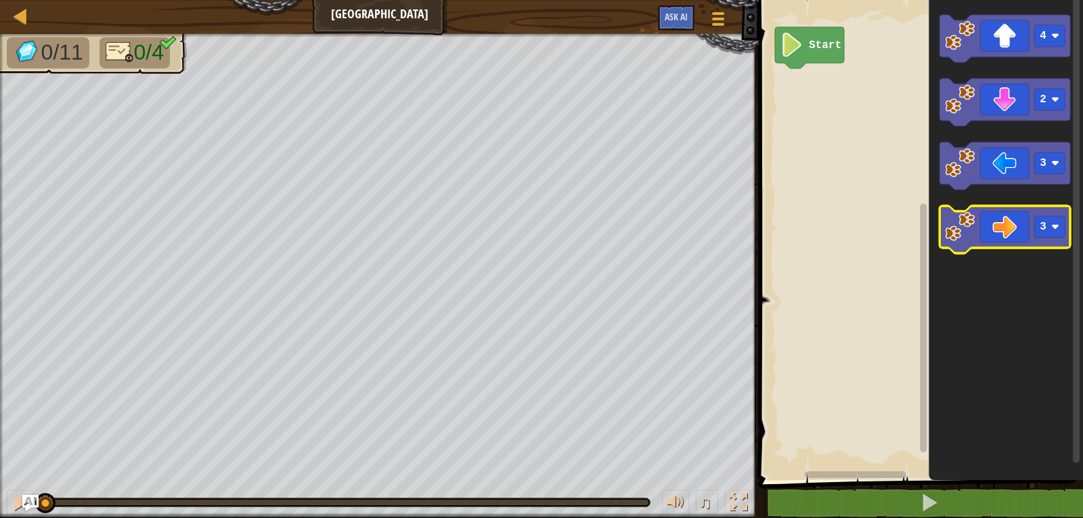
click at [1014, 222] on icon "Blockly Workspace" at bounding box center [1005, 229] width 131 height 47
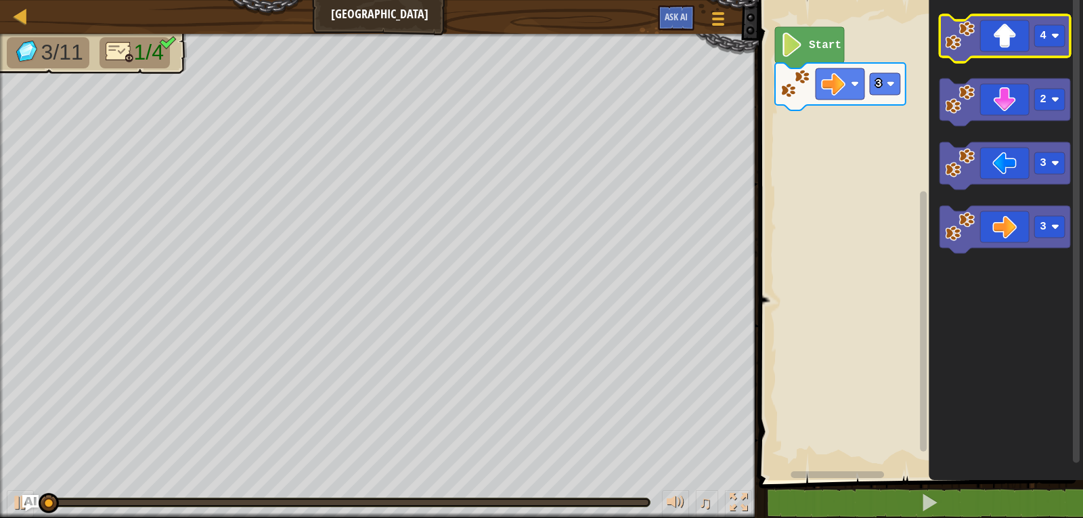
click at [1014, 49] on icon "Blockly Workspace" at bounding box center [1005, 38] width 131 height 47
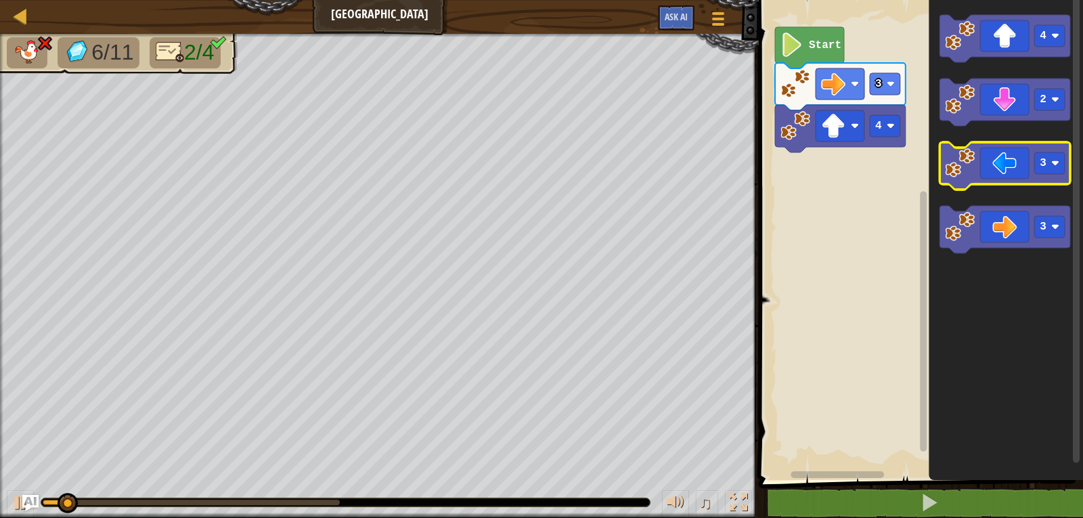
click at [1025, 158] on icon "Blockly Workspace" at bounding box center [1005, 165] width 131 height 47
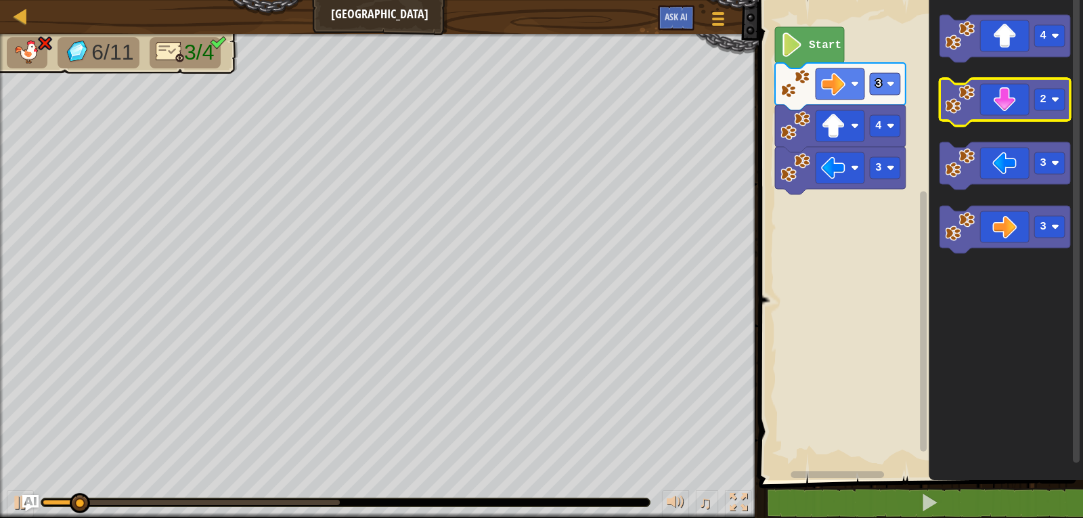
click at [1021, 112] on icon "Blockly Workspace" at bounding box center [1005, 102] width 131 height 47
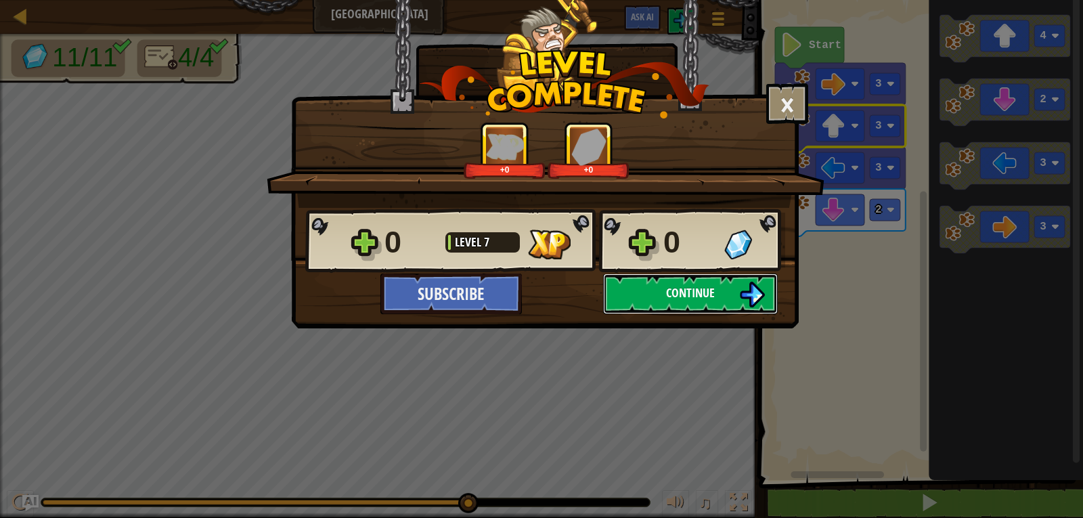
click at [728, 293] on button "Continue" at bounding box center [690, 294] width 175 height 41
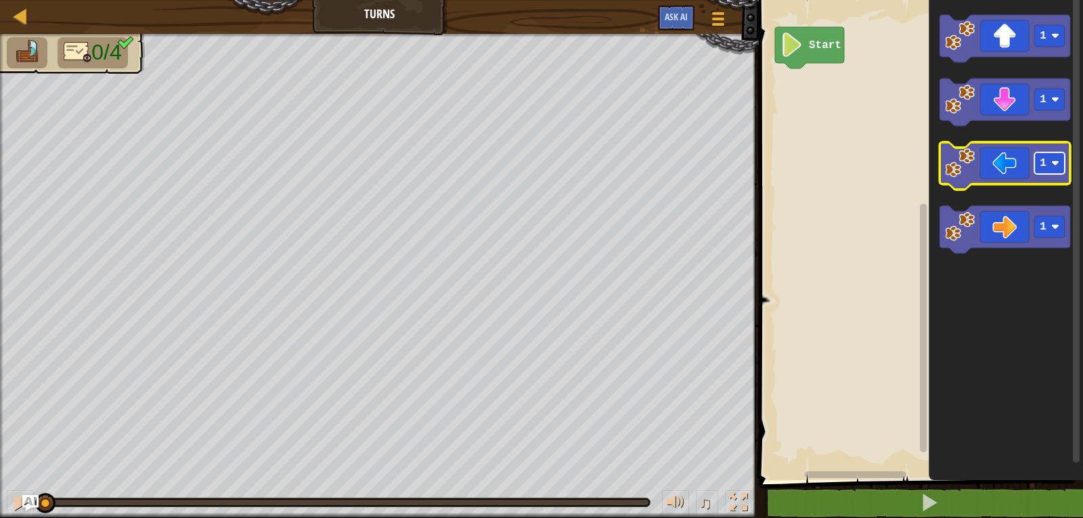
click at [1060, 162] on rect "Blockly Workspace" at bounding box center [1050, 163] width 30 height 22
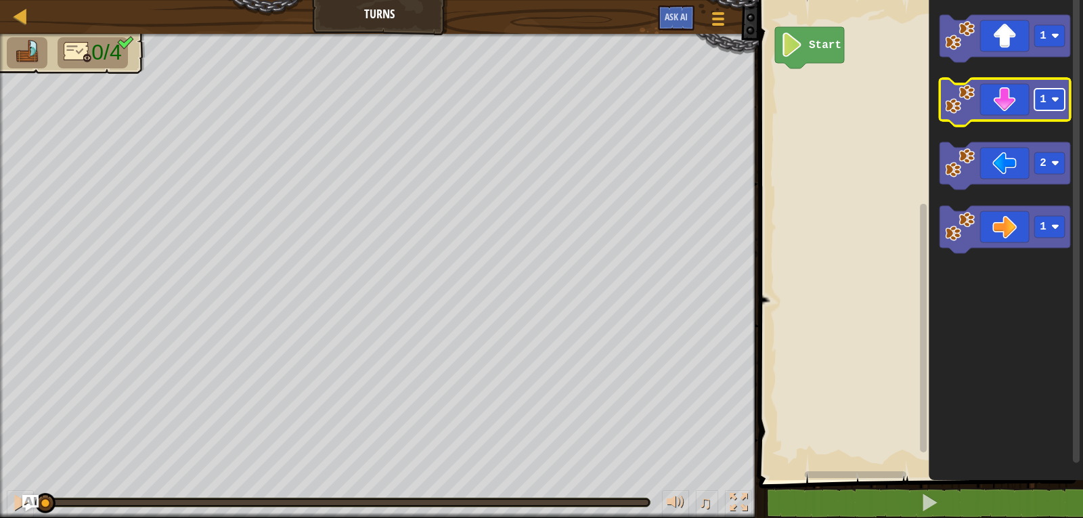
click at [1059, 102] on image "Blockly Workspace" at bounding box center [1056, 99] width 8 height 8
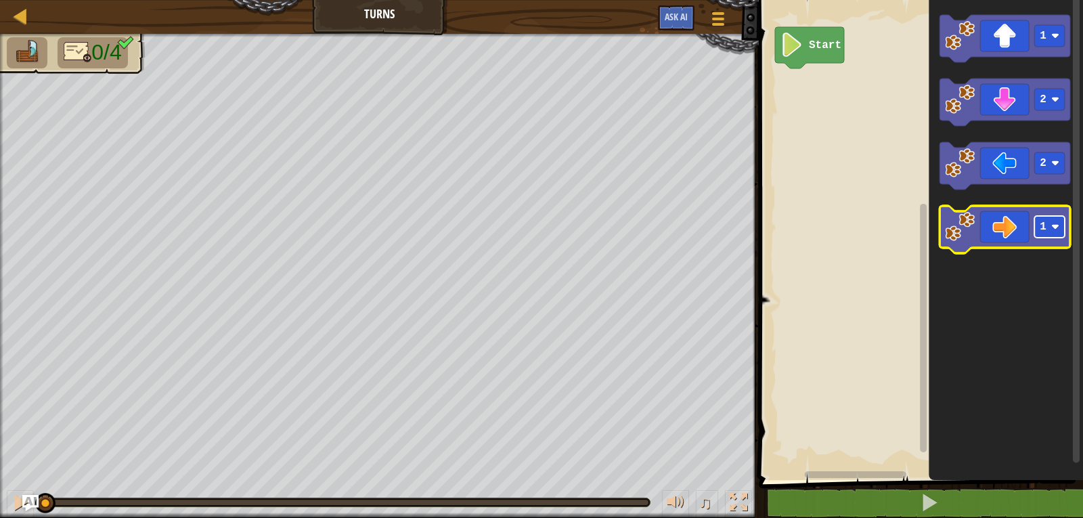
click at [1064, 226] on rect "Blockly Workspace" at bounding box center [1050, 227] width 30 height 22
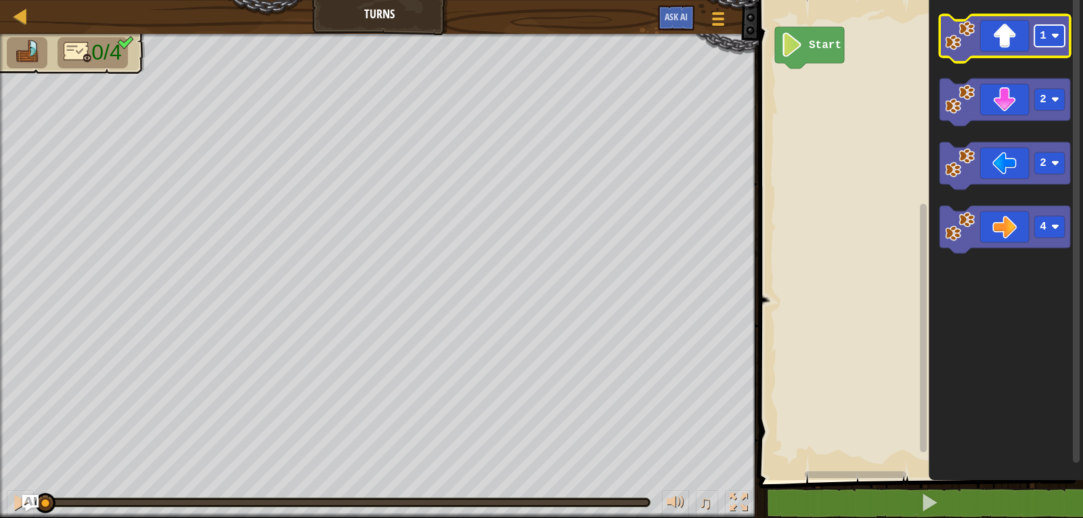
click at [1057, 37] on image "Blockly Workspace" at bounding box center [1056, 36] width 8 height 8
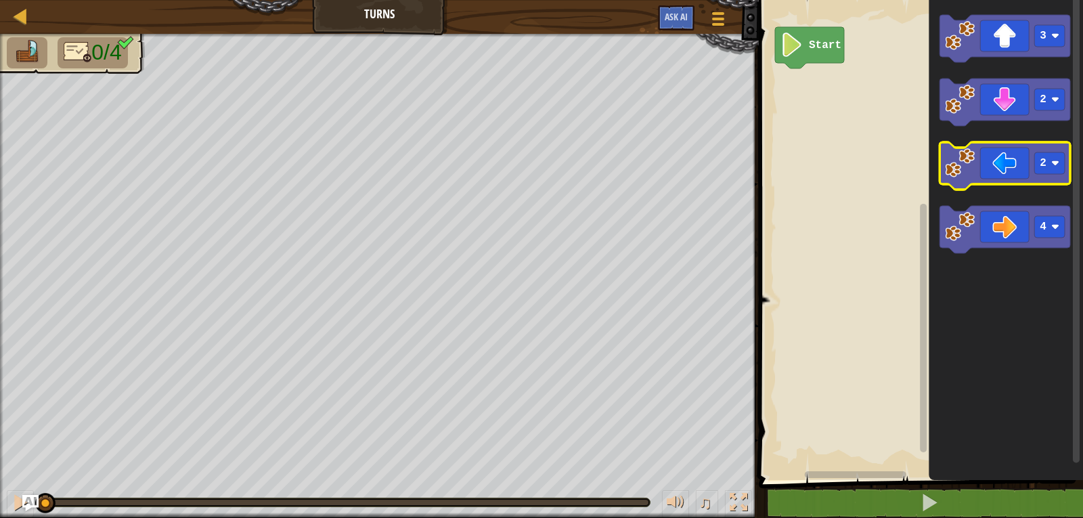
click at [1032, 168] on icon "Blockly Workspace" at bounding box center [1005, 165] width 131 height 47
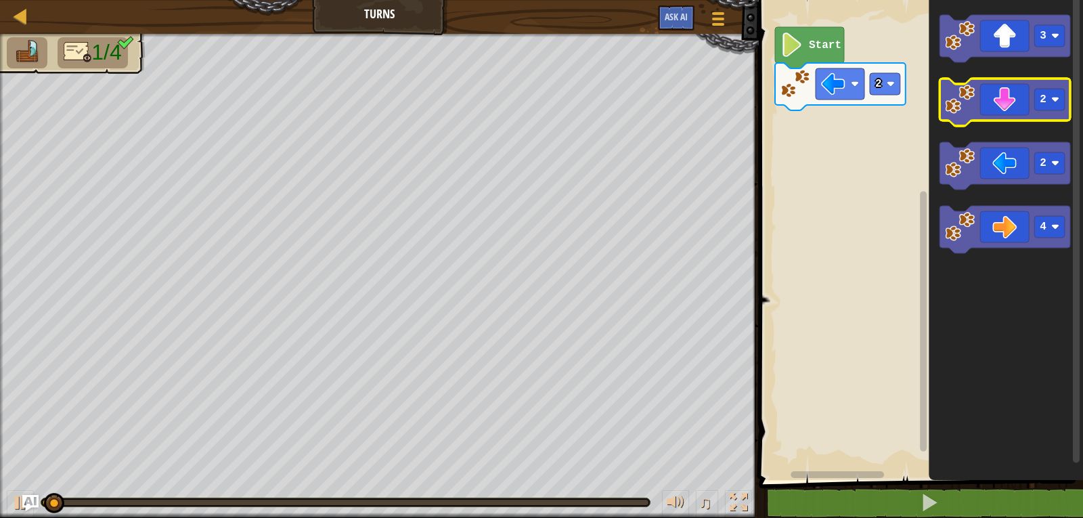
click at [1027, 112] on icon "Blockly Workspace" at bounding box center [1005, 102] width 131 height 47
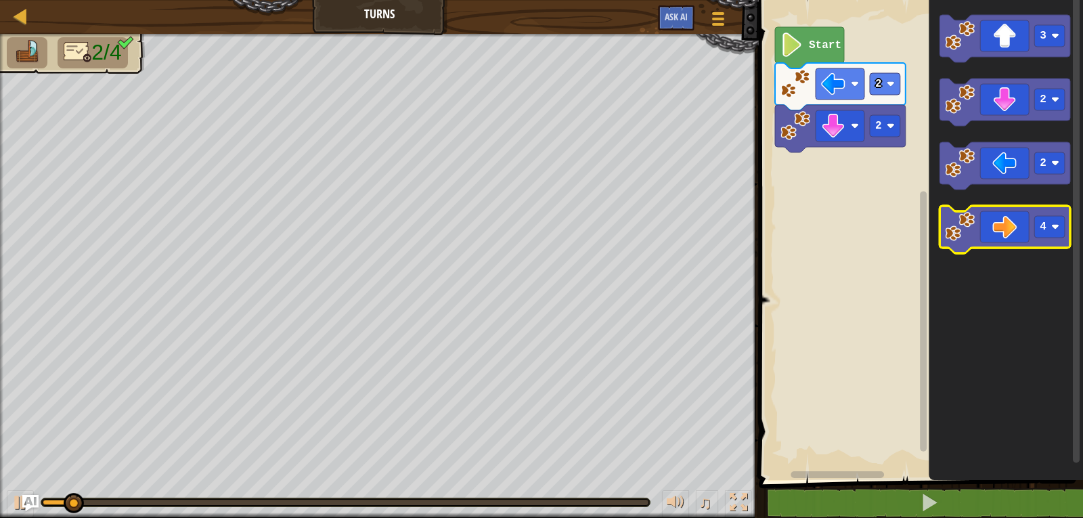
click at [1031, 221] on icon "Blockly Workspace" at bounding box center [1005, 229] width 131 height 47
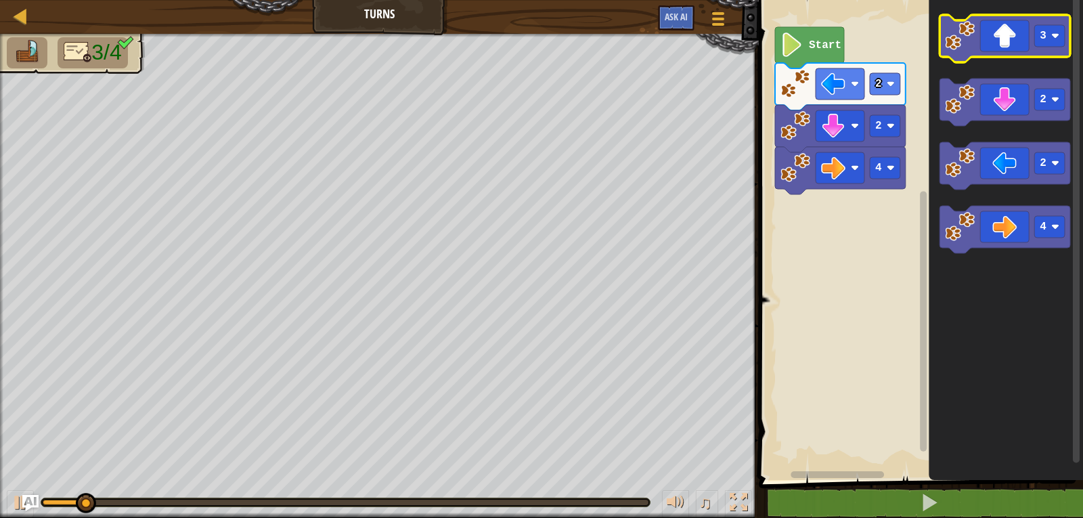
click at [1026, 50] on icon "Blockly Workspace" at bounding box center [1005, 38] width 131 height 47
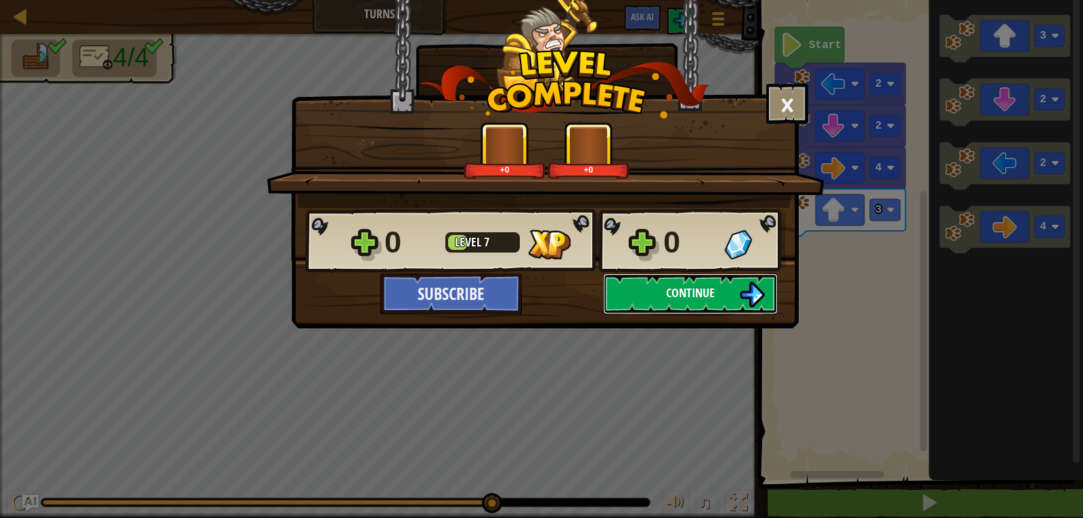
click at [700, 290] on span "Continue" at bounding box center [690, 292] width 49 height 17
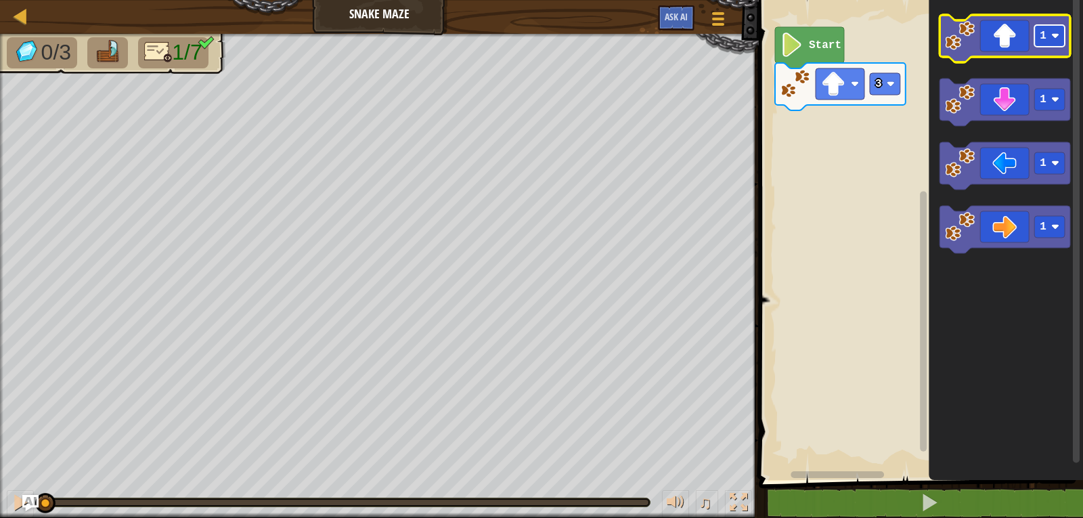
click at [1056, 30] on rect "Blockly Workspace" at bounding box center [1050, 36] width 30 height 22
click at [1019, 47] on icon "Blockly Workspace" at bounding box center [1005, 38] width 131 height 47
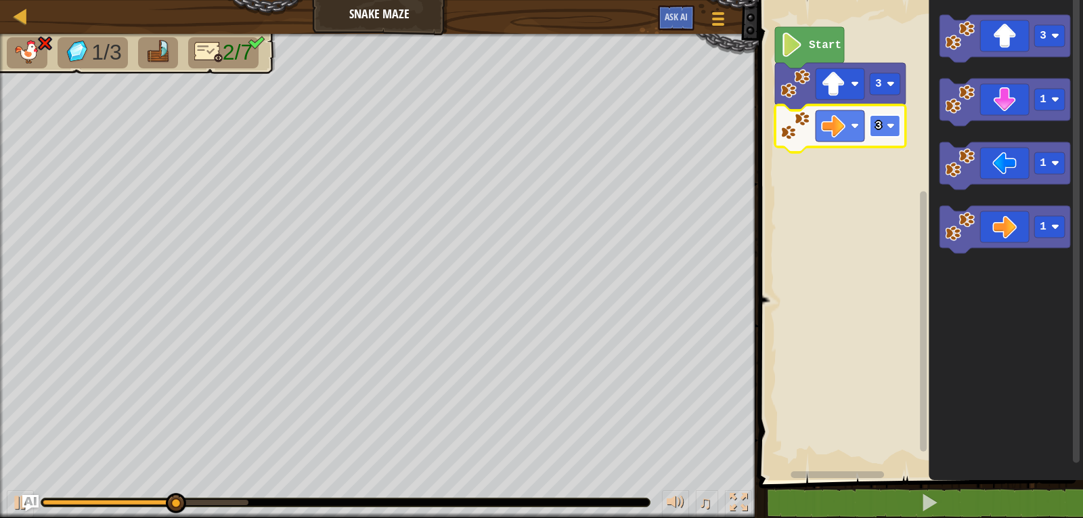
click at [897, 124] on rect "Blockly Workspace" at bounding box center [885, 126] width 30 height 22
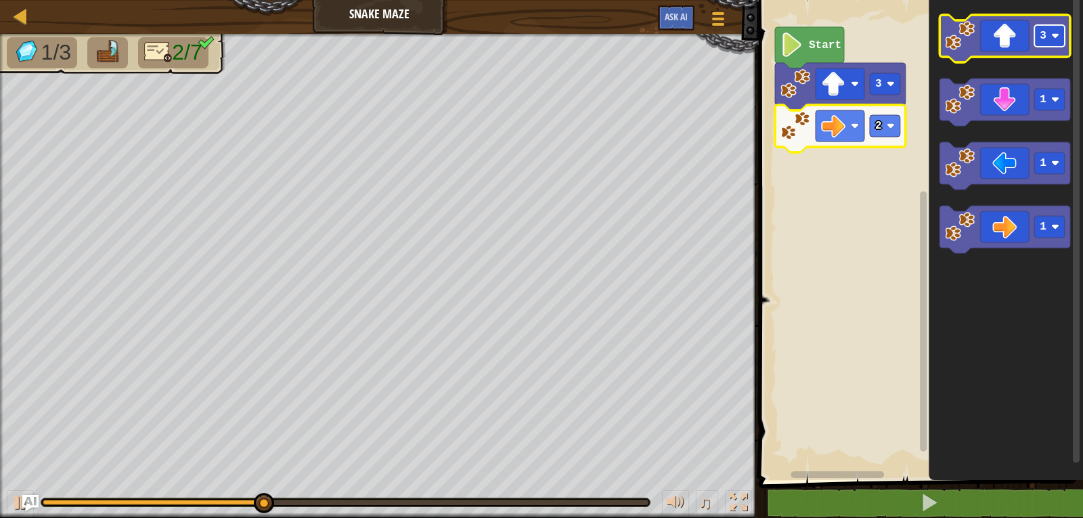
click at [1054, 37] on image "Blockly Workspace" at bounding box center [1056, 36] width 8 height 8
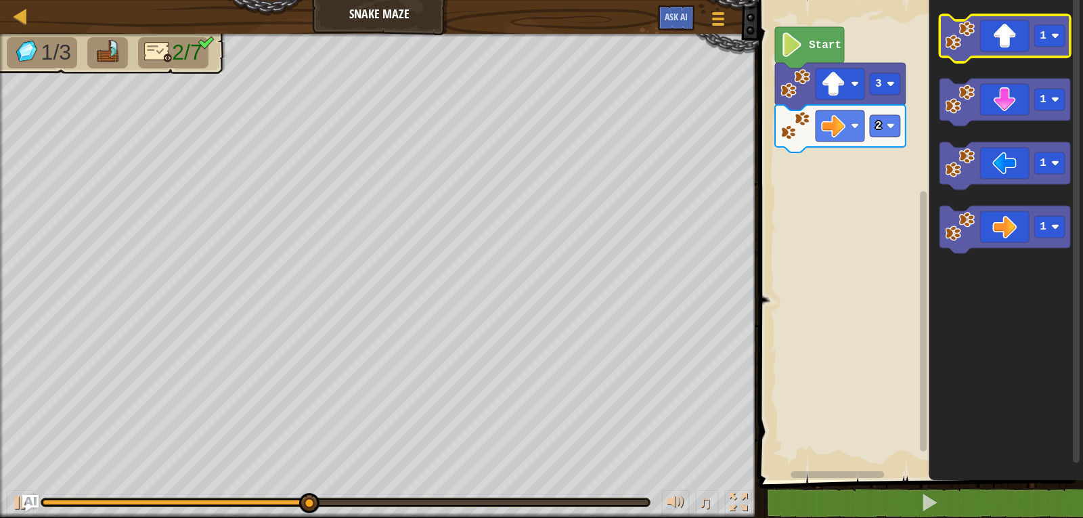
click at [1010, 41] on icon "Blockly Workspace" at bounding box center [1005, 38] width 131 height 47
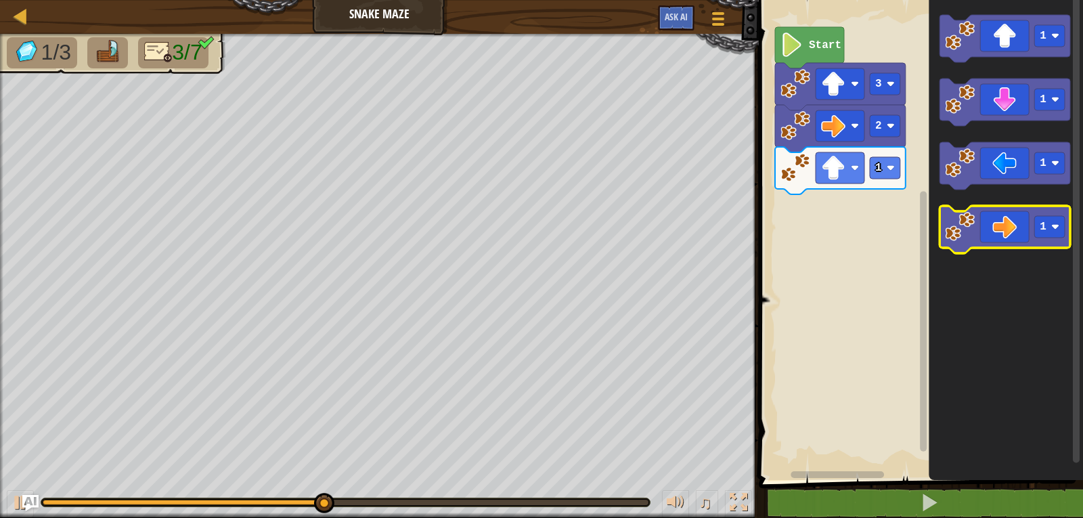
click at [1004, 232] on icon "Blockly Workspace" at bounding box center [1005, 229] width 131 height 47
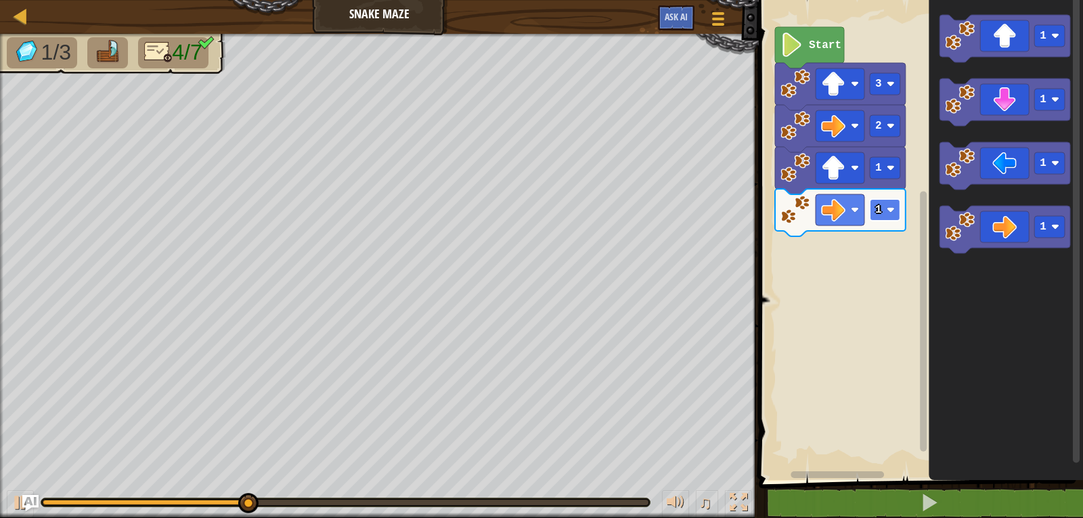
click at [890, 215] on rect "Blockly Workspace" at bounding box center [885, 210] width 30 height 22
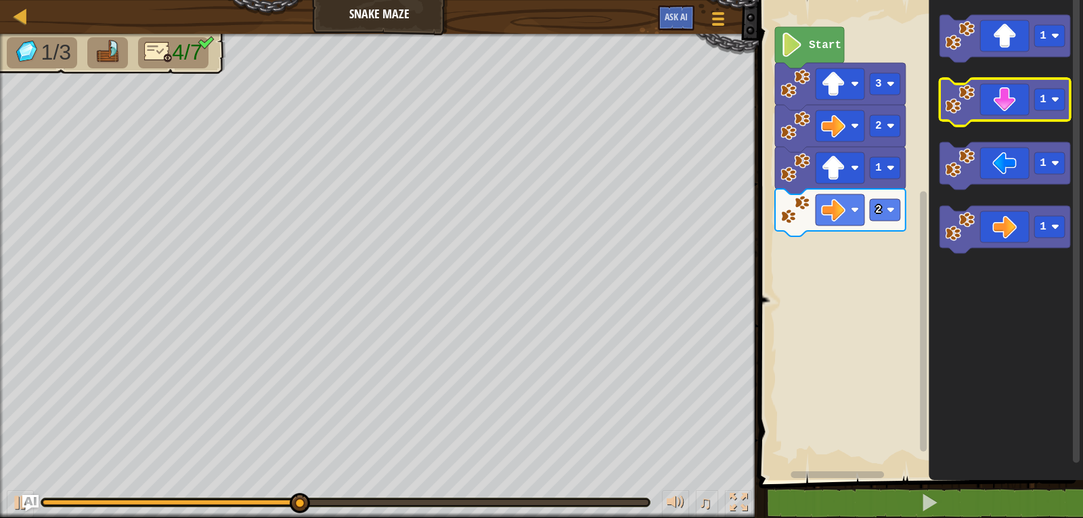
click at [1000, 106] on icon "Blockly Workspace" at bounding box center [1005, 102] width 131 height 47
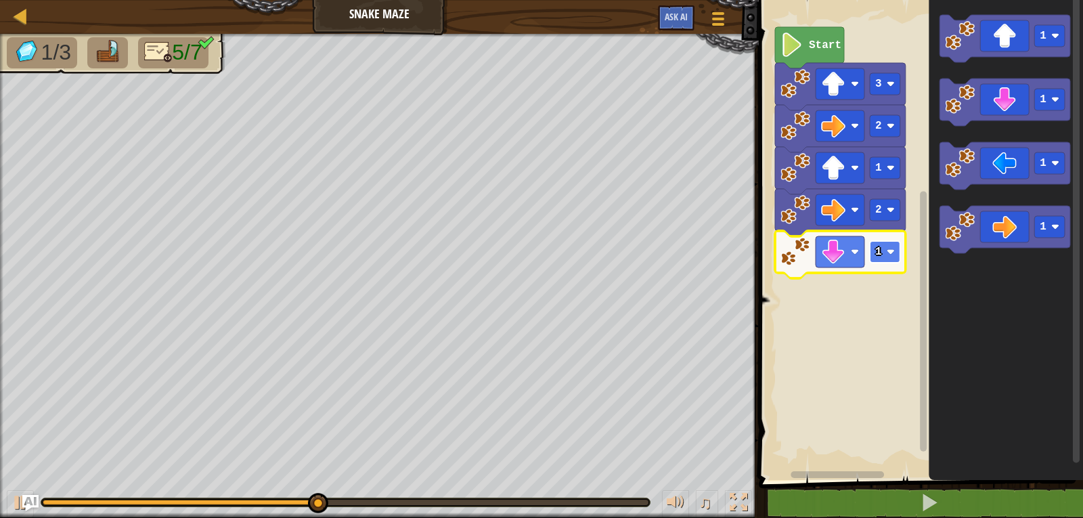
click at [893, 253] on image "Blockly Workspace" at bounding box center [891, 252] width 8 height 8
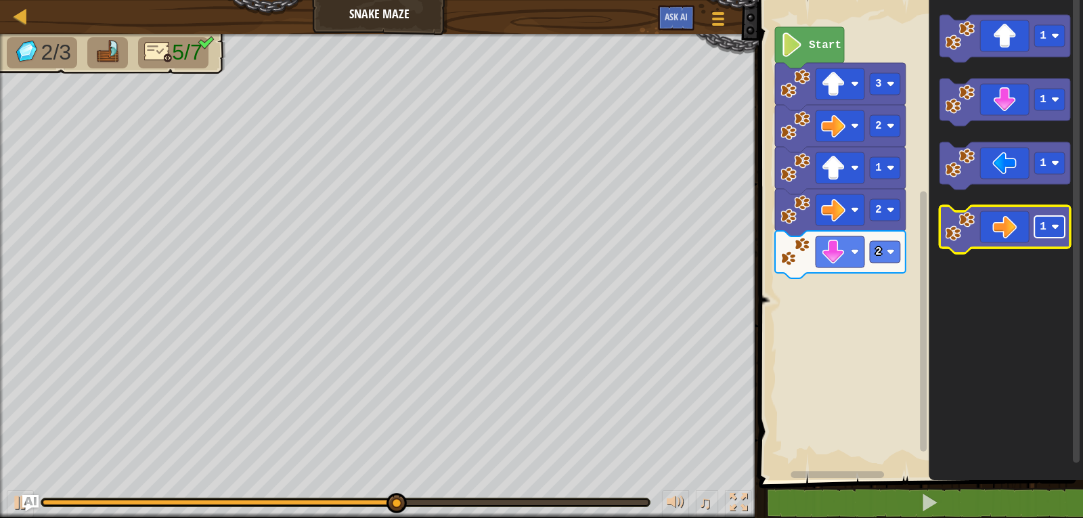
click at [1056, 232] on rect "Blockly Workspace" at bounding box center [1050, 227] width 30 height 22
click at [1010, 244] on icon "Blockly Workspace" at bounding box center [1005, 229] width 131 height 47
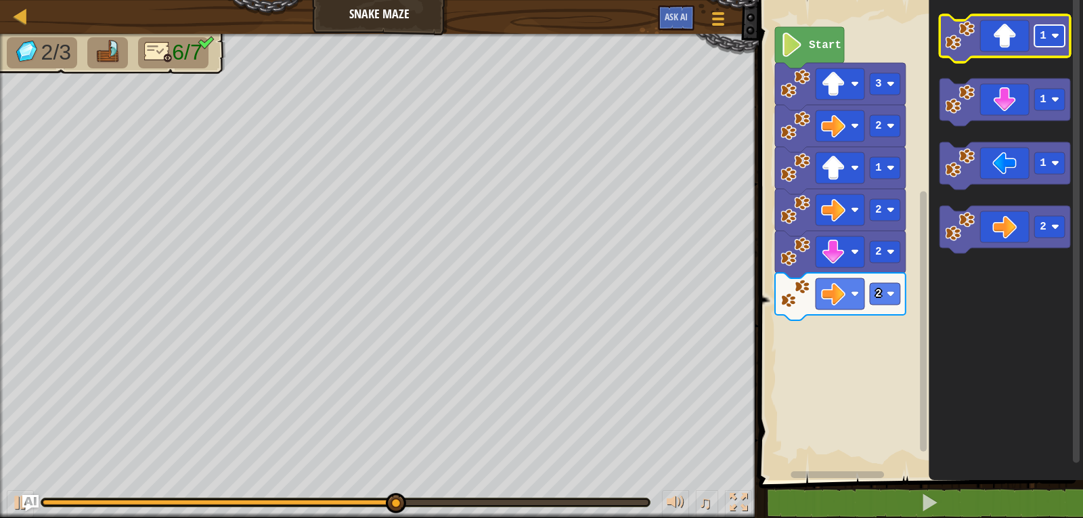
click at [1056, 44] on rect "Blockly Workspace" at bounding box center [1050, 36] width 30 height 22
click at [1006, 49] on icon "Blockly Workspace" at bounding box center [1005, 38] width 131 height 47
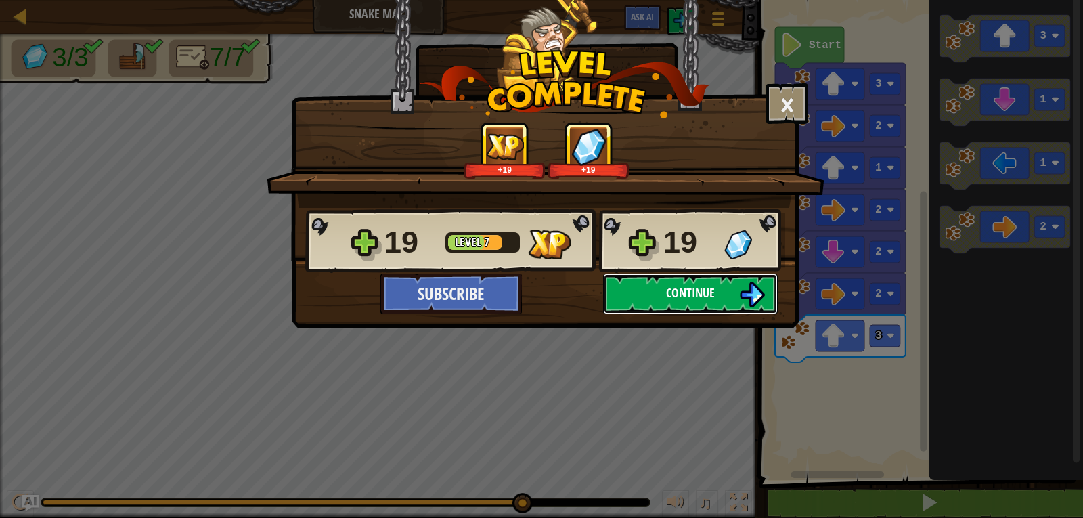
click at [715, 293] on span "Continue" at bounding box center [690, 292] width 49 height 17
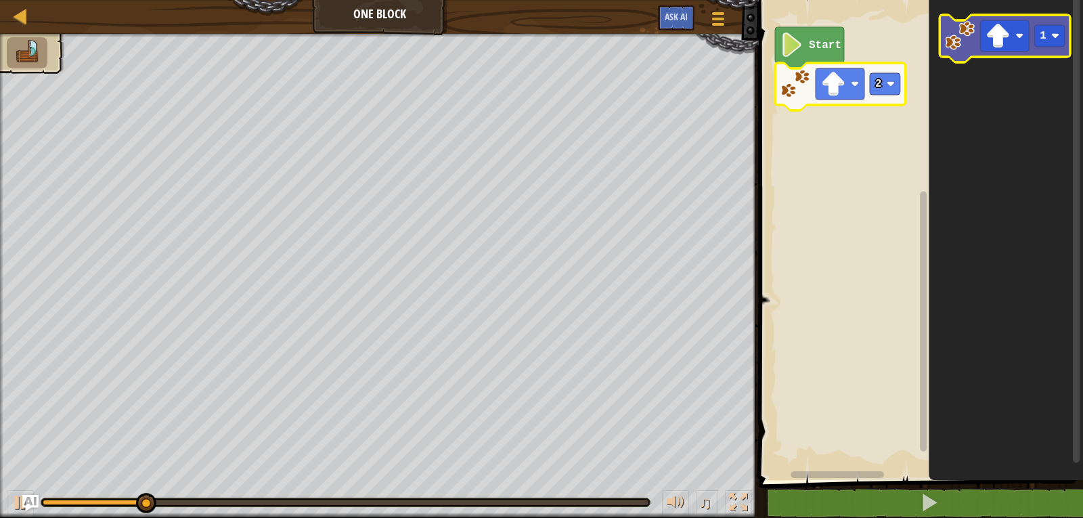
click at [965, 45] on image "Blockly Workspace" at bounding box center [960, 36] width 30 height 30
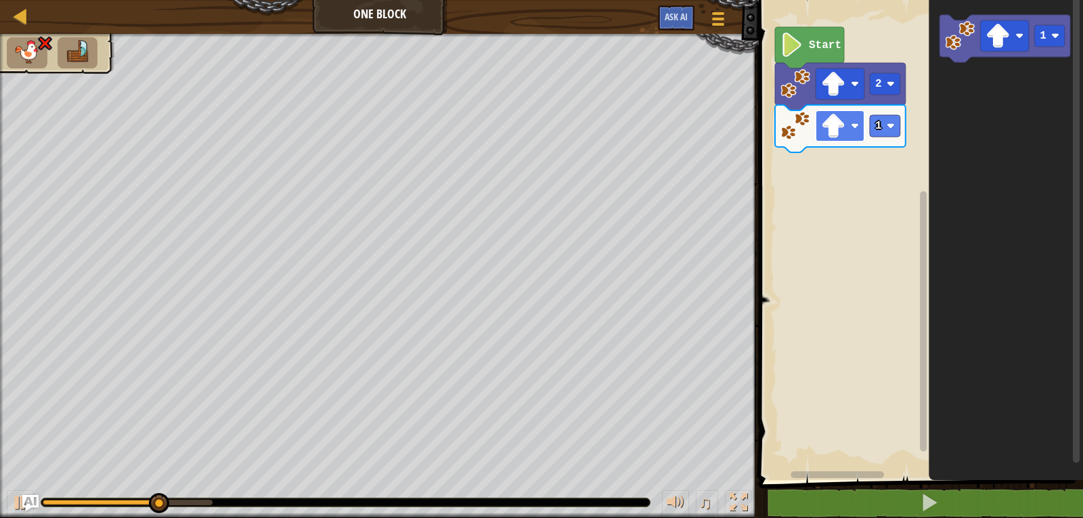
click at [855, 127] on image "Blockly Workspace" at bounding box center [855, 126] width 8 height 8
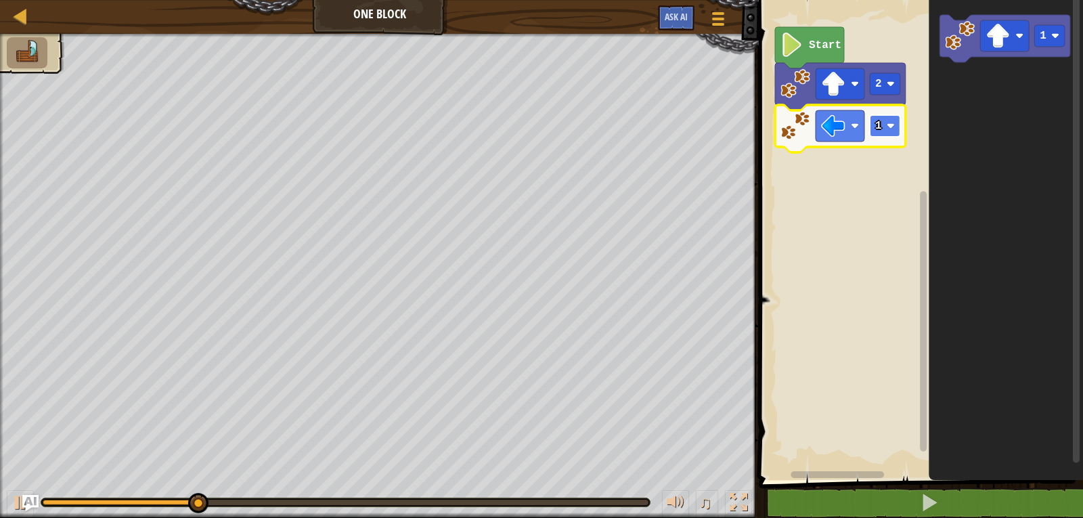
click at [898, 127] on rect "Blockly Workspace" at bounding box center [885, 126] width 30 height 22
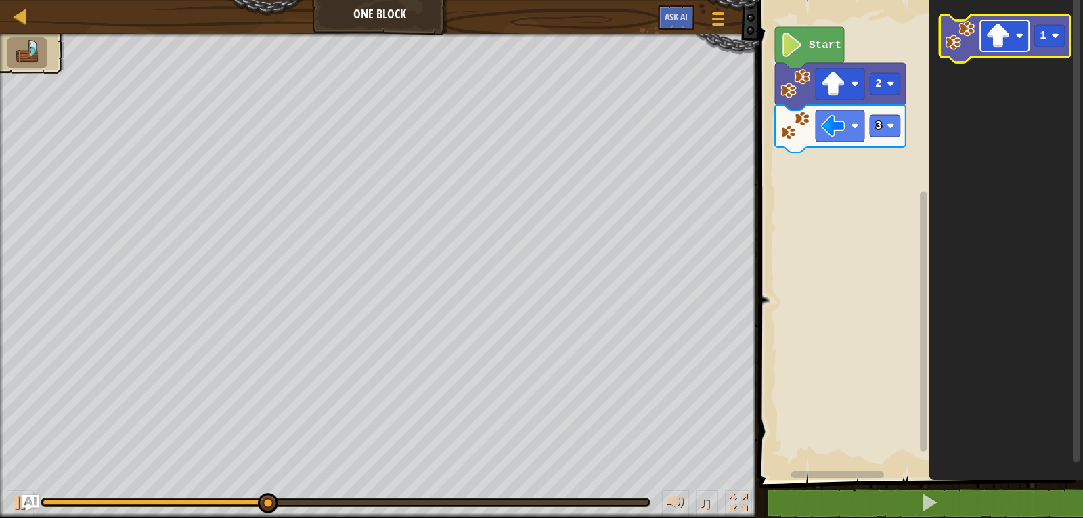
click at [987, 45] on image "Blockly Workspace" at bounding box center [998, 36] width 24 height 24
click at [1048, 40] on rect "Blockly Workspace" at bounding box center [1050, 36] width 30 height 22
click at [1006, 51] on rect "Blockly Workspace" at bounding box center [1005, 35] width 49 height 31
click at [967, 55] on icon "Blockly Workspace" at bounding box center [1005, 38] width 131 height 47
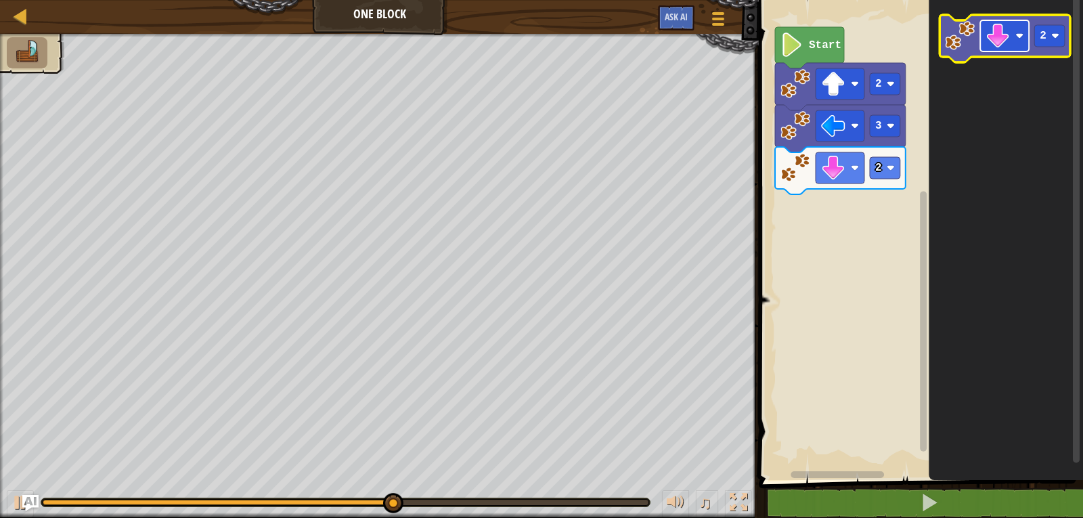
click at [1024, 41] on rect "Blockly Workspace" at bounding box center [1005, 35] width 49 height 31
click at [962, 51] on icon "Blockly Workspace" at bounding box center [1005, 38] width 131 height 47
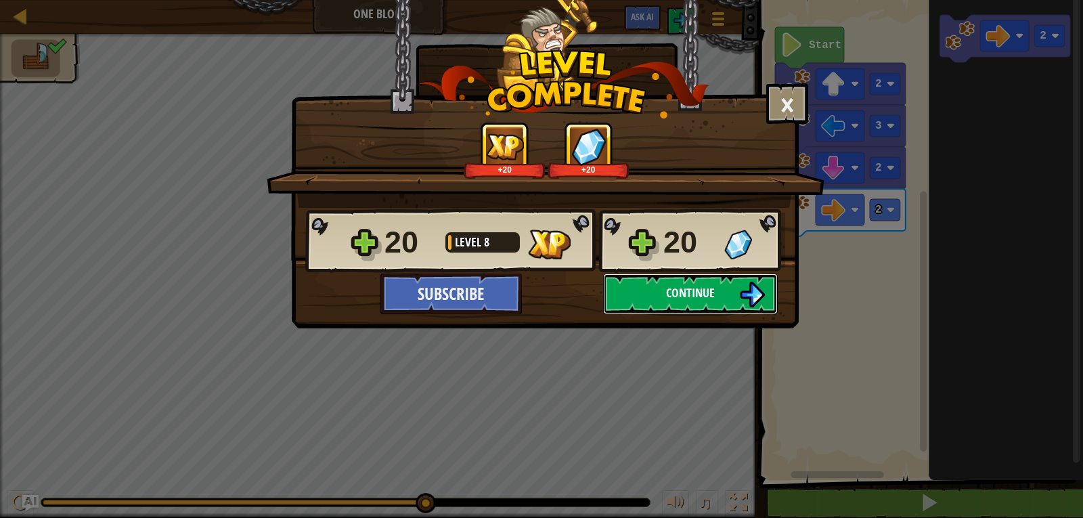
click at [703, 293] on span "Continue" at bounding box center [690, 292] width 49 height 17
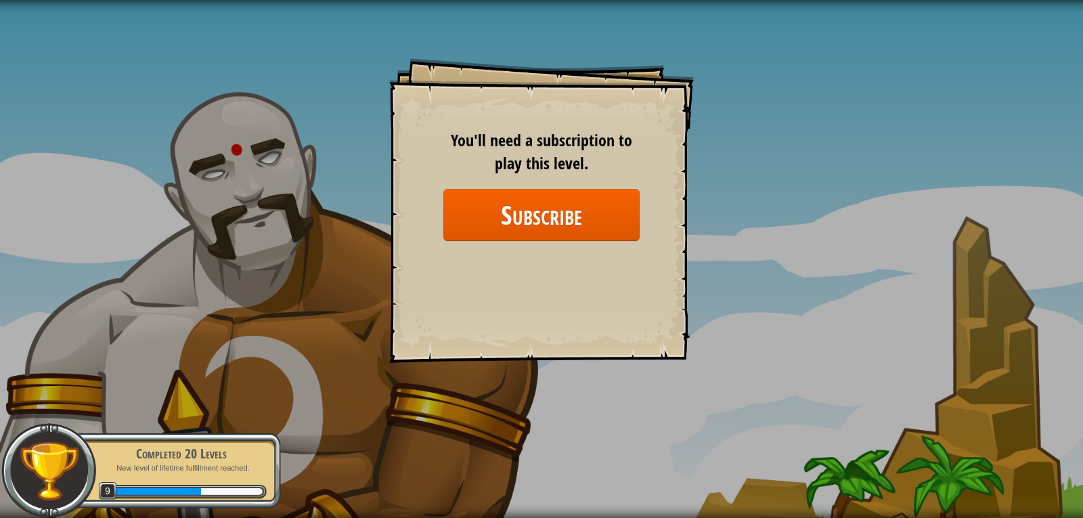
click at [691, 148] on div "Goals Start Level Error loading from server. Try refreshing the page. You'll ne…" at bounding box center [541, 210] width 305 height 305
click at [583, 220] on button "Subscribe" at bounding box center [542, 215] width 196 height 52
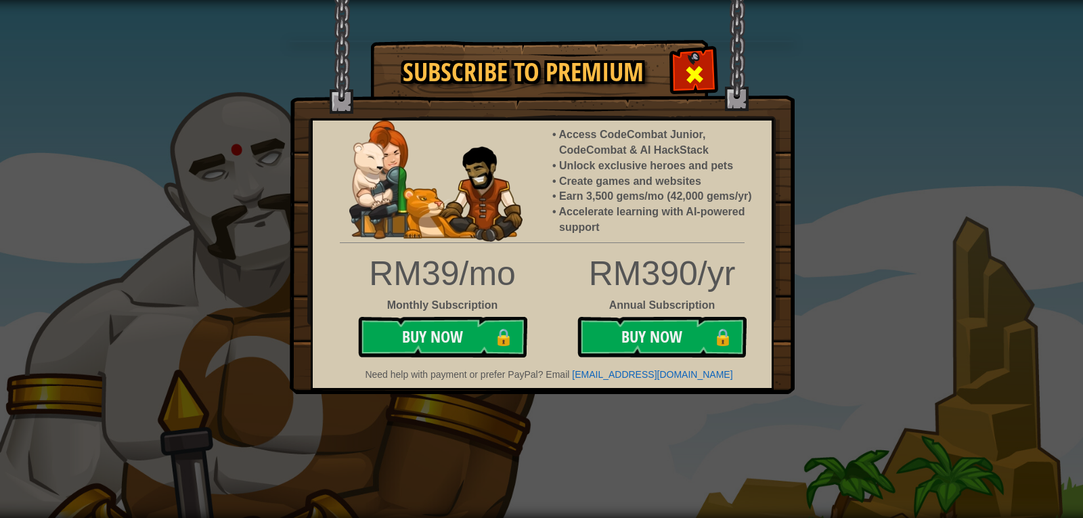
click at [702, 70] on span at bounding box center [695, 75] width 22 height 22
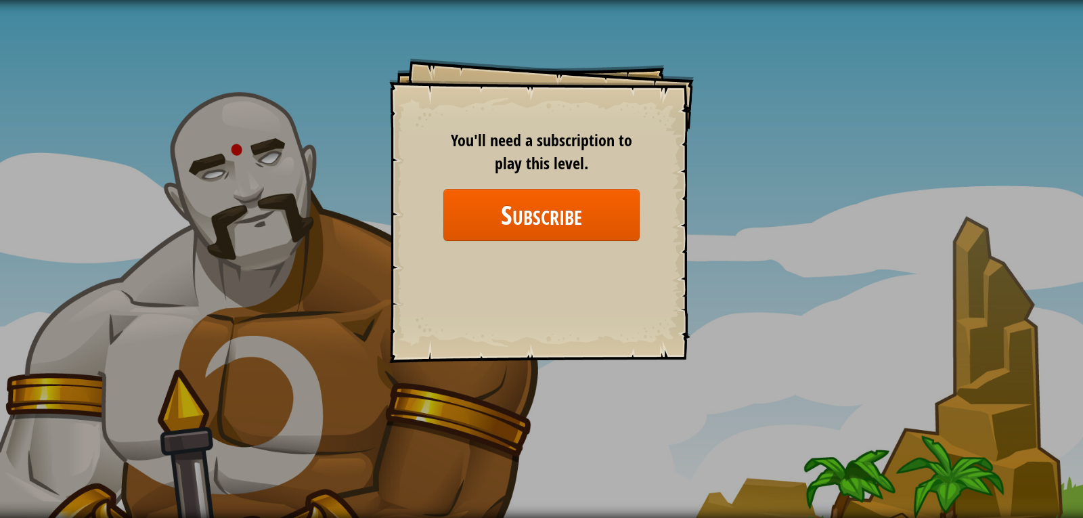
click at [790, 182] on div "Goals Start Level Error loading from server. Try refreshing the page. You'll ne…" at bounding box center [541, 259] width 1083 height 518
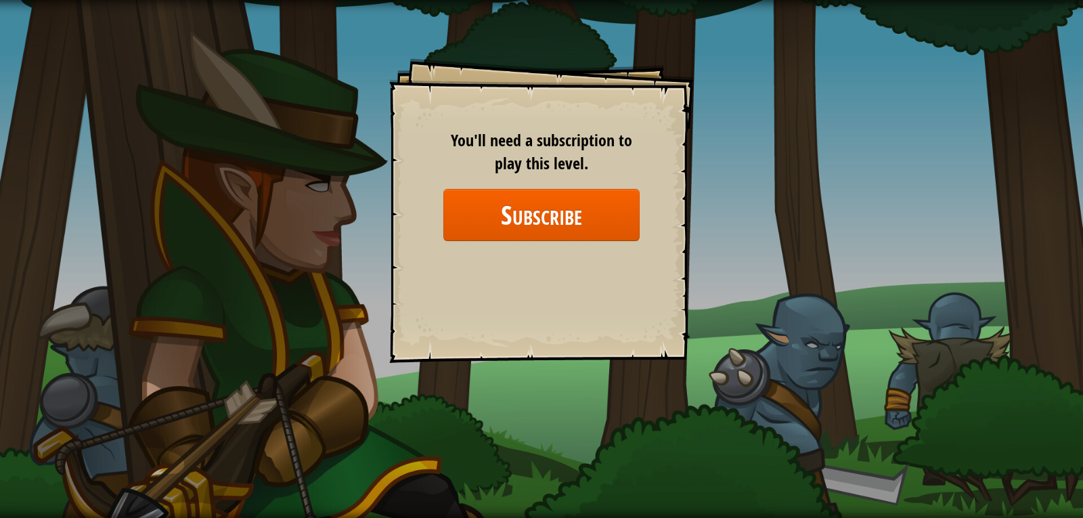
click at [595, 135] on span "You'll need a subscription to play this level." at bounding box center [541, 151] width 181 height 45
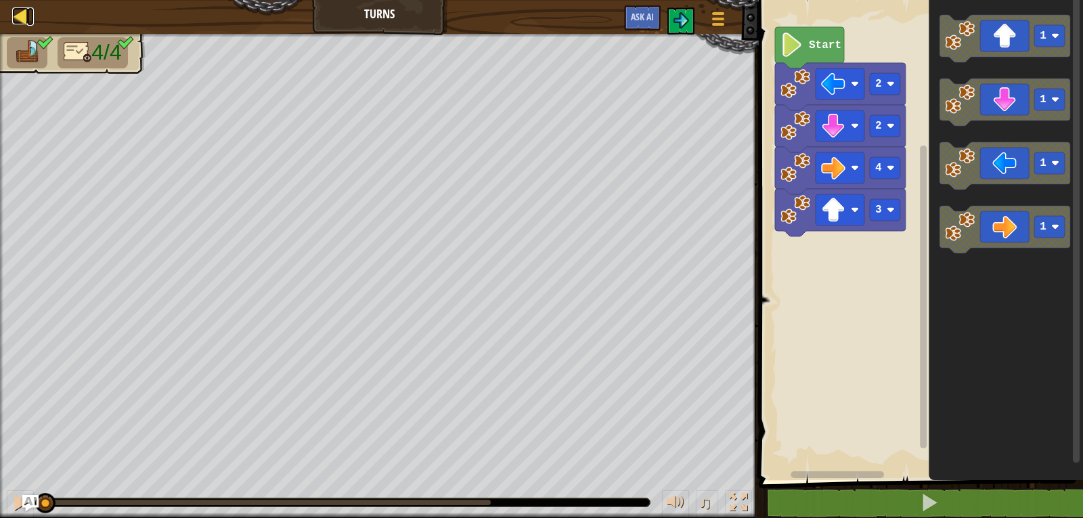
click at [28, 13] on div at bounding box center [20, 15] width 17 height 17
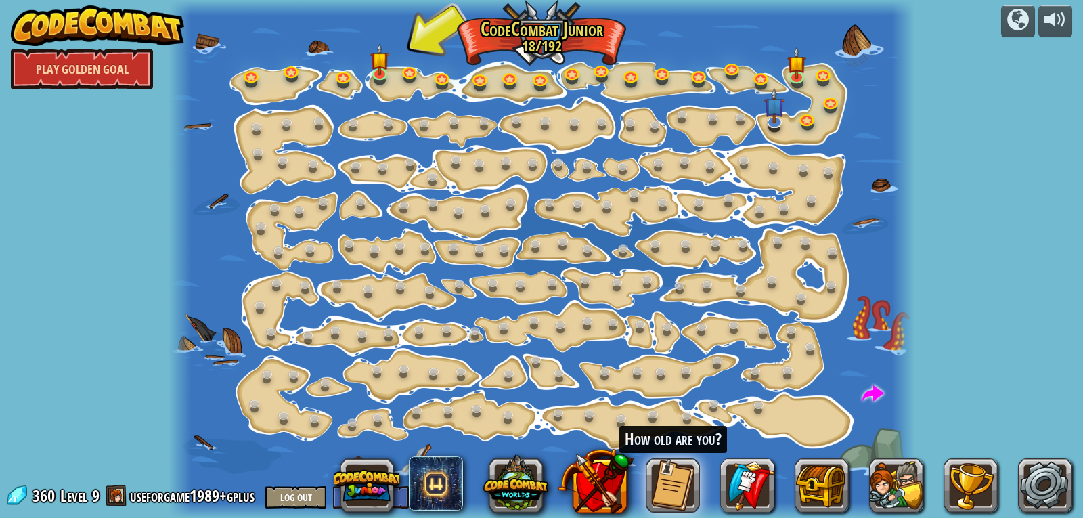
click at [97, 72] on link "Play Golden Goal" at bounding box center [82, 69] width 142 height 41
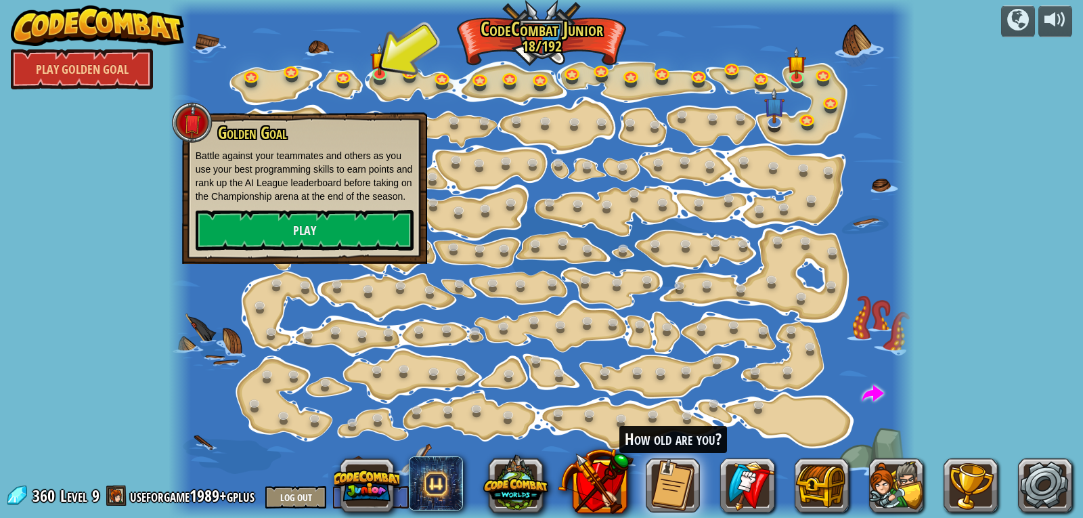
click at [461, 354] on div at bounding box center [542, 259] width 747 height 518
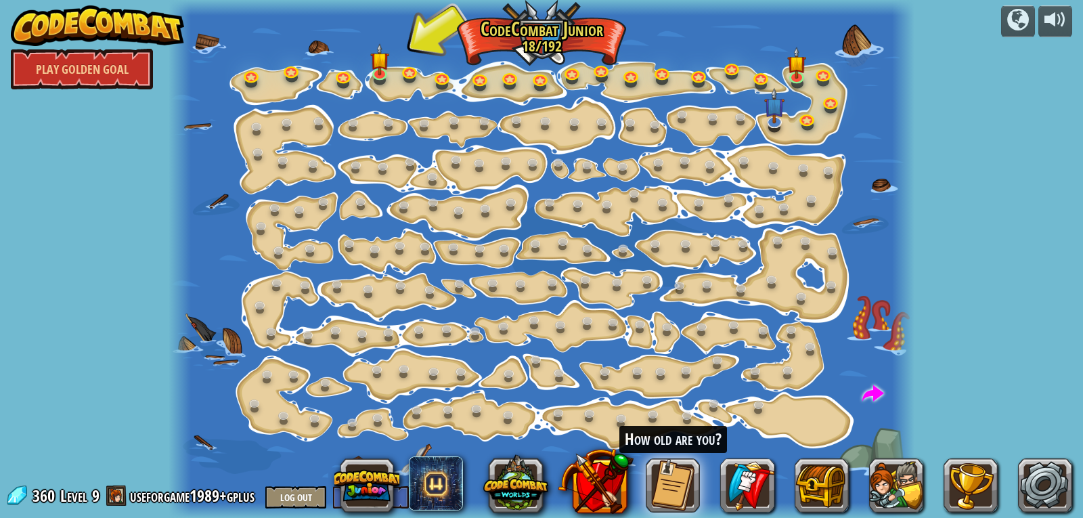
click at [64, 10] on img at bounding box center [97, 25] width 173 height 41
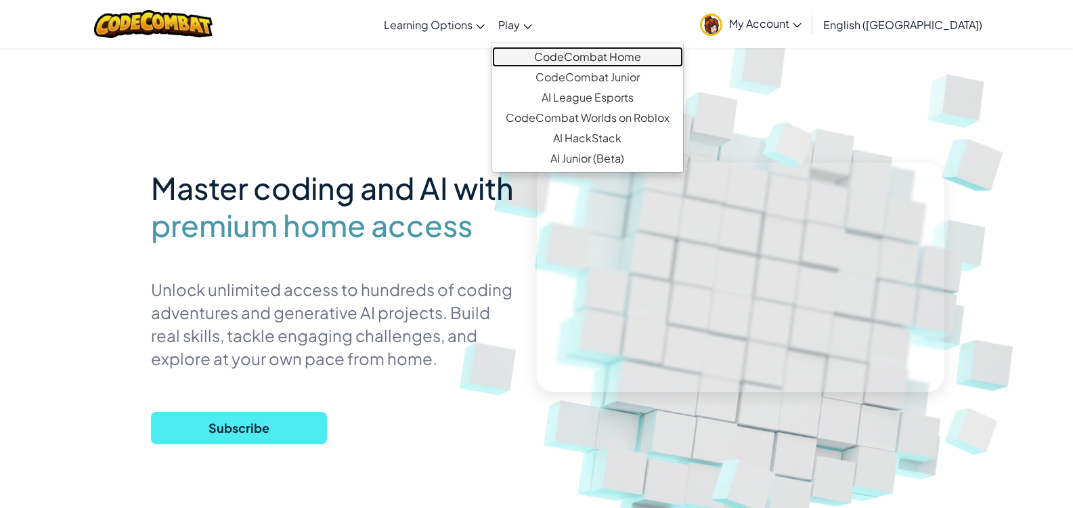
click at [605, 57] on link "CodeCombat Home" at bounding box center [587, 57] width 191 height 20
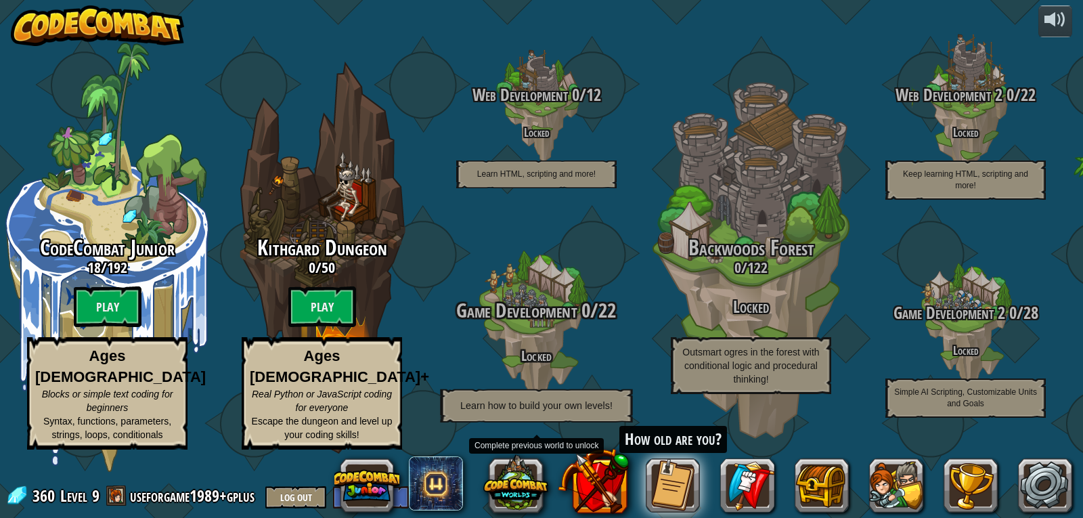
click at [534, 322] on span "Game Development" at bounding box center [516, 311] width 121 height 28
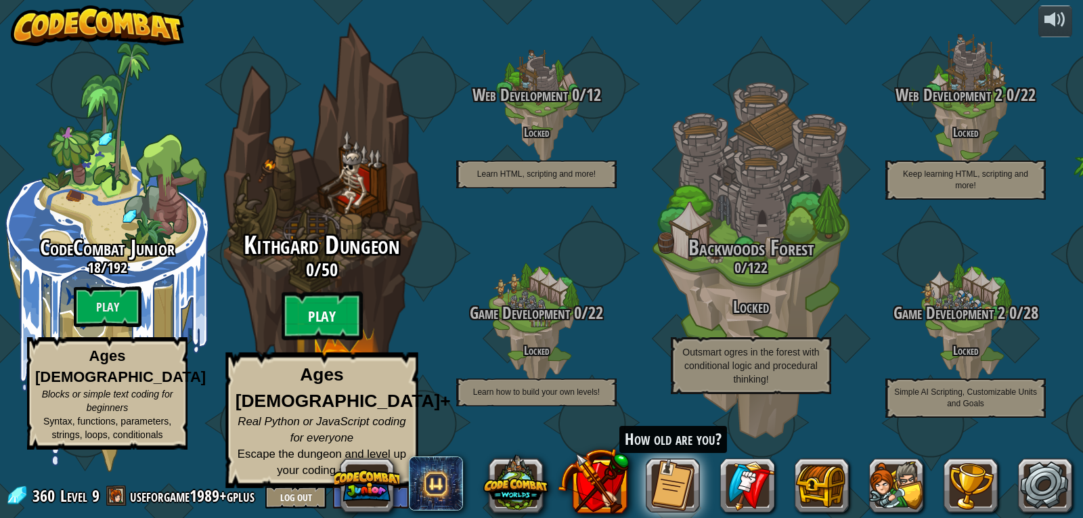
click at [327, 332] on btn "Play" at bounding box center [322, 316] width 81 height 49
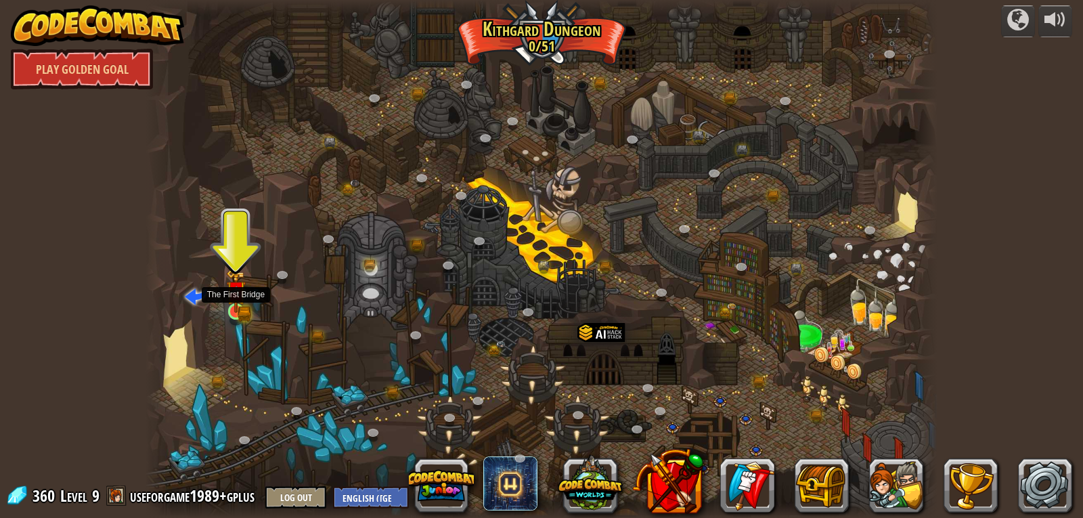
click at [241, 312] on img at bounding box center [236, 291] width 20 height 44
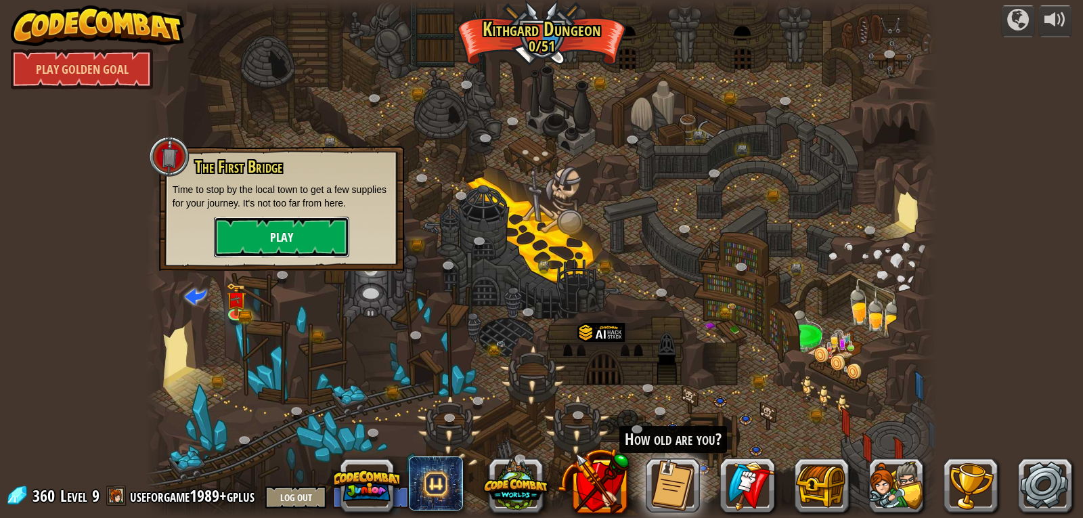
click at [308, 244] on button "Play" at bounding box center [281, 237] width 135 height 41
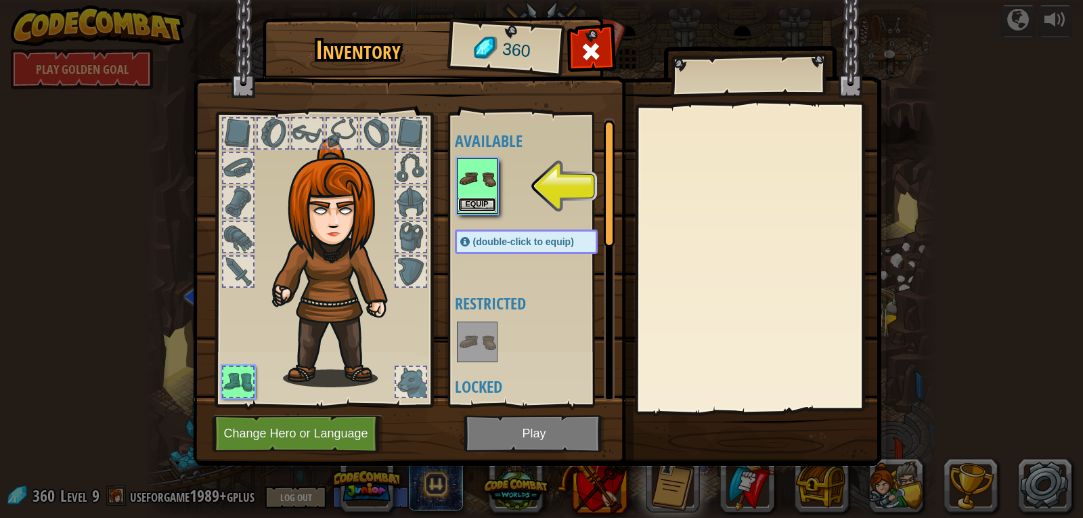
click at [484, 207] on button "Equip" at bounding box center [477, 205] width 38 height 14
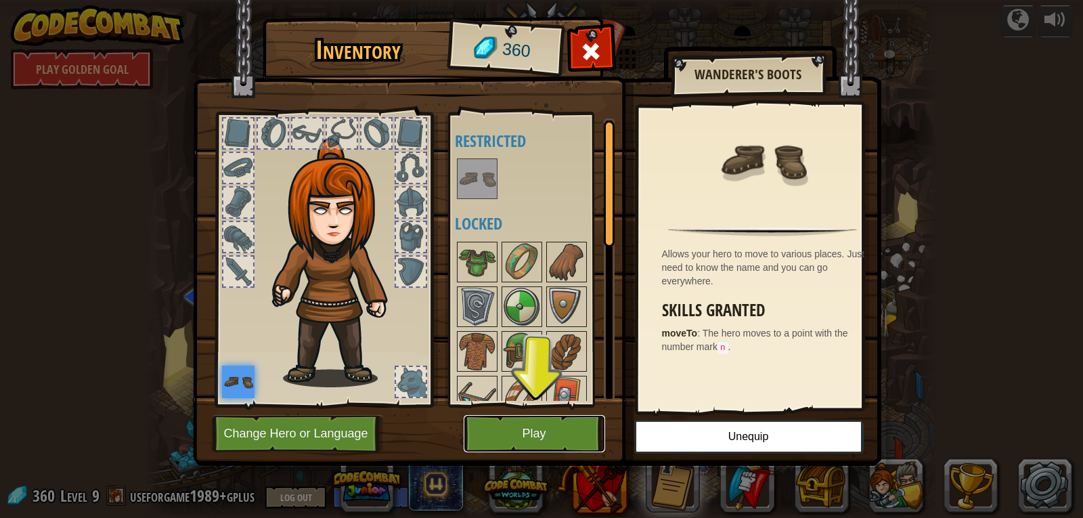
click at [556, 437] on button "Play" at bounding box center [535, 433] width 142 height 37
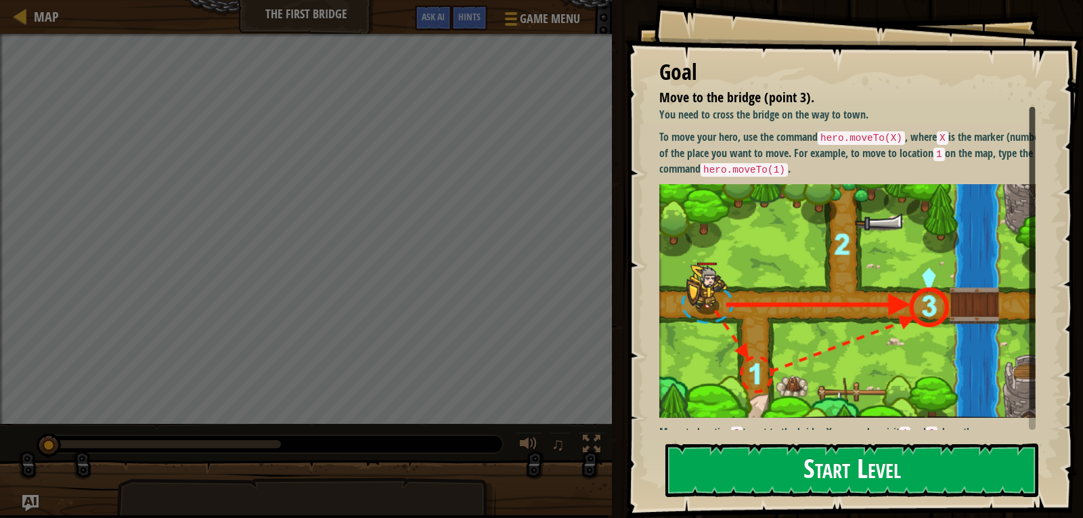
click at [836, 460] on button "Start Level" at bounding box center [852, 470] width 373 height 53
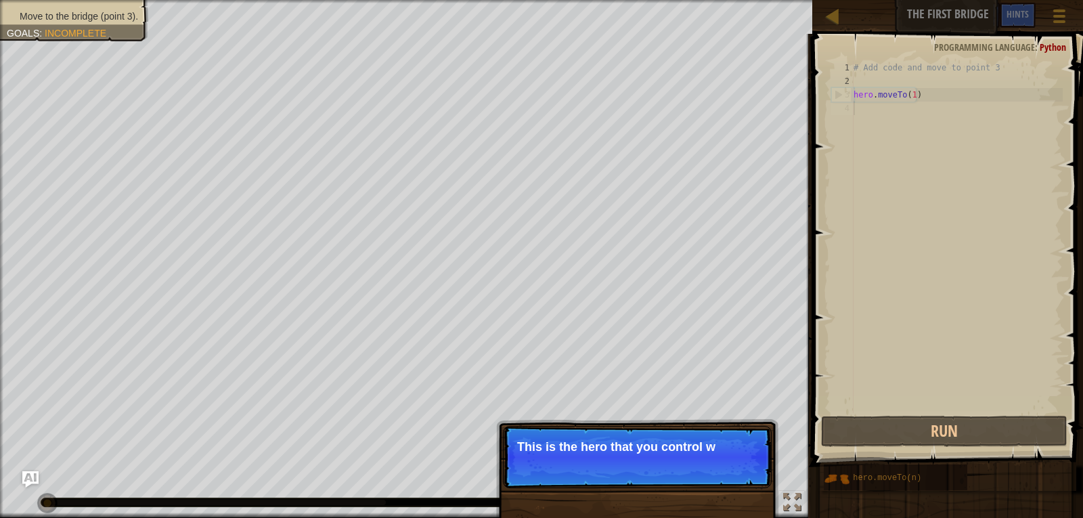
click at [672, 454] on p "Skip (esc) Continue This is the hero that you control w" at bounding box center [637, 457] width 269 height 62
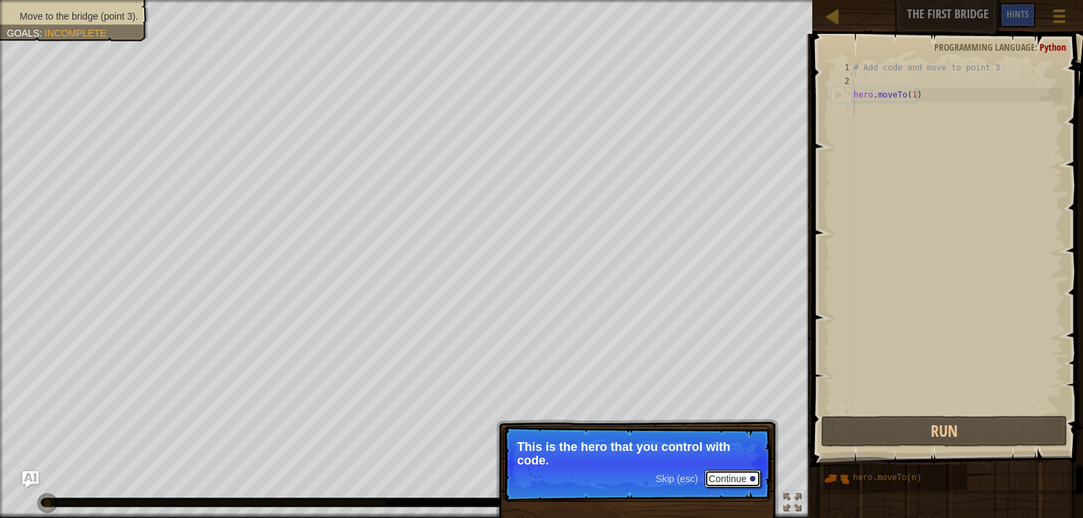
click at [727, 479] on button "Continue" at bounding box center [733, 479] width 56 height 18
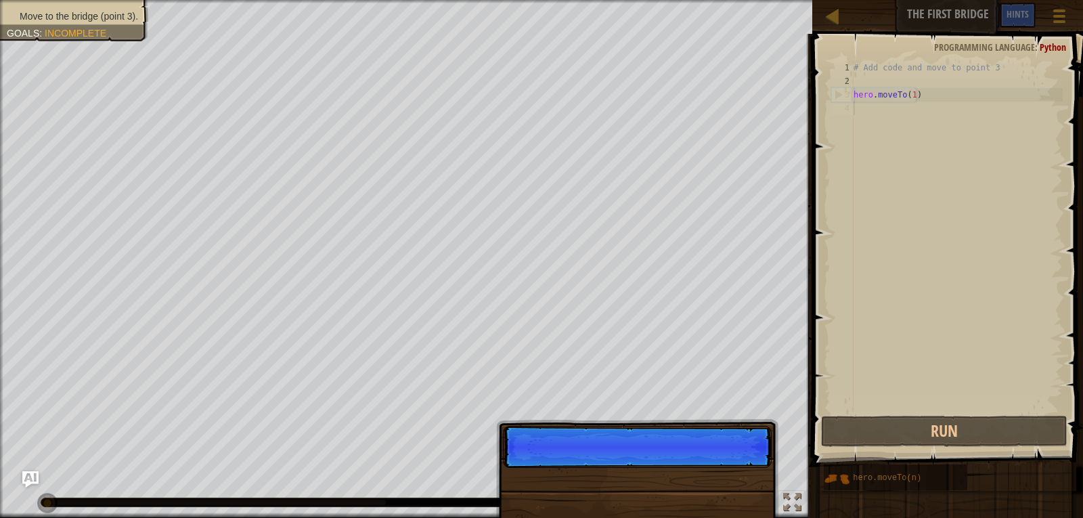
scroll to position [6, 0]
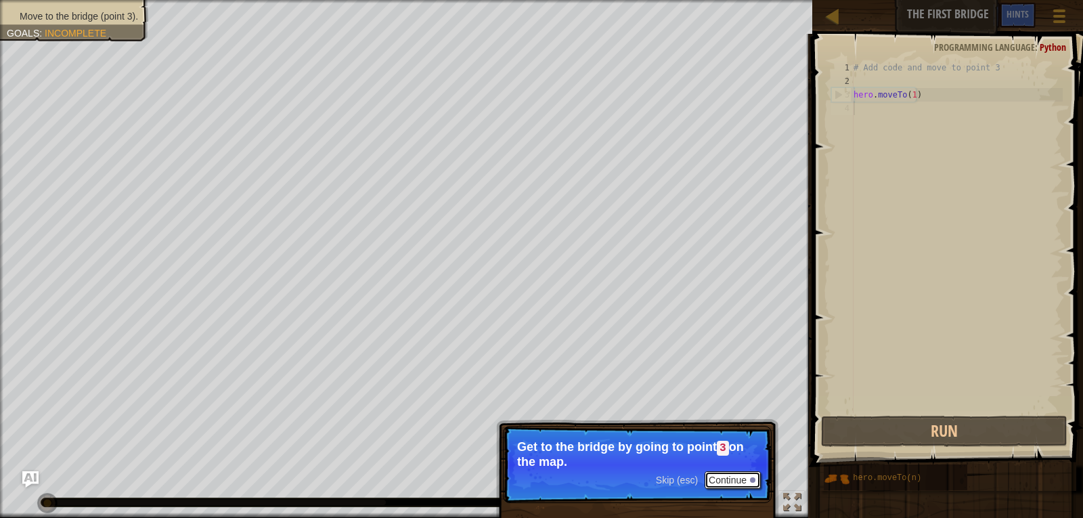
click at [733, 476] on button "Continue" at bounding box center [733, 480] width 56 height 18
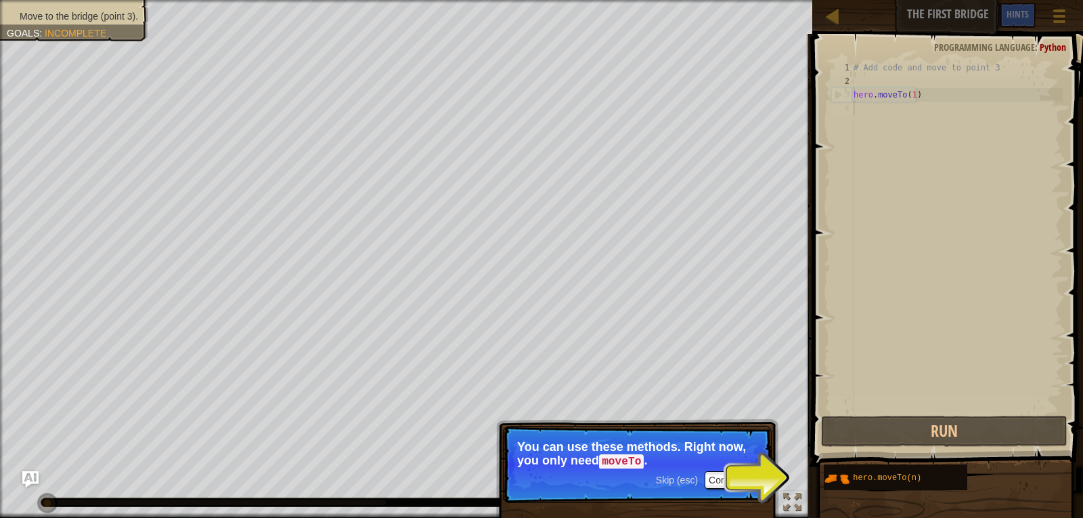
click at [914, 228] on div "# Add code and move to point 3 hero . moveTo ( 1 )" at bounding box center [957, 250] width 212 height 379
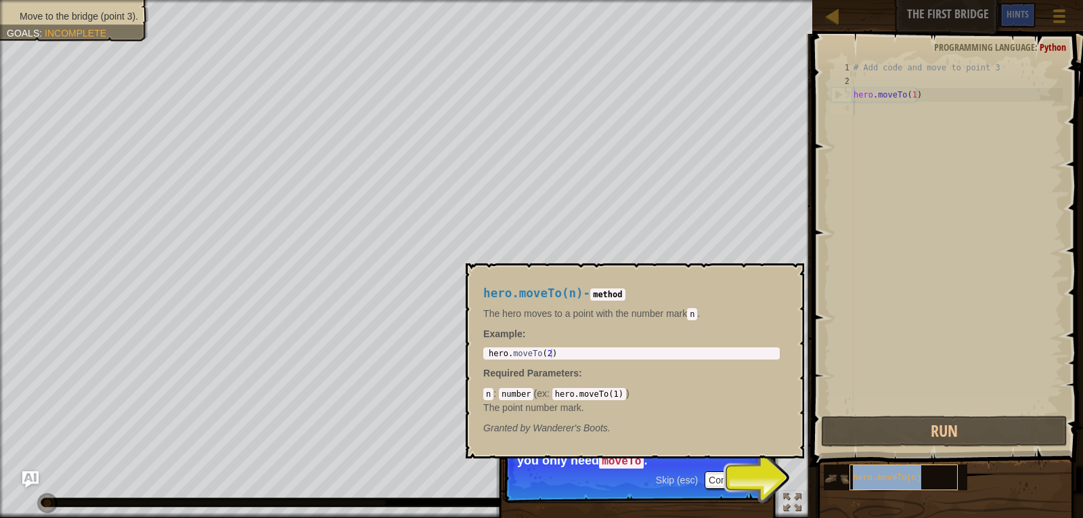
click at [889, 484] on div "hero.moveTo(n)" at bounding box center [904, 478] width 108 height 26
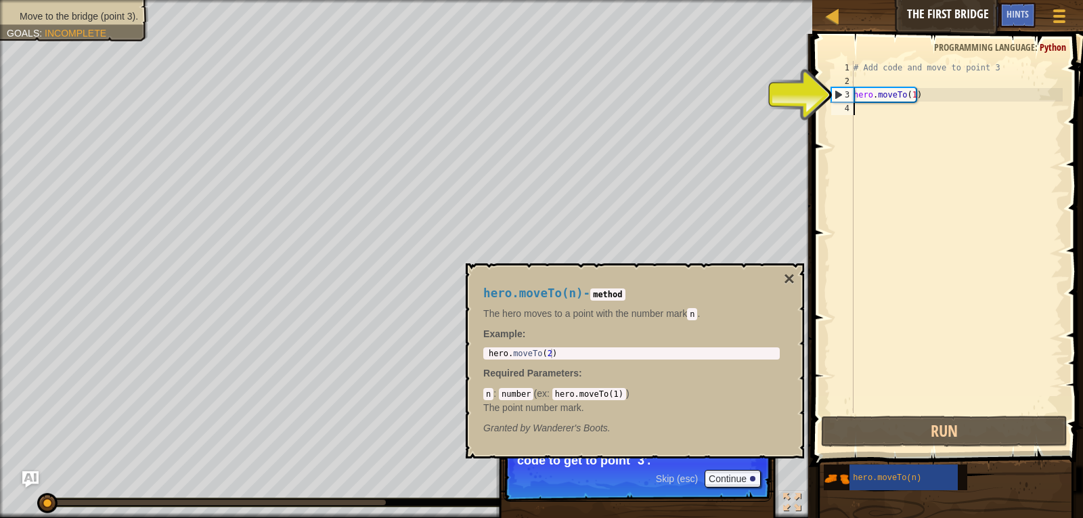
click at [898, 278] on div "# Add code and move to point 3 hero . moveTo ( 1 )" at bounding box center [957, 250] width 212 height 379
click at [790, 274] on button "×" at bounding box center [789, 279] width 11 height 19
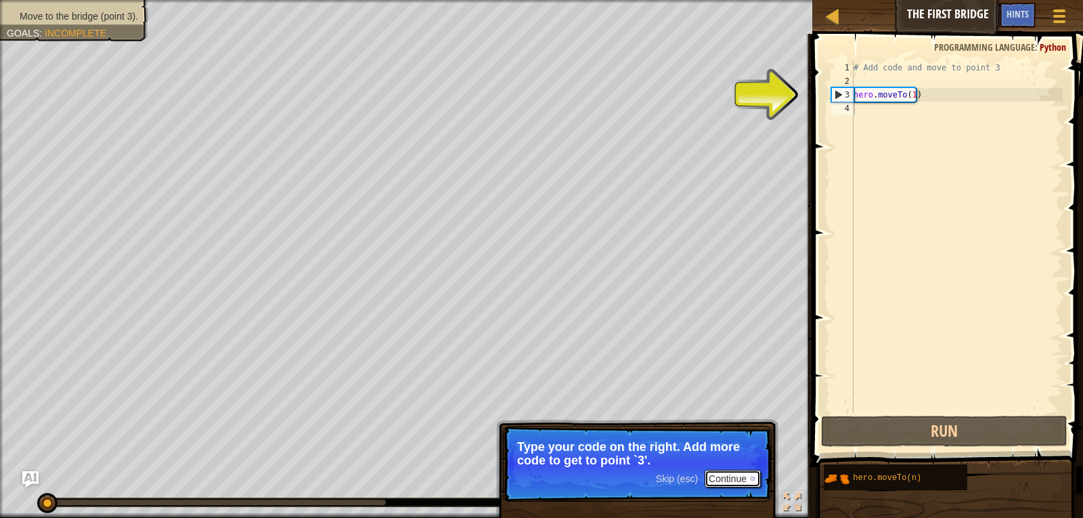
click at [731, 475] on button "Continue" at bounding box center [733, 479] width 56 height 18
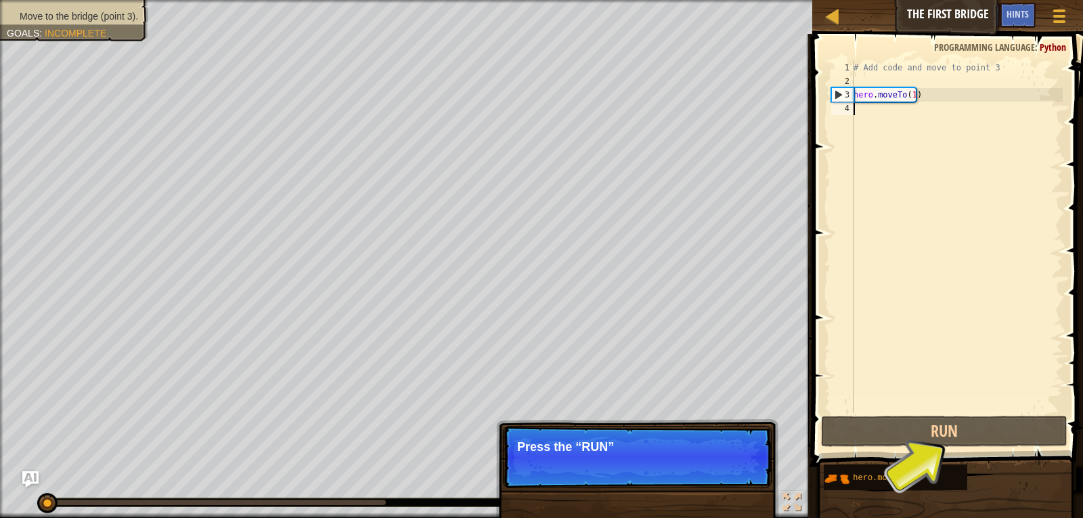
click at [731, 475] on p "Skip (esc) Continue Press the “RUN”" at bounding box center [637, 457] width 269 height 62
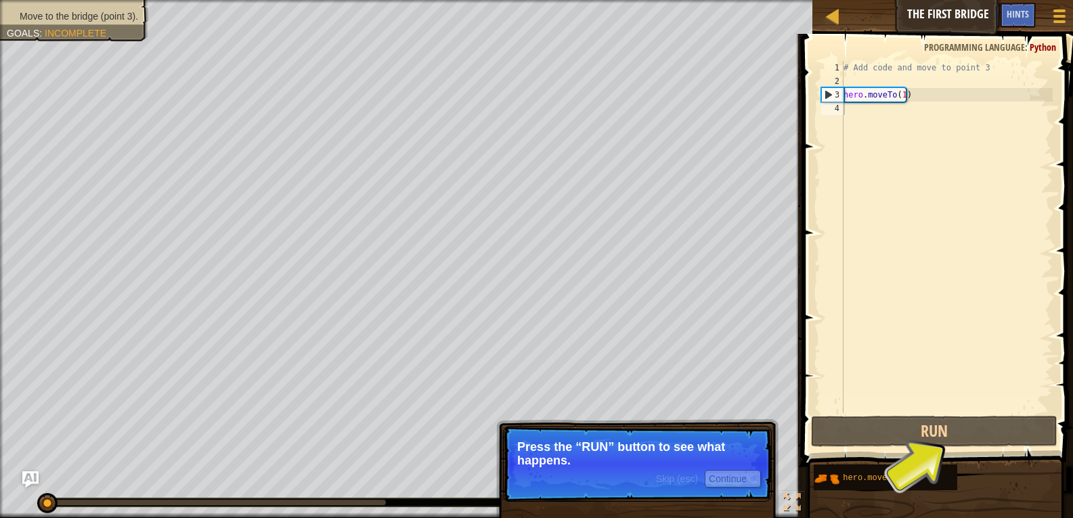
click at [714, 468] on p "Skip (esc) Continue Press the “RUN” button to see what happens." at bounding box center [637, 464] width 269 height 76
click at [730, 481] on button "Continue" at bounding box center [733, 479] width 56 height 18
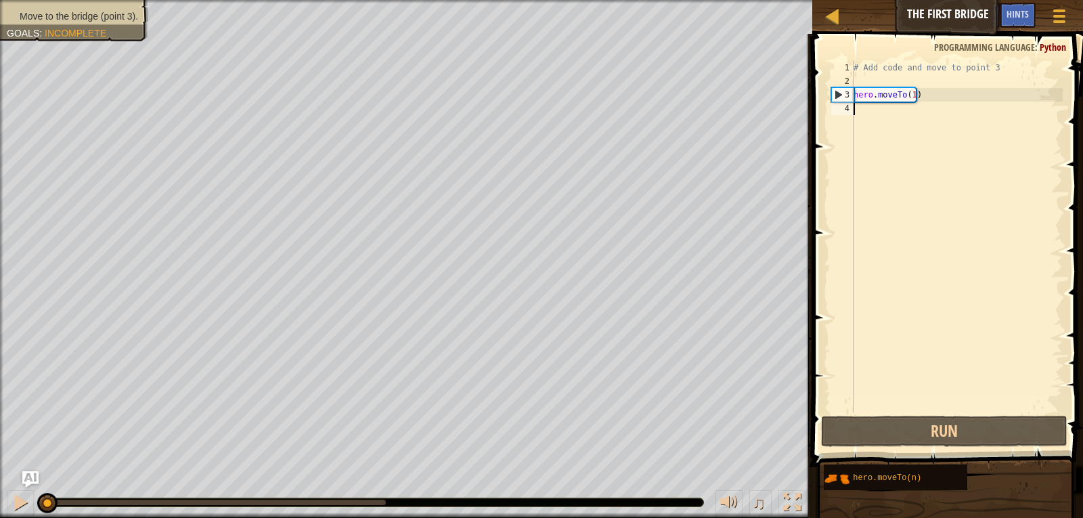
click at [932, 114] on div "# Add code and move to point 3 hero . moveTo ( 1 )" at bounding box center [957, 250] width 212 height 379
click at [906, 94] on div "# Add code and move to point 3 hero . moveTo ( 1 )" at bounding box center [957, 250] width 212 height 379
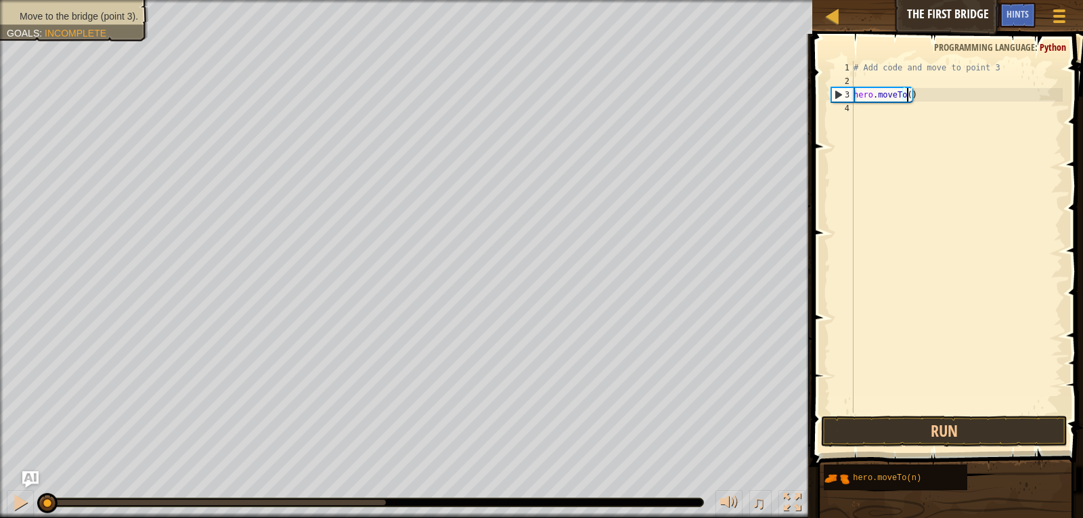
scroll to position [6, 5]
type textarea "hero.moveTo(2)"
click at [869, 77] on div "# Add code and move to point 3 hero . moveTo ( 2 )" at bounding box center [957, 250] width 212 height 379
click at [962, 423] on button "Run" at bounding box center [944, 431] width 247 height 31
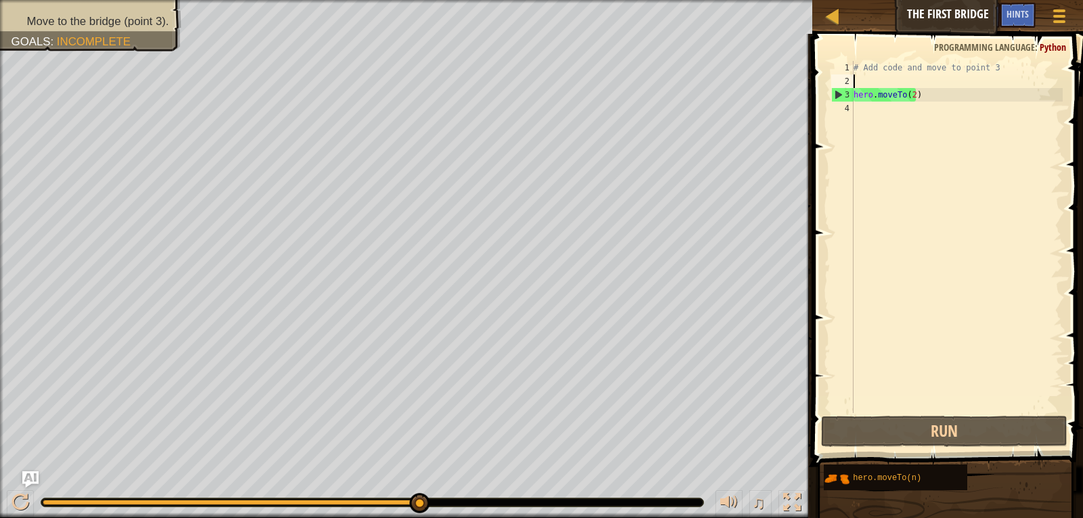
click at [919, 144] on div "# Add code and move to point 3 hero . moveTo ( 2 )" at bounding box center [957, 250] width 212 height 379
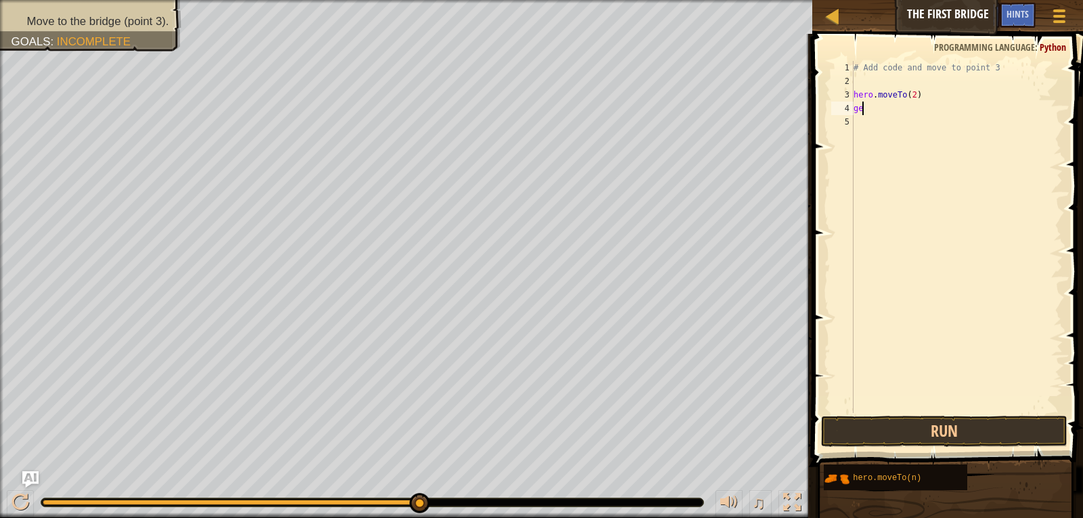
type textarea "g"
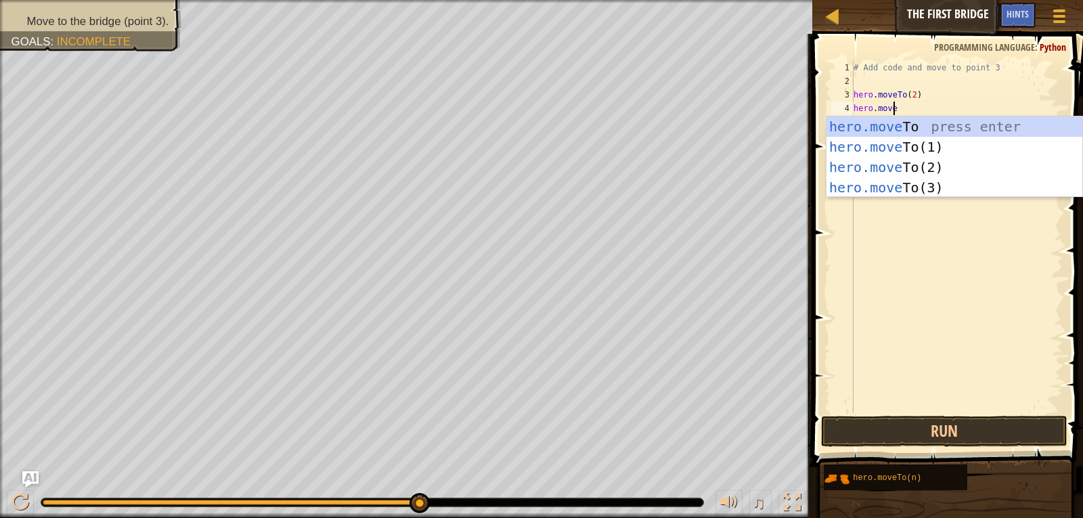
scroll to position [6, 3]
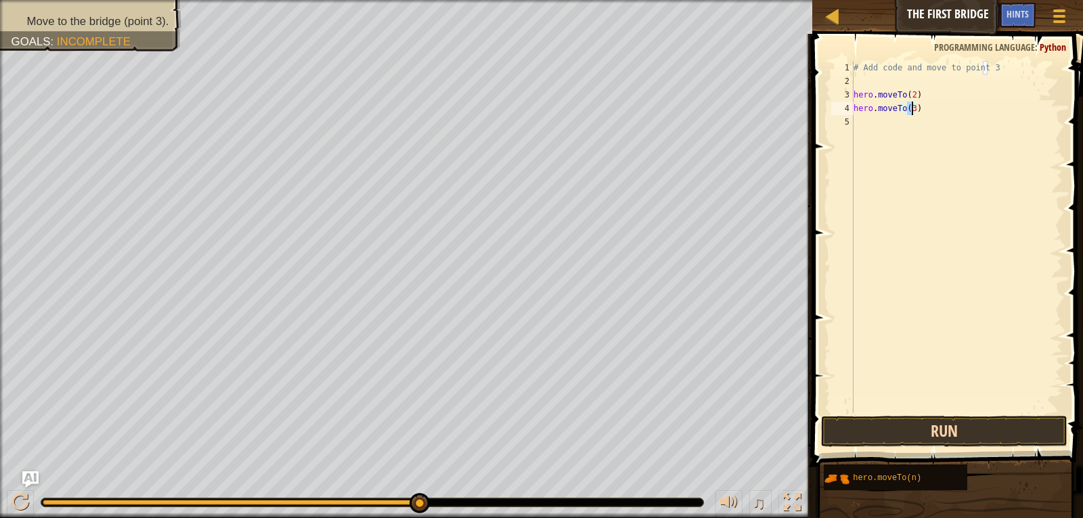
type textarea "hero.moveTo(3)"
click at [976, 424] on button "Run" at bounding box center [944, 431] width 247 height 31
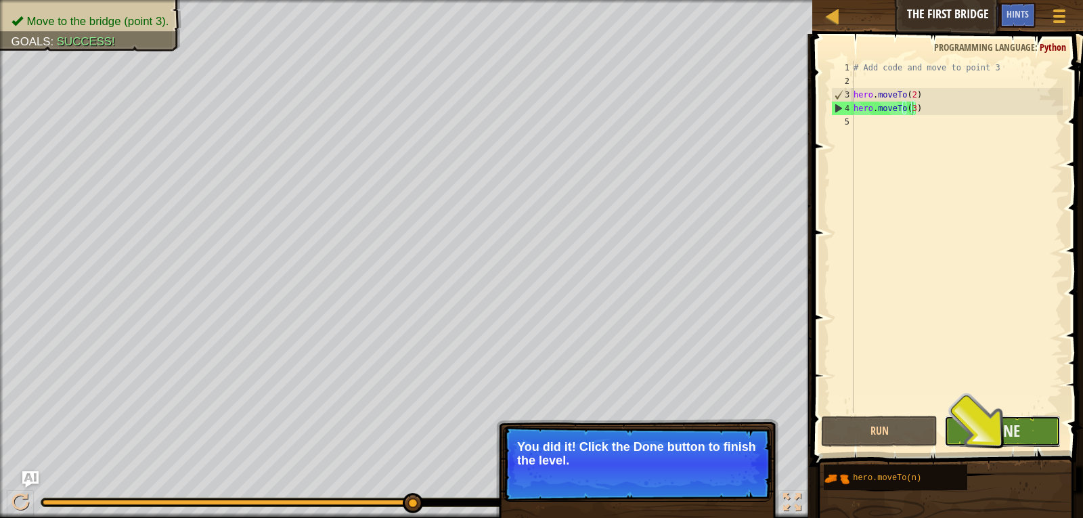
click at [972, 431] on button "Done" at bounding box center [1003, 431] width 116 height 31
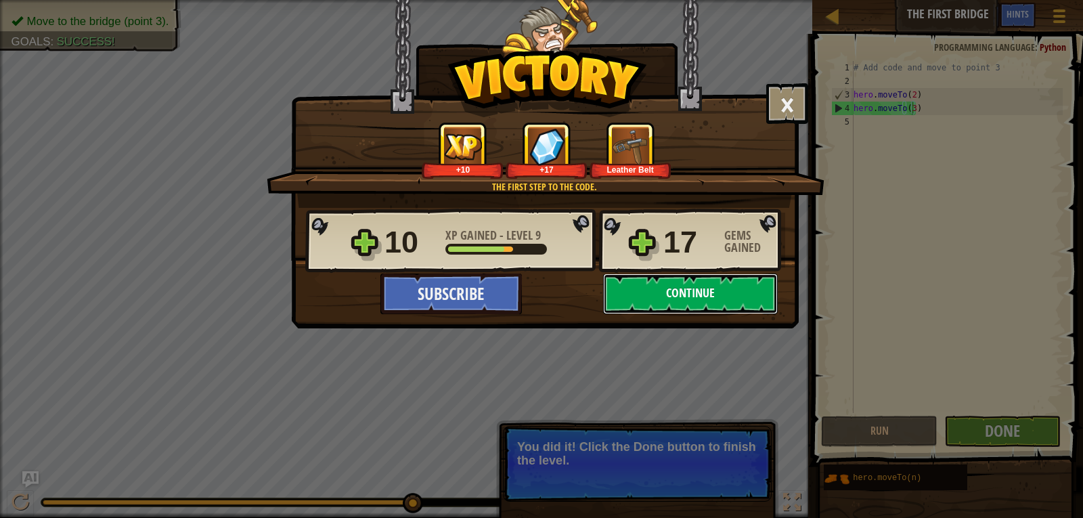
click at [707, 295] on button "Continue" at bounding box center [690, 294] width 175 height 41
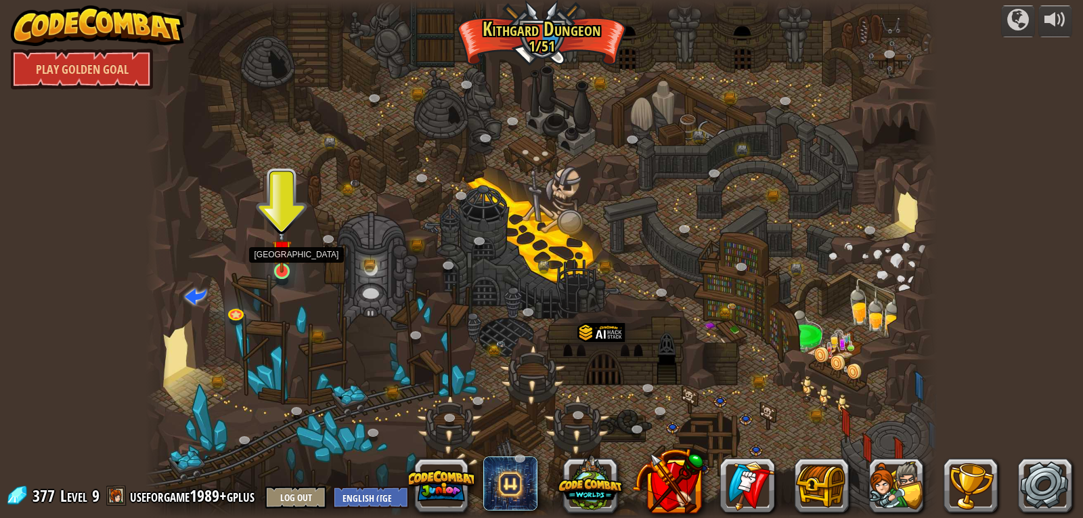
click at [282, 262] on img at bounding box center [282, 250] width 20 height 46
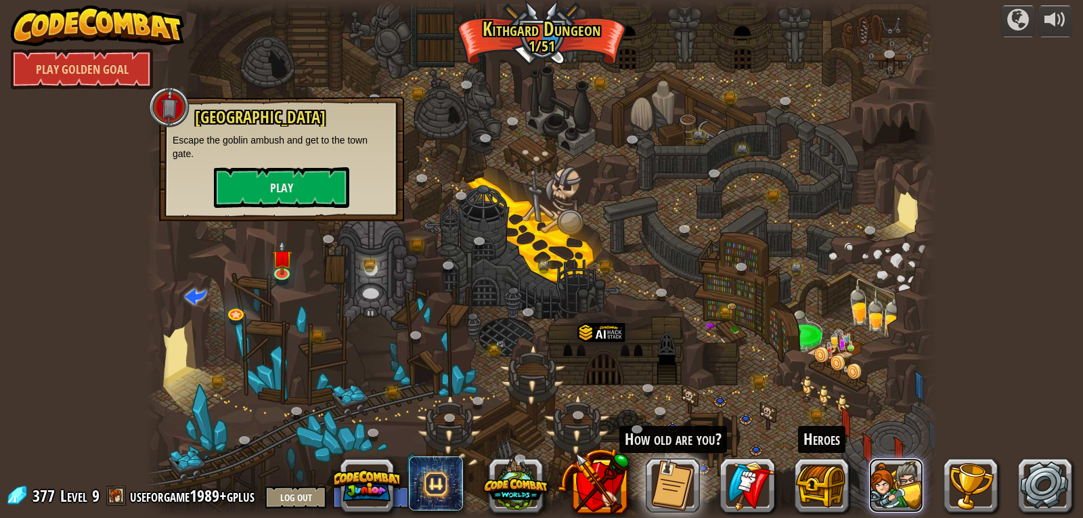
click at [901, 486] on button at bounding box center [897, 485] width 54 height 54
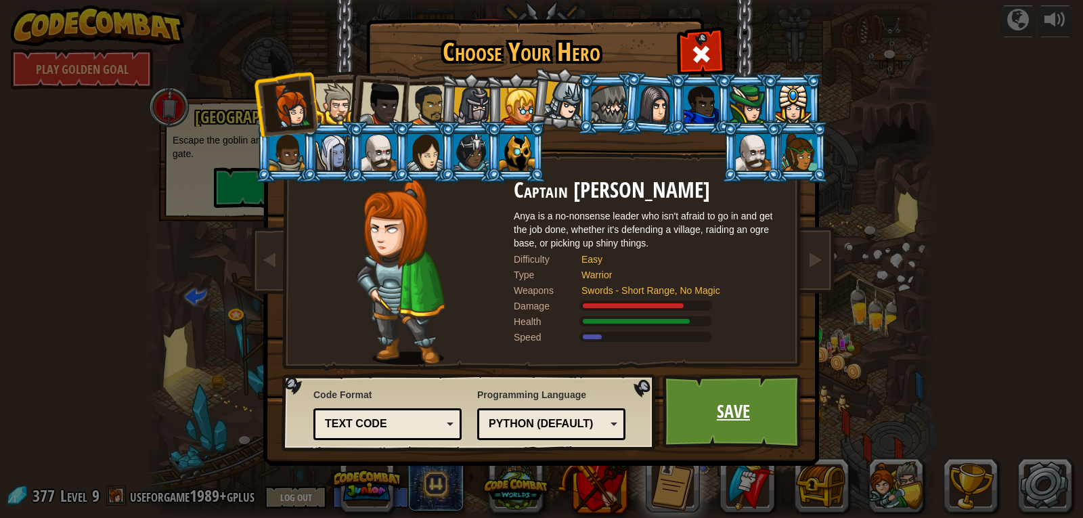
click at [767, 411] on link "Save" at bounding box center [734, 411] width 142 height 74
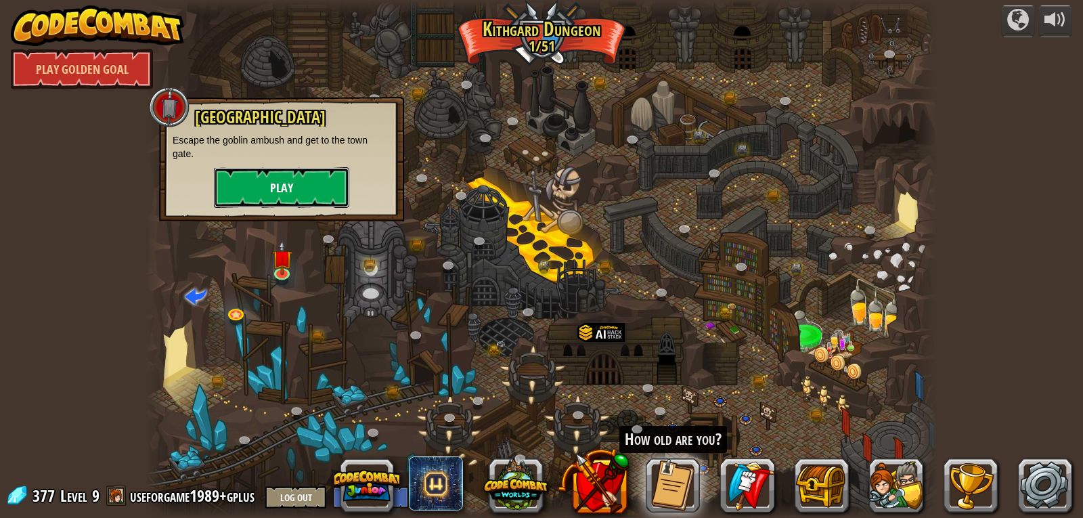
click at [308, 186] on button "Play" at bounding box center [281, 187] width 135 height 41
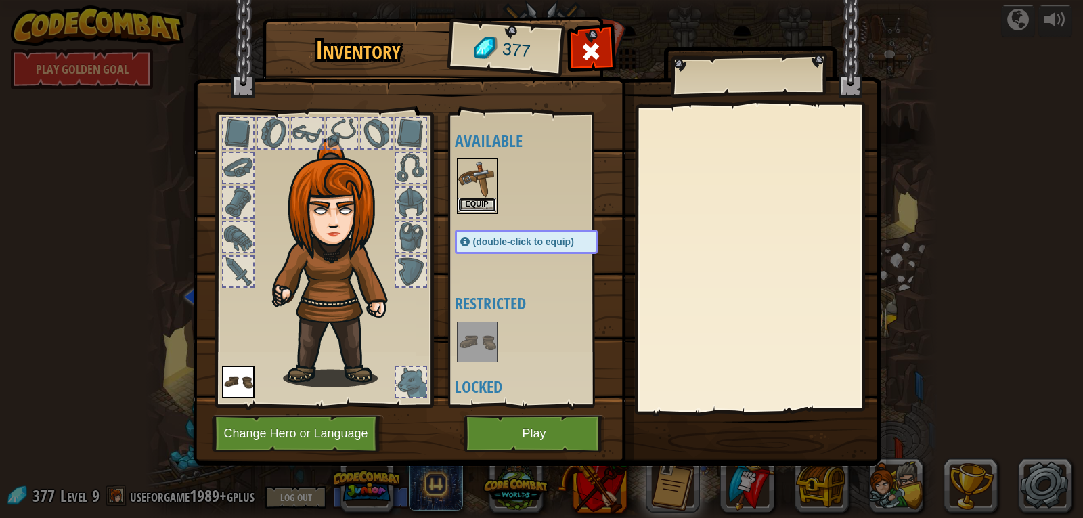
click at [477, 199] on button "Equip" at bounding box center [477, 205] width 38 height 14
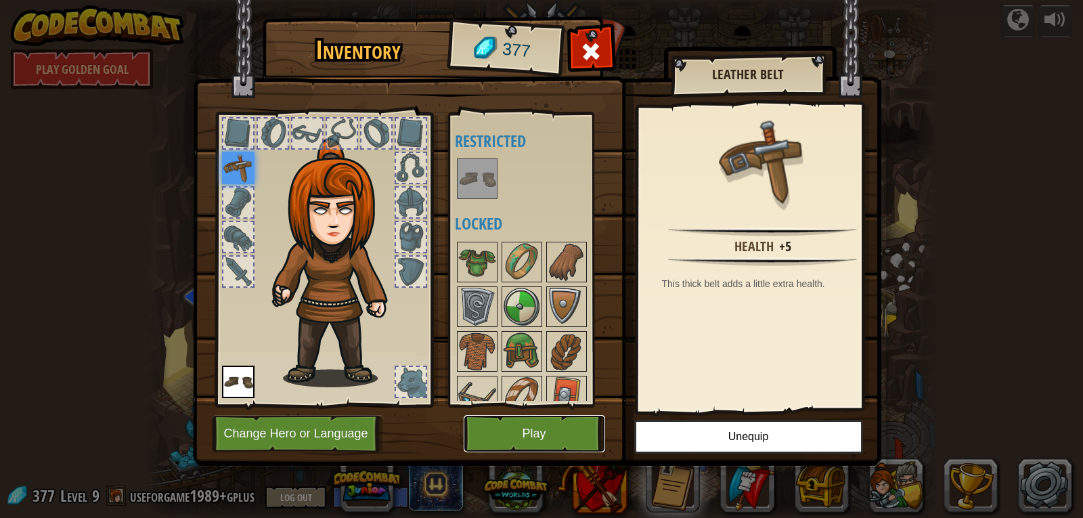
click at [554, 434] on button "Play" at bounding box center [535, 433] width 142 height 37
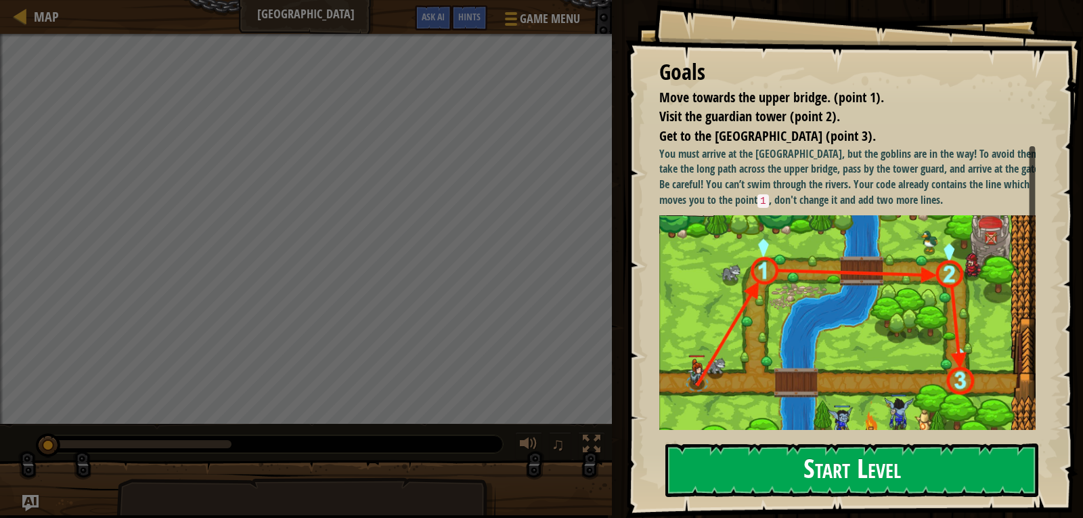
click at [794, 461] on button "Start Level" at bounding box center [852, 470] width 373 height 53
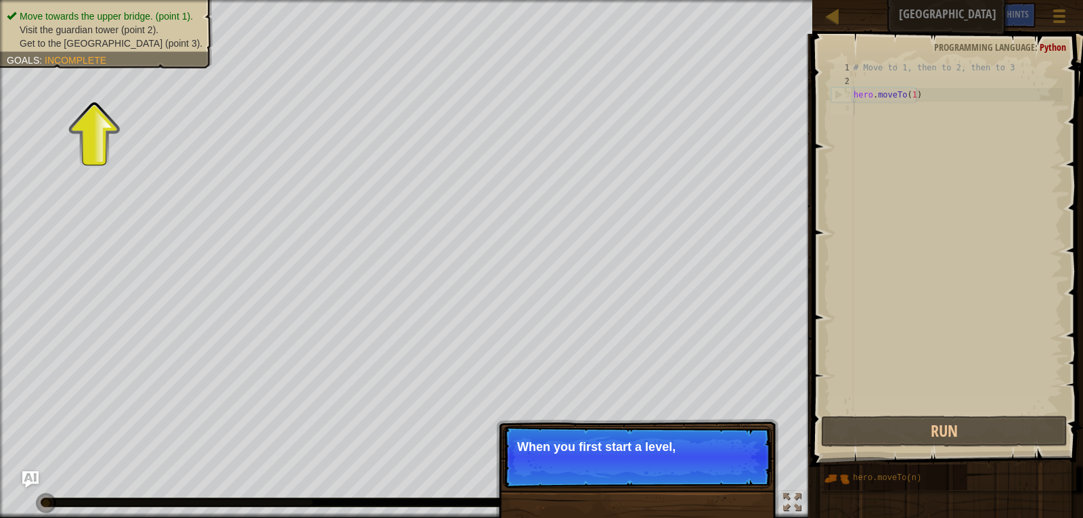
drag, startPoint x: 697, startPoint y: 448, endPoint x: 699, endPoint y: 462, distance: 14.4
click at [695, 450] on p "When you first start a level," at bounding box center [637, 447] width 240 height 14
click at [702, 454] on p "When you first start a level, check the go" at bounding box center [637, 447] width 240 height 14
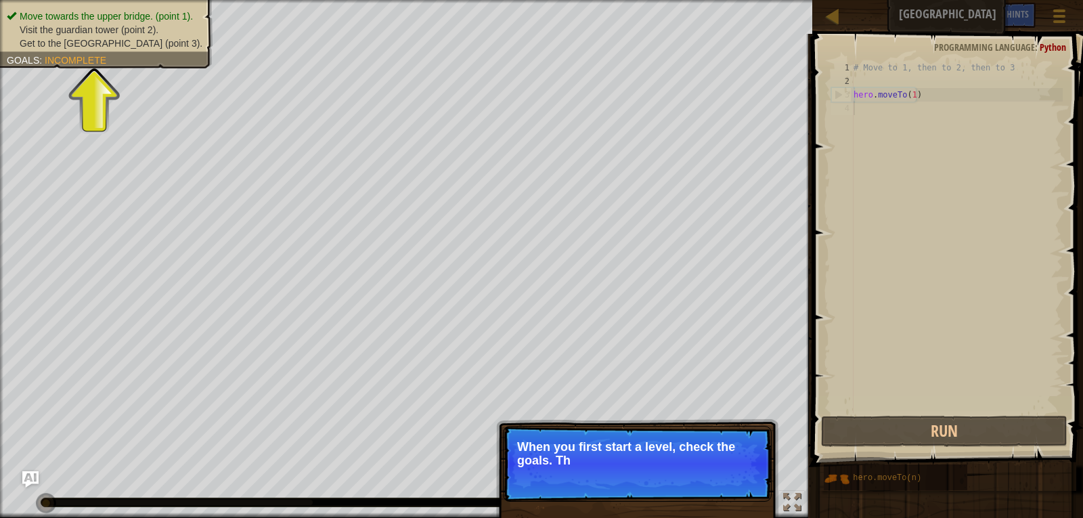
click at [704, 465] on p "When you first start a level, check the goals. Th" at bounding box center [637, 453] width 240 height 27
click at [704, 465] on p "When you first start a level, check the goals. They tel" at bounding box center [637, 453] width 240 height 27
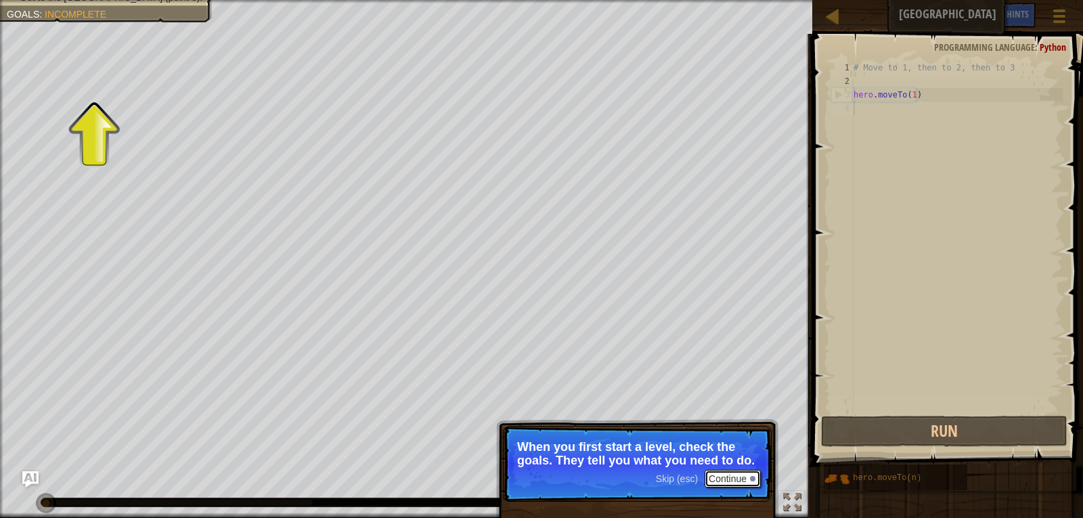
click at [720, 471] on button "Continue" at bounding box center [733, 479] width 56 height 18
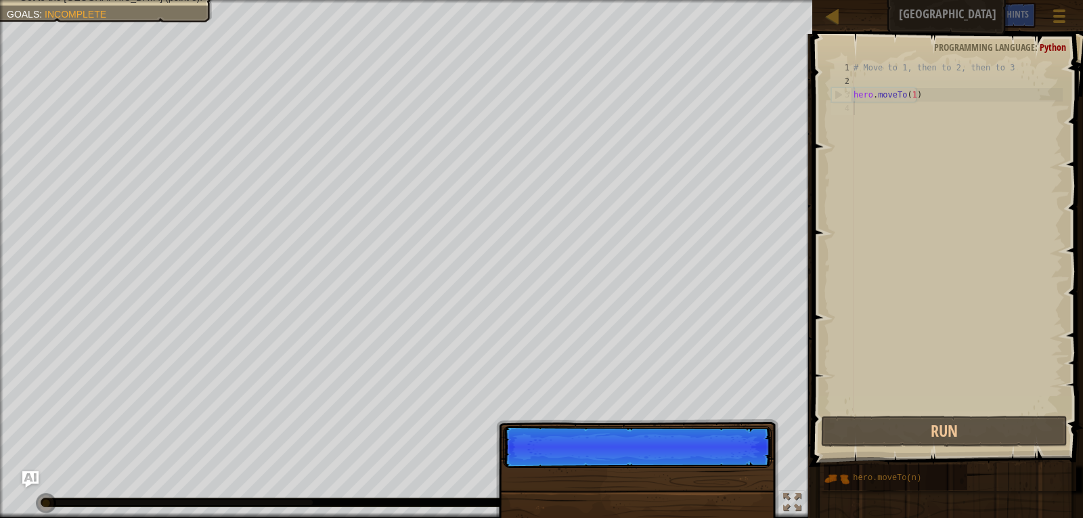
scroll to position [6, 0]
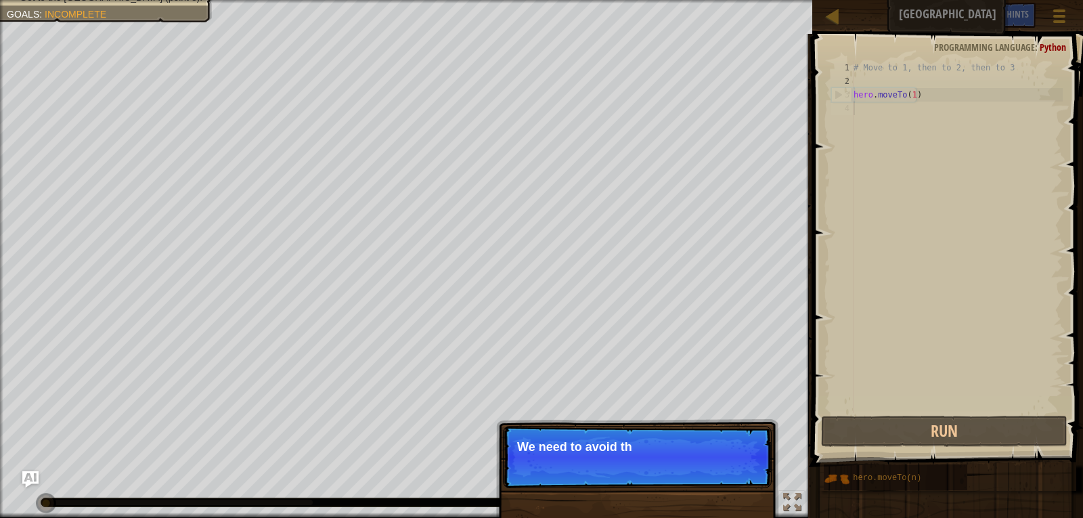
click at [696, 433] on p "Skip (esc) Continue We need to avoid th" at bounding box center [637, 457] width 269 height 62
click at [731, 473] on button "Continue" at bounding box center [733, 465] width 56 height 18
click at [732, 472] on p "Skip (esc) Continue First, the hero moves to p" at bounding box center [637, 457] width 269 height 62
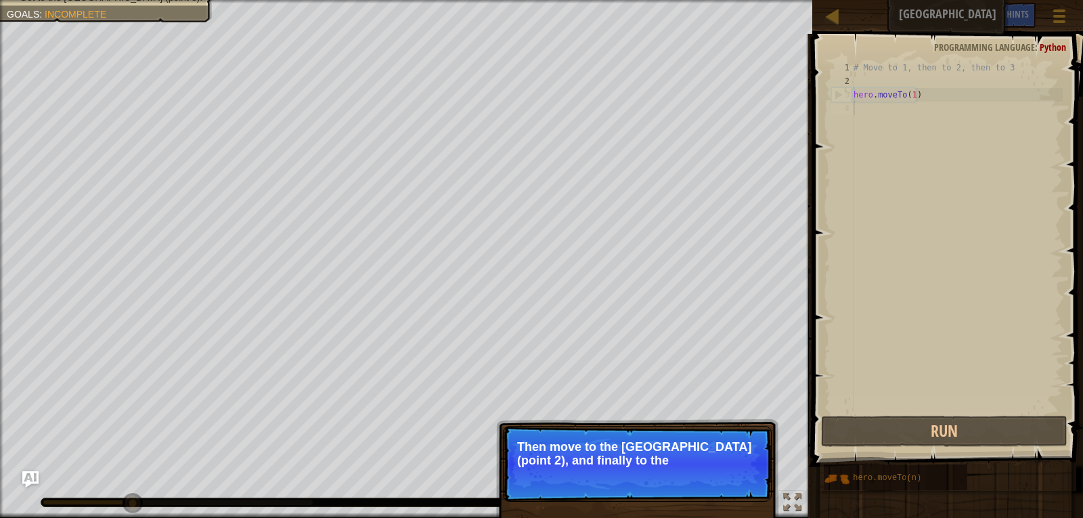
drag, startPoint x: 731, startPoint y: 443, endPoint x: 729, endPoint y: 465, distance: 21.8
click at [731, 458] on p "Then move to the Guard tower (point 2), and finally to the" at bounding box center [637, 453] width 240 height 27
click at [727, 481] on p "Skip (esc) Continue Then move to the Guard tower (point 2), and finally to the …" at bounding box center [637, 464] width 269 height 76
click at [726, 481] on button "Continue" at bounding box center [733, 479] width 56 height 18
click at [726, 481] on p "Skip (esc) Continue Then move to the Guard tower (point 2), and finally to the …" at bounding box center [637, 464] width 269 height 76
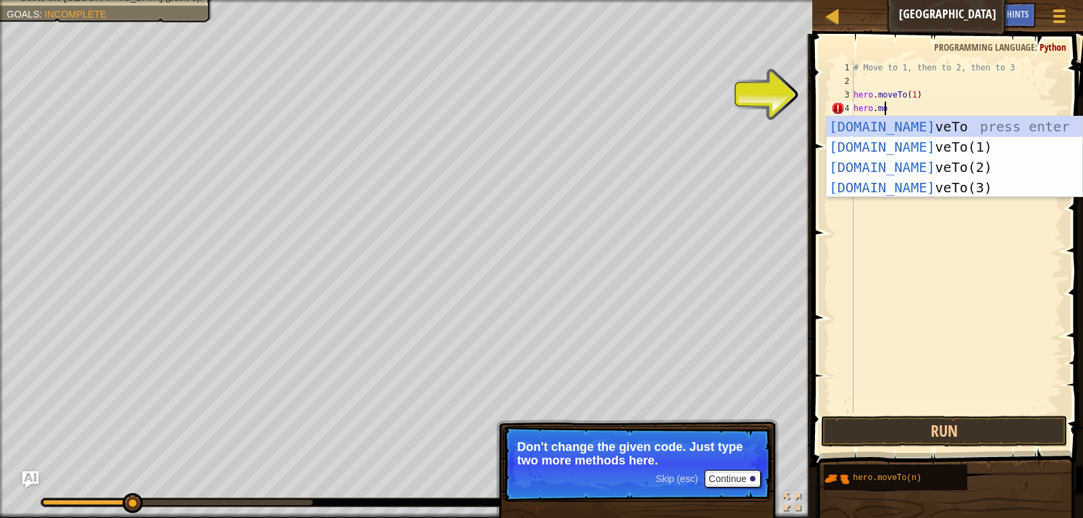
scroll to position [6, 3]
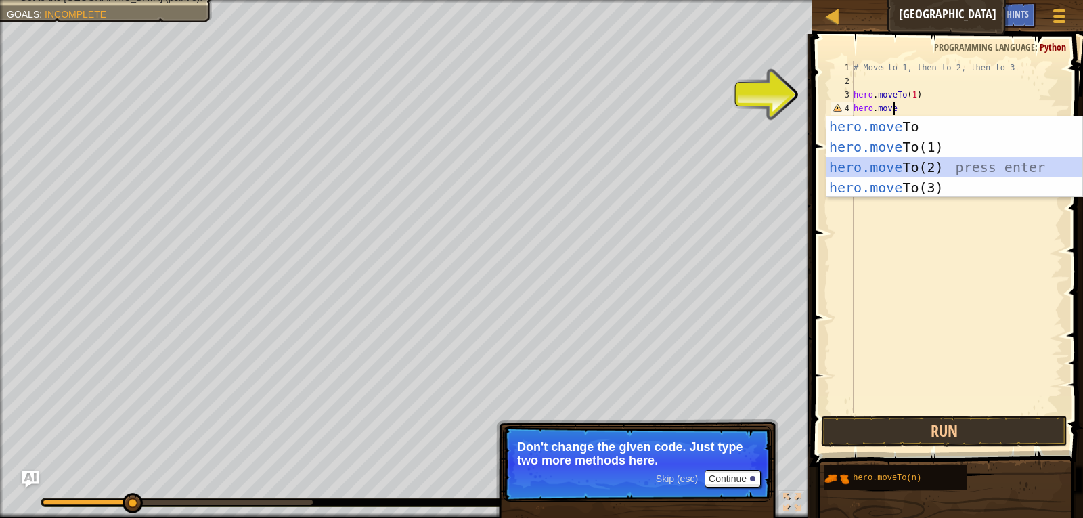
type textarea "hero.moveTo(2)"
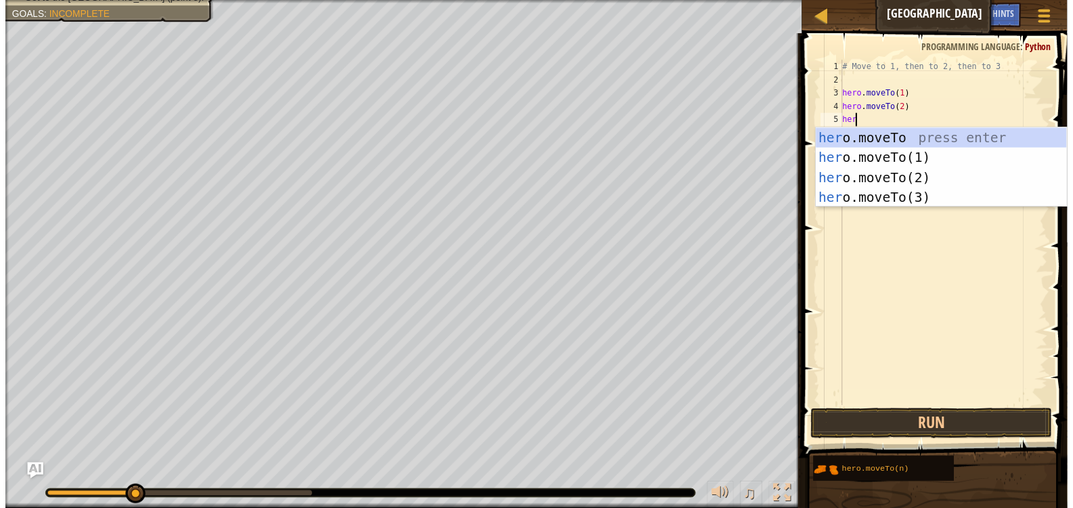
scroll to position [6, 1]
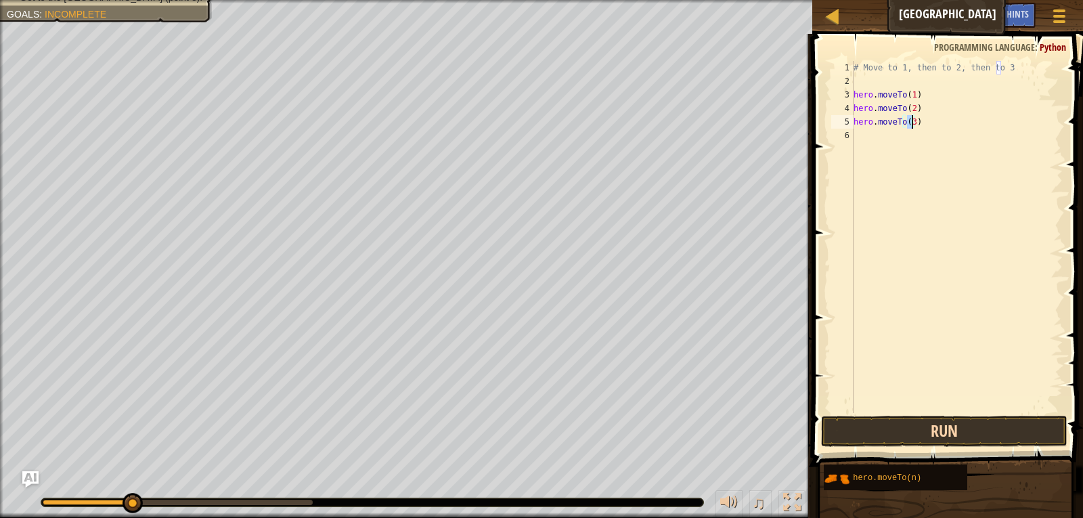
type textarea "hero.moveTo(3)"
click at [939, 435] on button "Run" at bounding box center [944, 431] width 247 height 31
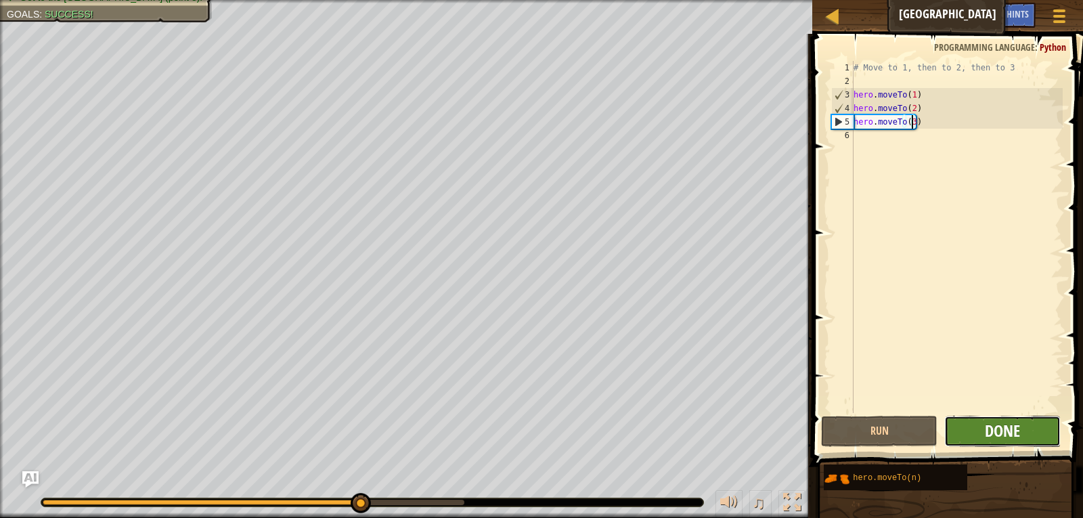
click at [1004, 430] on span "Done" at bounding box center [1002, 431] width 35 height 22
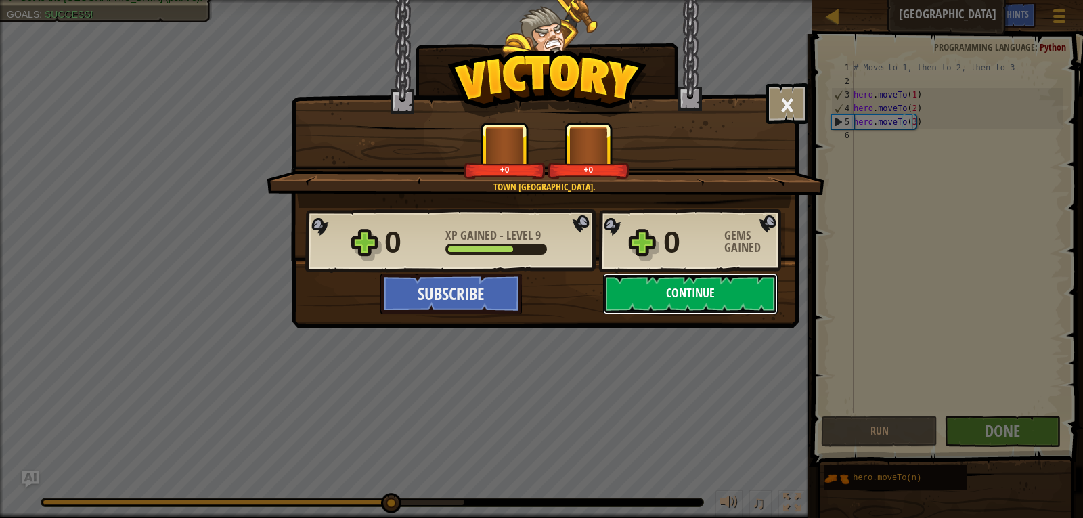
click at [683, 293] on button "Continue" at bounding box center [690, 294] width 175 height 41
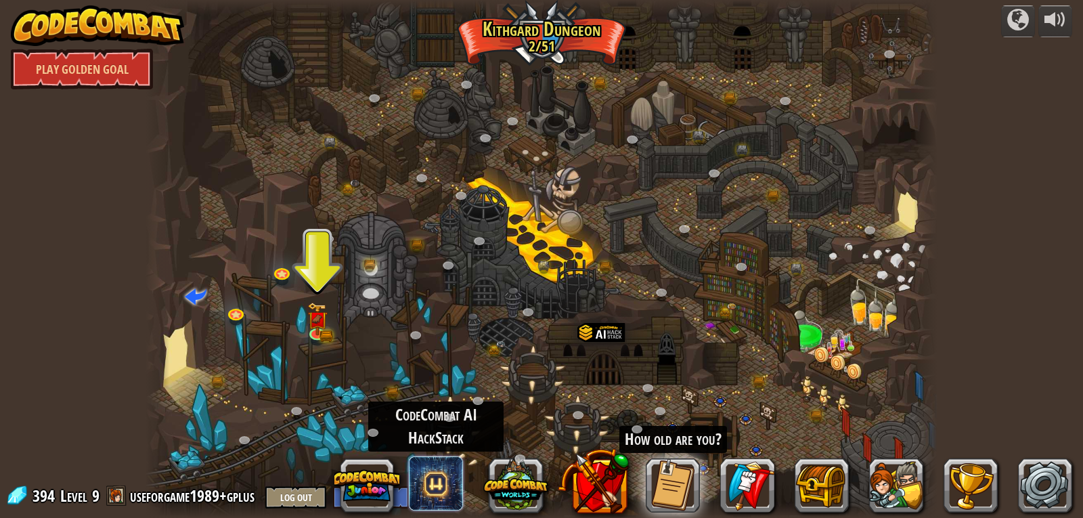
click at [450, 481] on span at bounding box center [436, 483] width 54 height 54
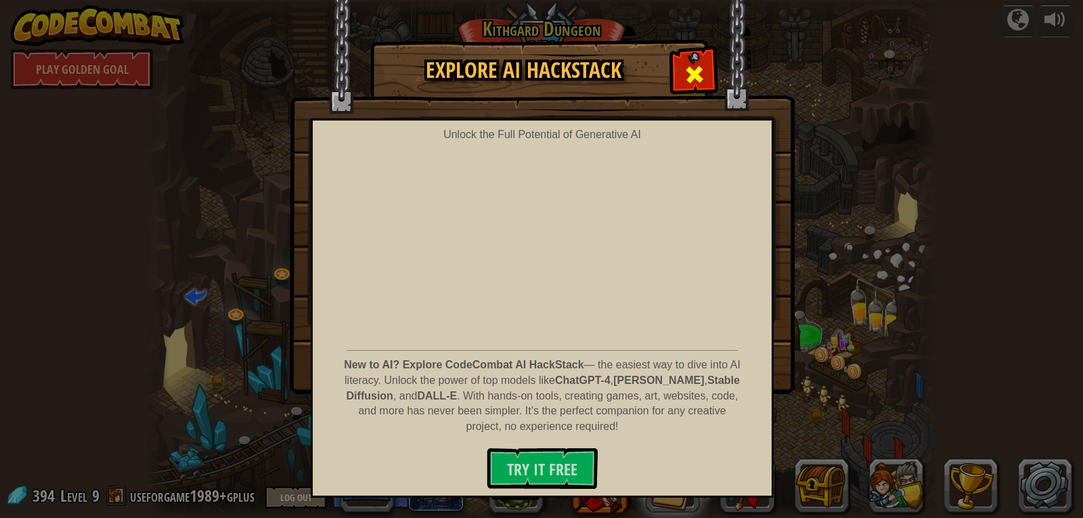
click at [692, 64] on span at bounding box center [695, 75] width 22 height 22
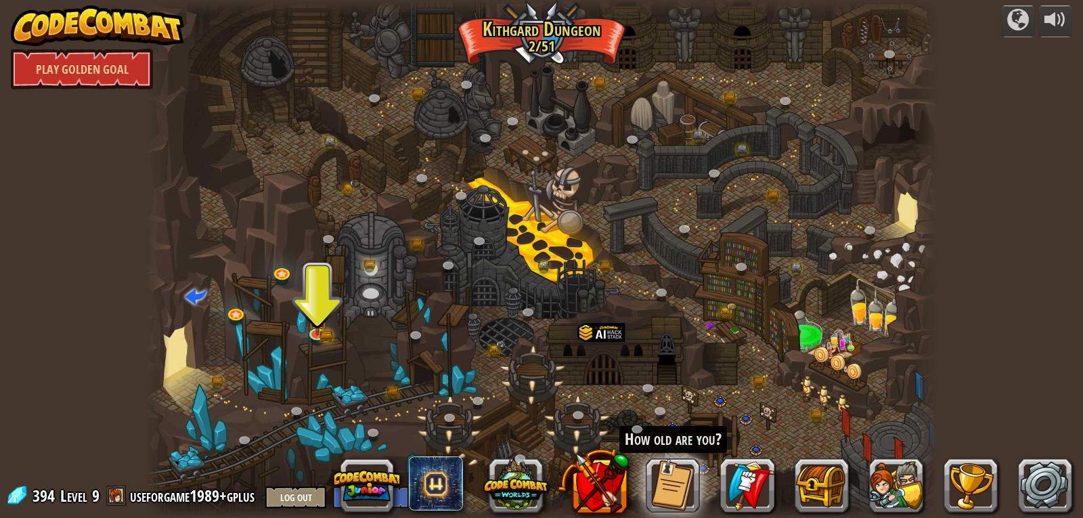
click at [119, 26] on img at bounding box center [97, 25] width 173 height 41
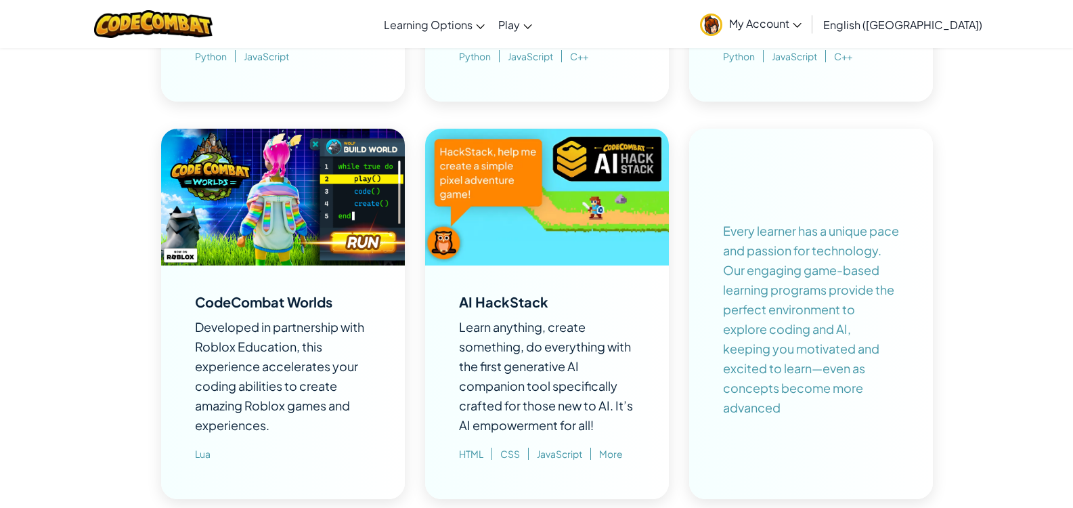
scroll to position [1354, 0]
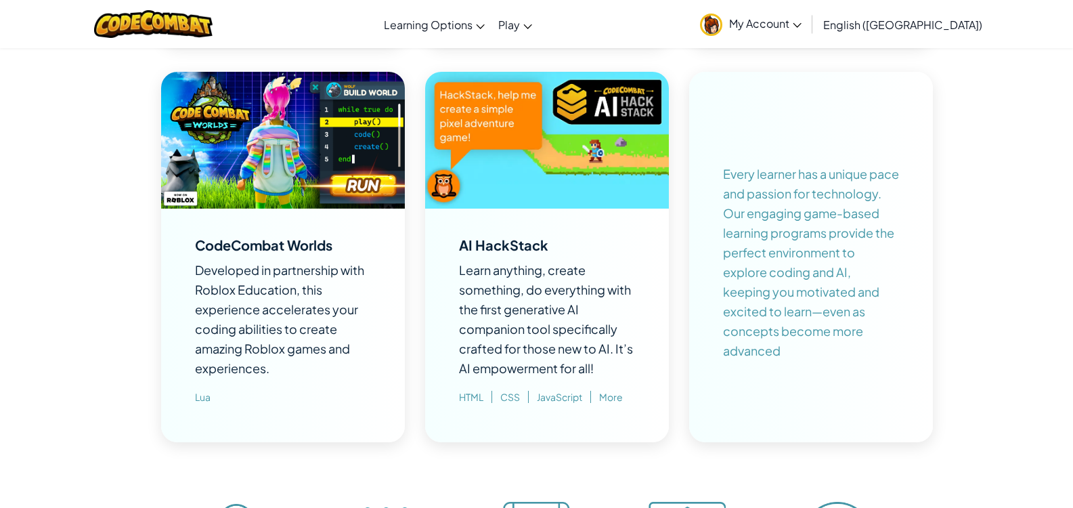
click at [235, 285] on span "Developed in partnership with Roblox Education, this experience accelerates you…" at bounding box center [279, 319] width 169 height 114
click at [261, 175] on img at bounding box center [283, 140] width 244 height 137
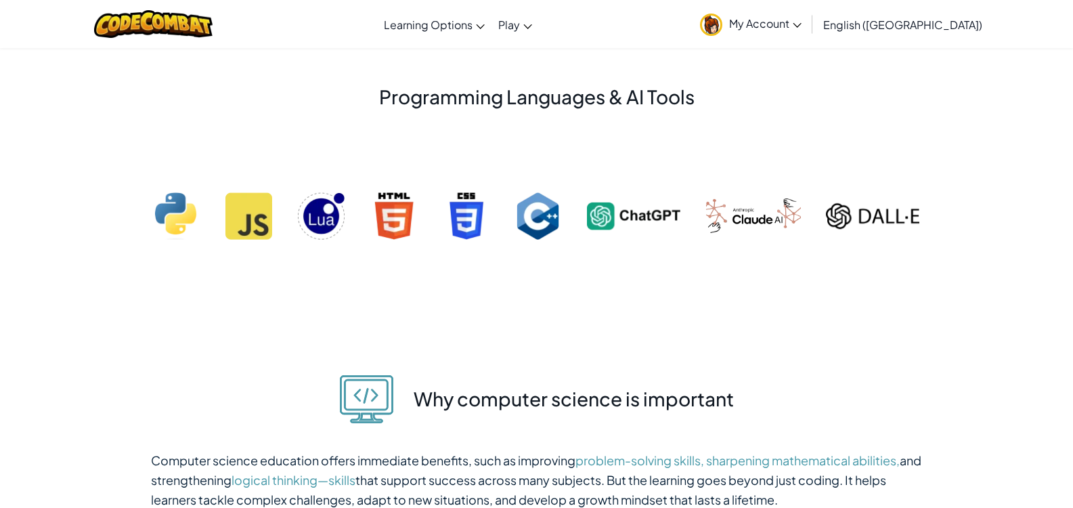
scroll to position [2641, 0]
